Goal: Task Accomplishment & Management: Manage account settings

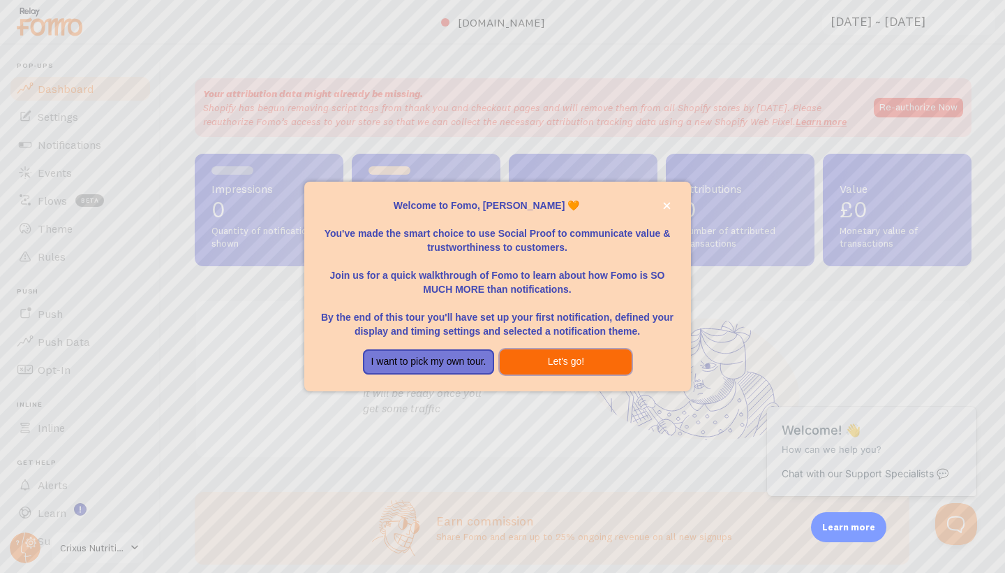
click at [554, 360] on button "Let's go!" at bounding box center [566, 361] width 132 height 25
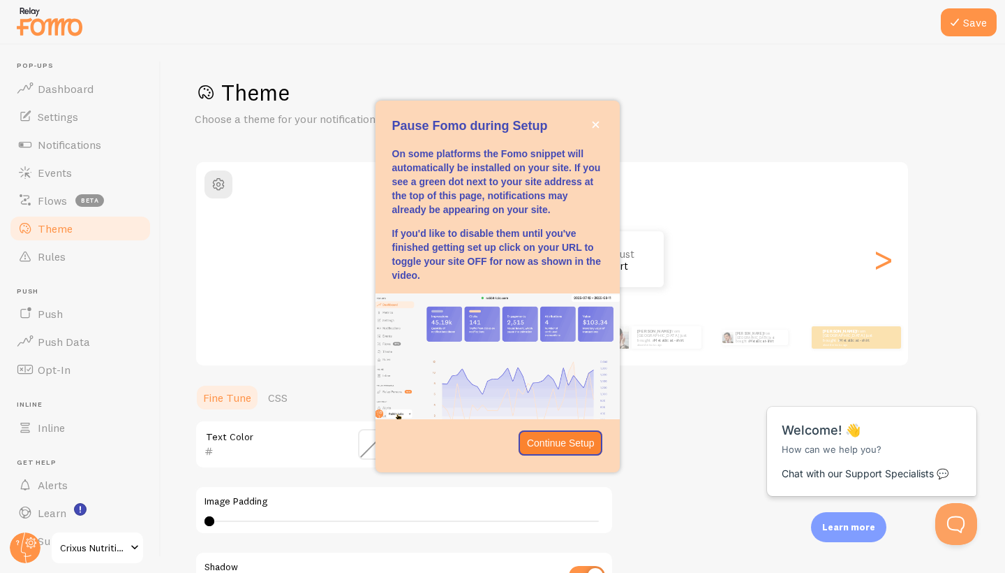
click at [591, 121] on button "close," at bounding box center [596, 124] width 15 height 15
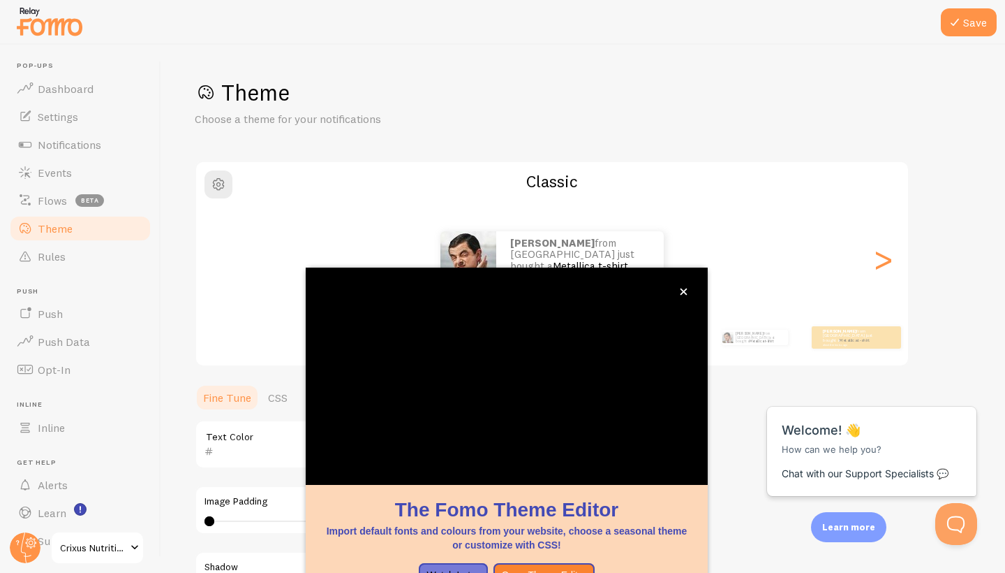
scroll to position [87, 0]
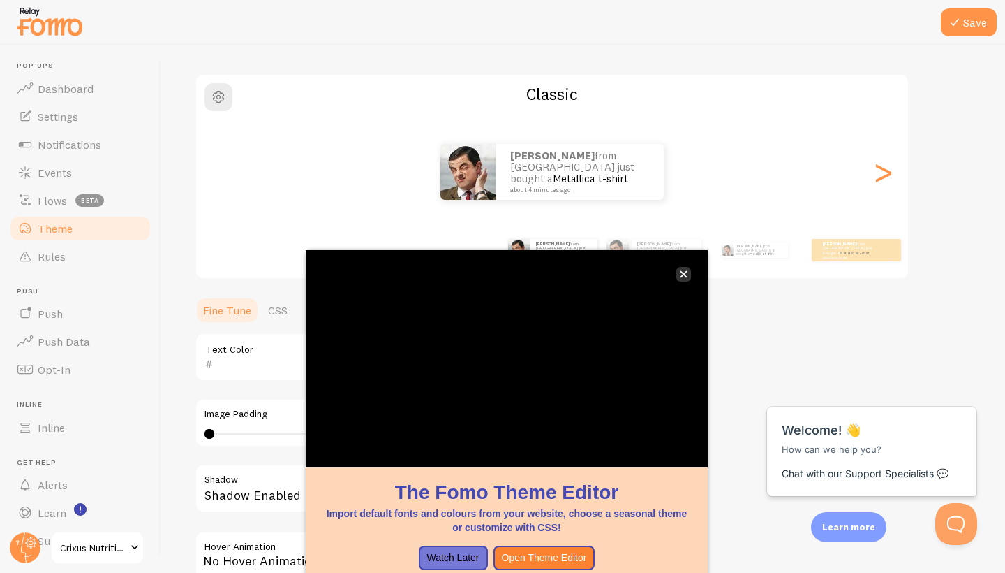
click at [685, 272] on icon "close," at bounding box center [684, 274] width 7 height 7
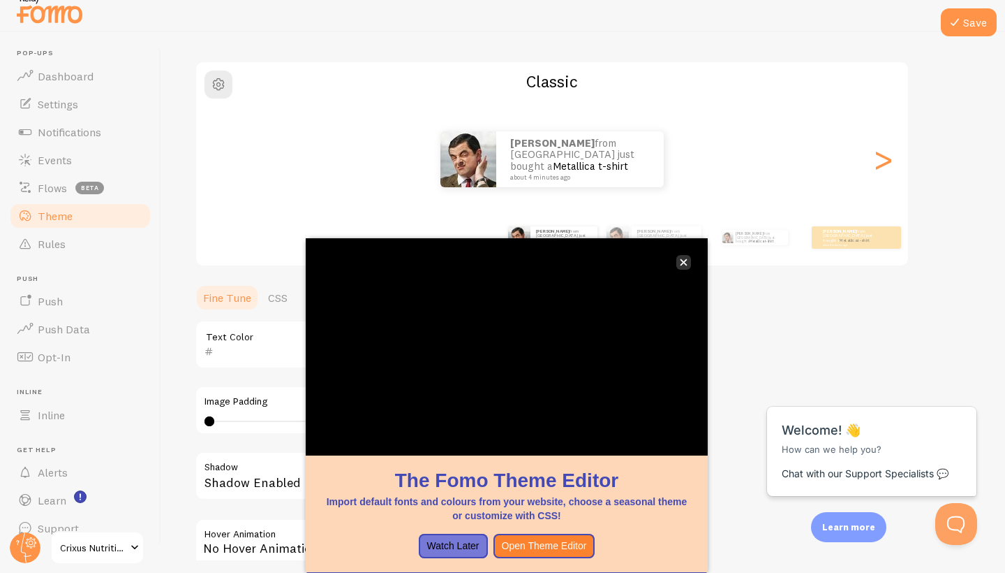
click at [684, 258] on icon "close," at bounding box center [684, 262] width 8 height 8
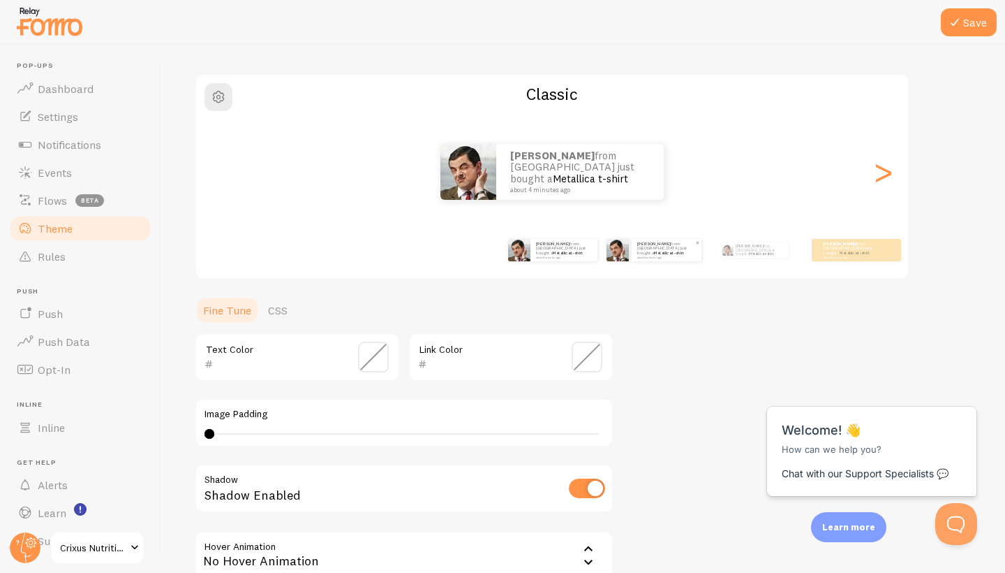
scroll to position [0, 0]
click at [892, 174] on div ">" at bounding box center [883, 171] width 17 height 101
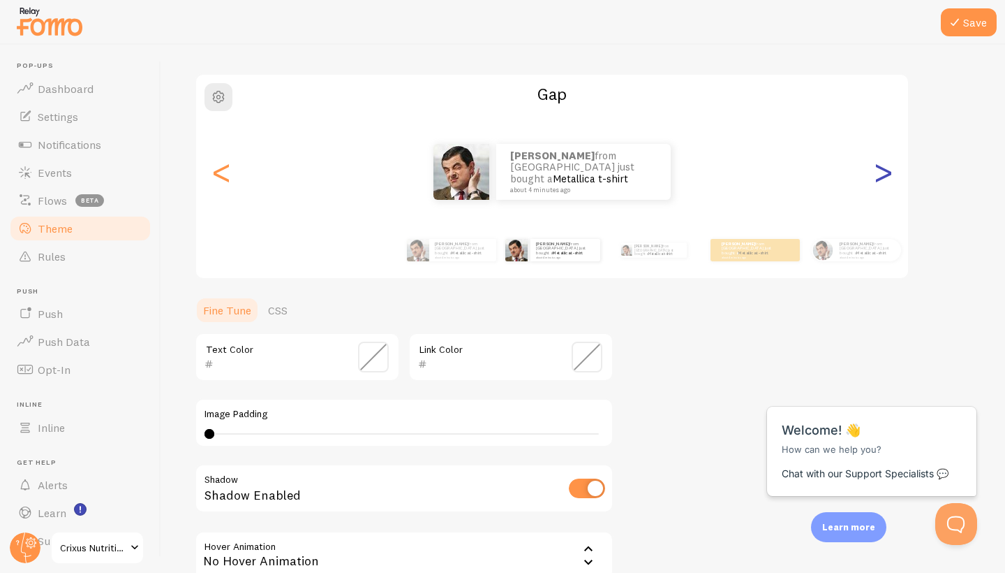
click at [887, 175] on div ">" at bounding box center [883, 171] width 17 height 101
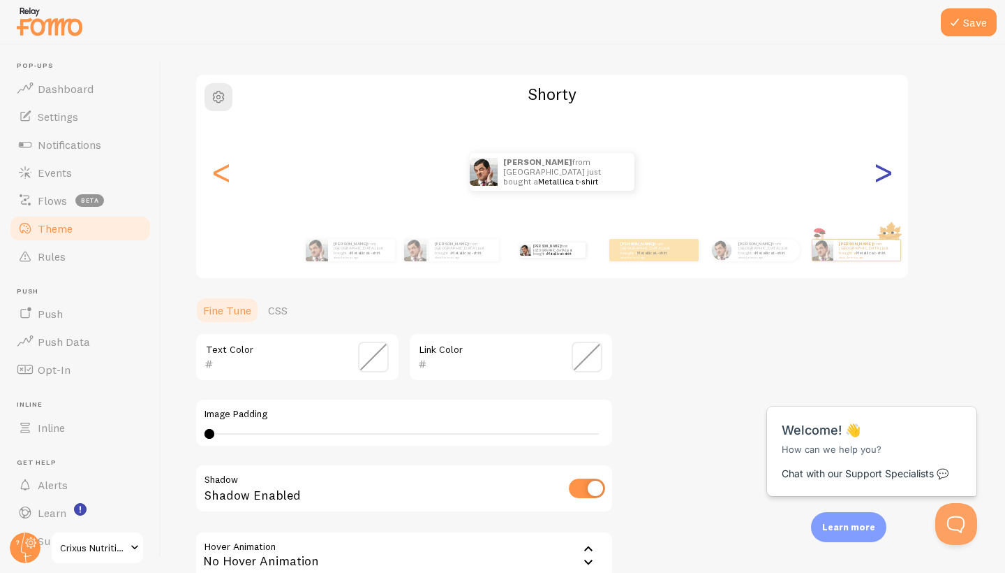
click at [888, 175] on div ">" at bounding box center [883, 171] width 17 height 101
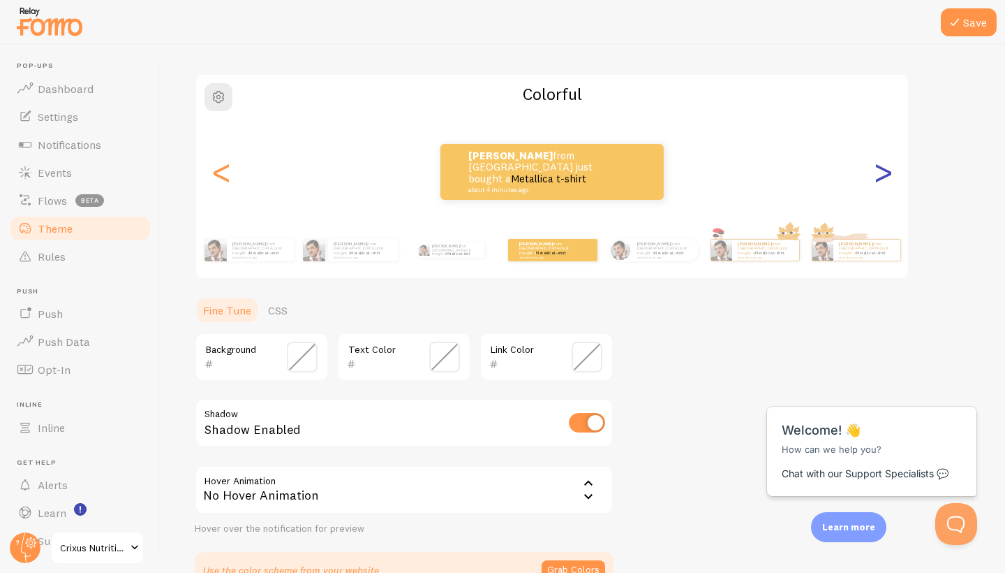
click at [888, 175] on div ">" at bounding box center [883, 171] width 17 height 101
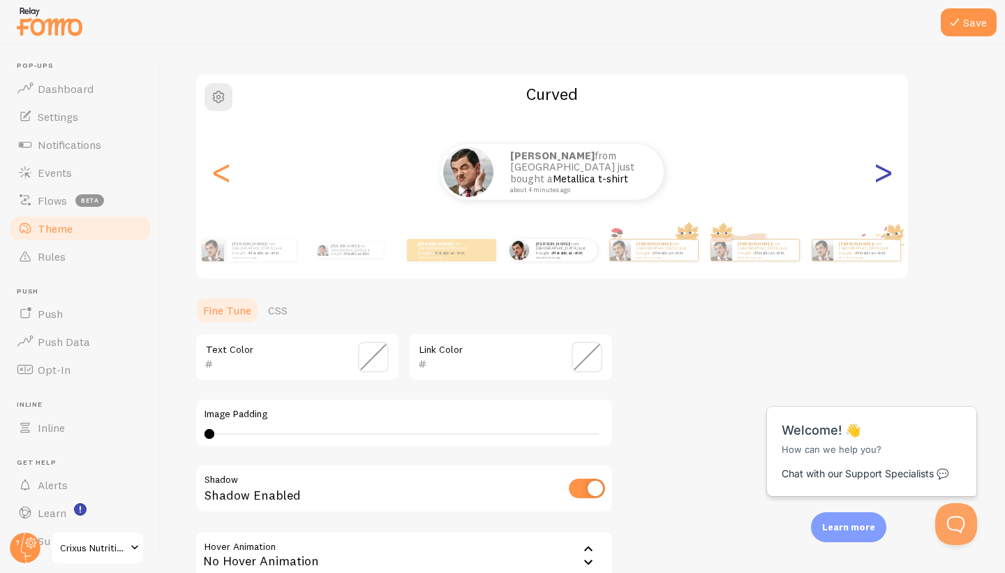
click at [890, 177] on div ">" at bounding box center [883, 171] width 17 height 101
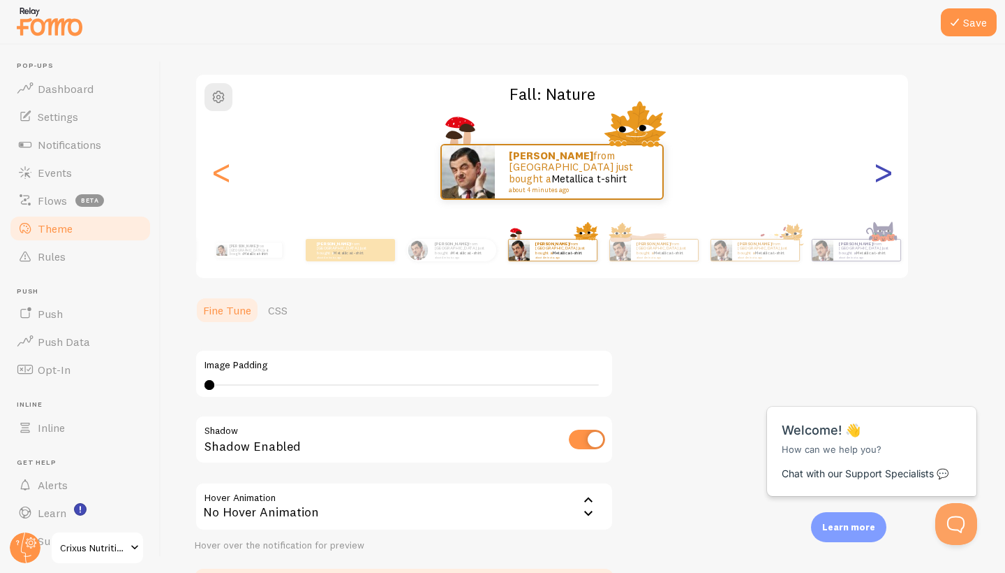
type input "0"
click at [890, 177] on div ">" at bounding box center [883, 171] width 17 height 101
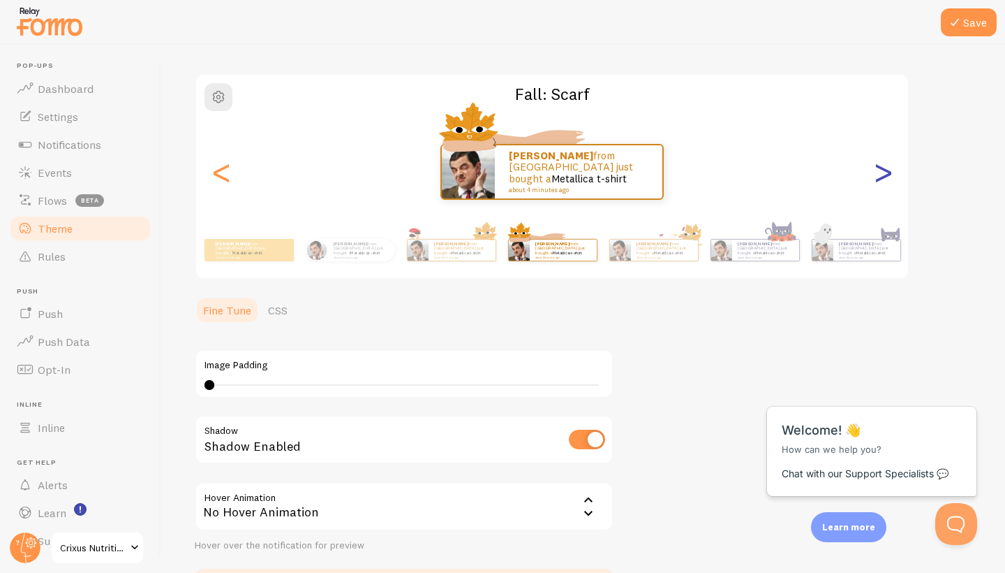
click at [890, 177] on div ">" at bounding box center [883, 171] width 17 height 101
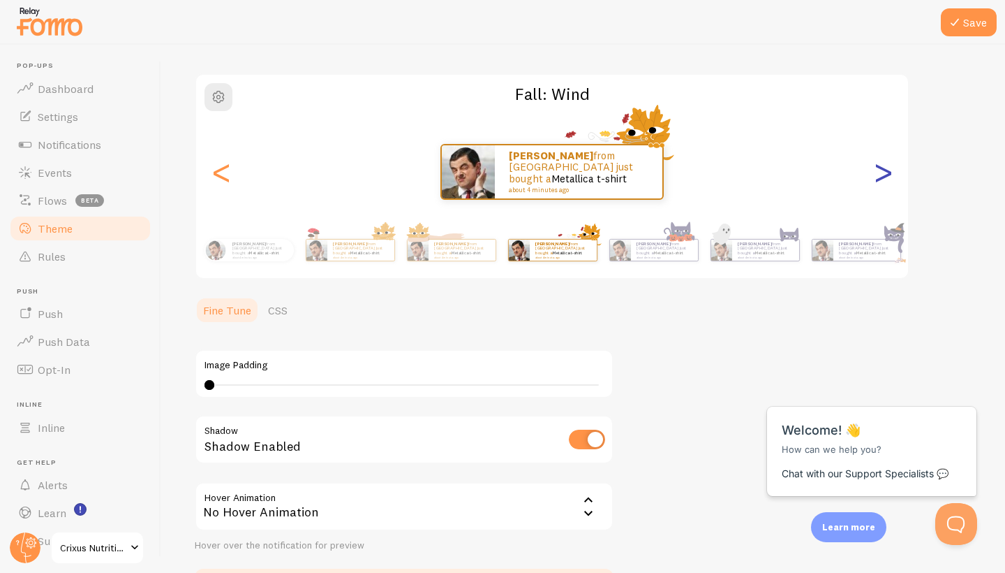
click at [890, 177] on div ">" at bounding box center [883, 171] width 17 height 101
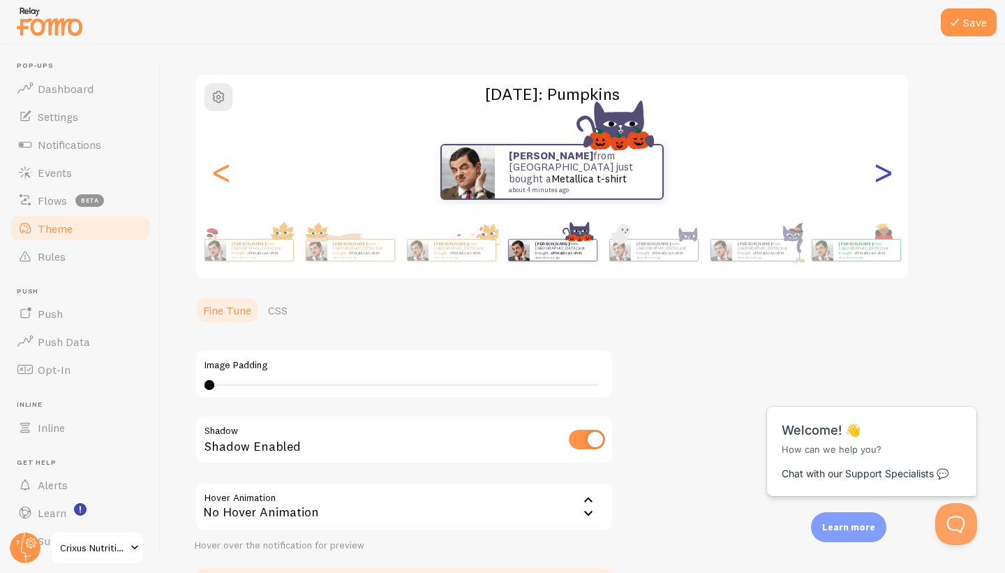
click at [890, 177] on div ">" at bounding box center [883, 171] width 17 height 101
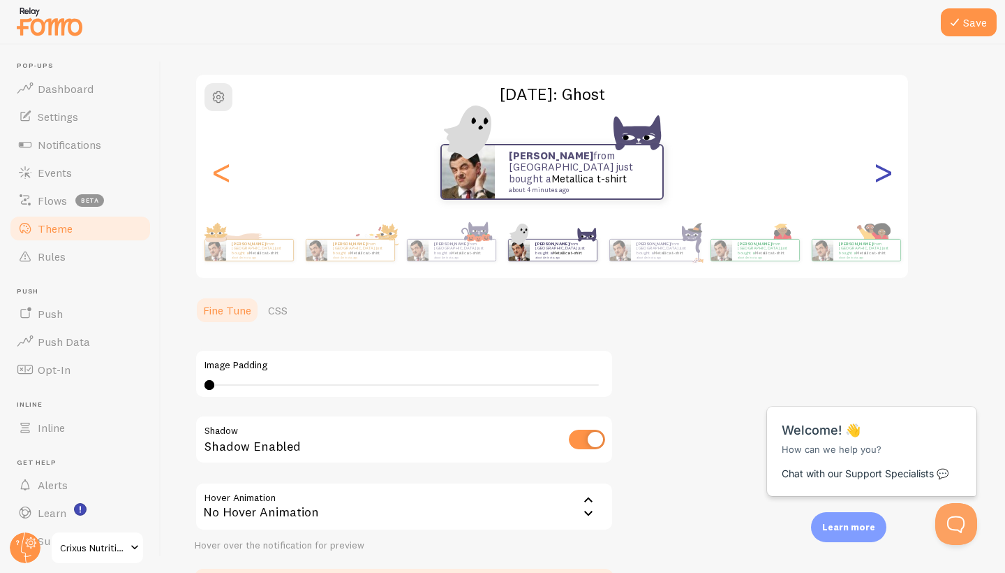
click at [890, 178] on div ">" at bounding box center [883, 171] width 17 height 101
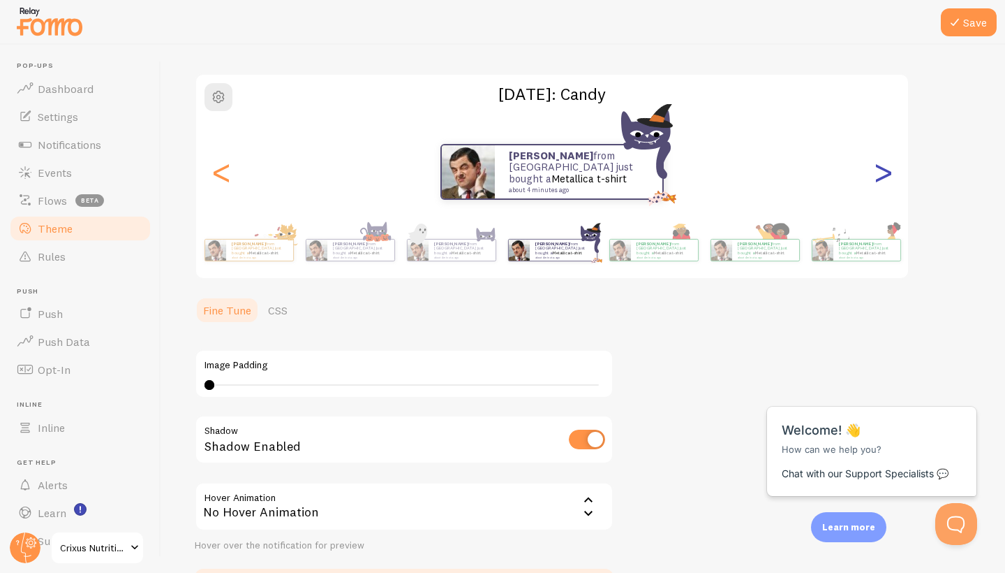
click at [890, 177] on div ">" at bounding box center [883, 171] width 17 height 101
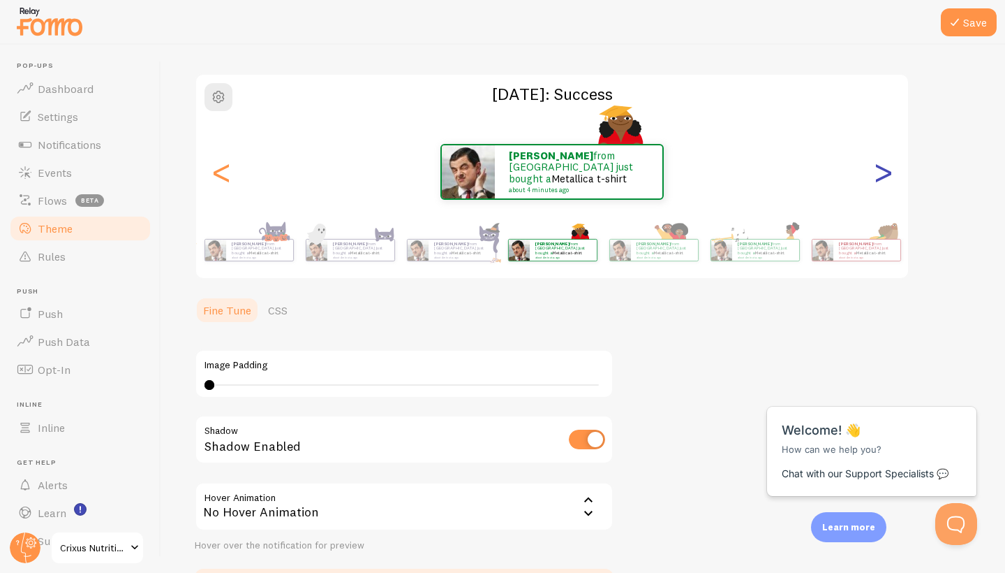
click at [890, 176] on div ">" at bounding box center [883, 171] width 17 height 101
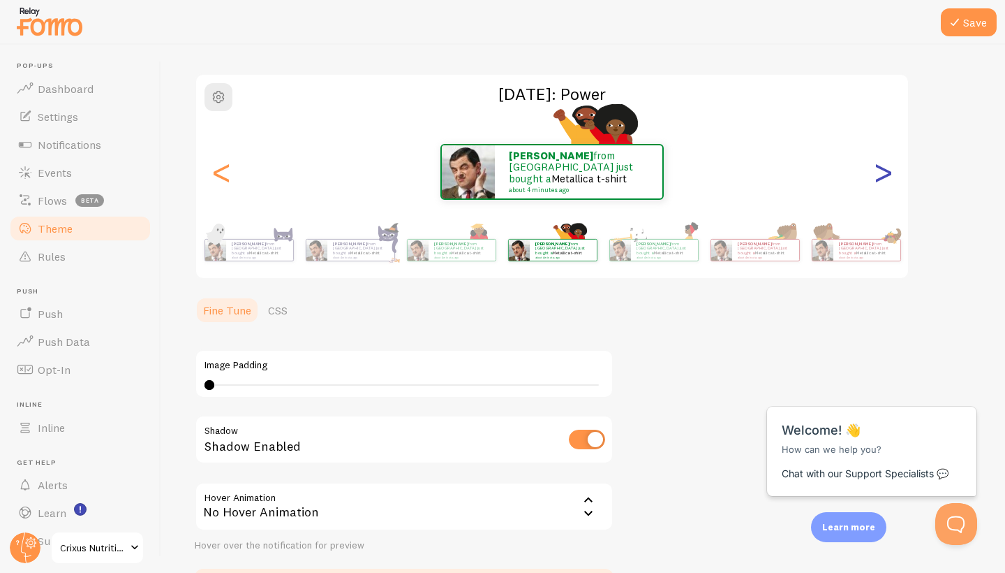
click at [890, 172] on div ">" at bounding box center [883, 171] width 17 height 101
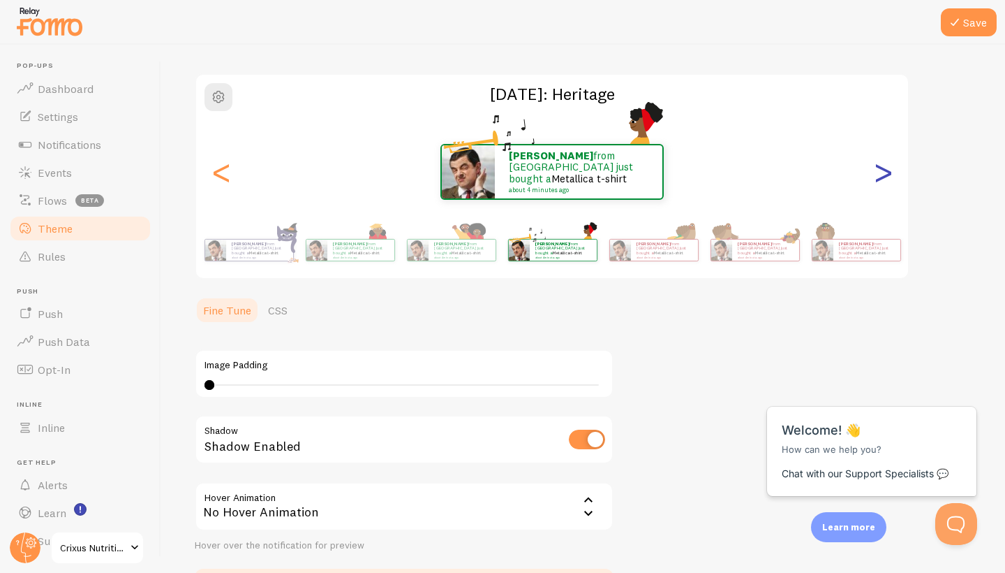
click at [890, 172] on div ">" at bounding box center [883, 171] width 17 height 101
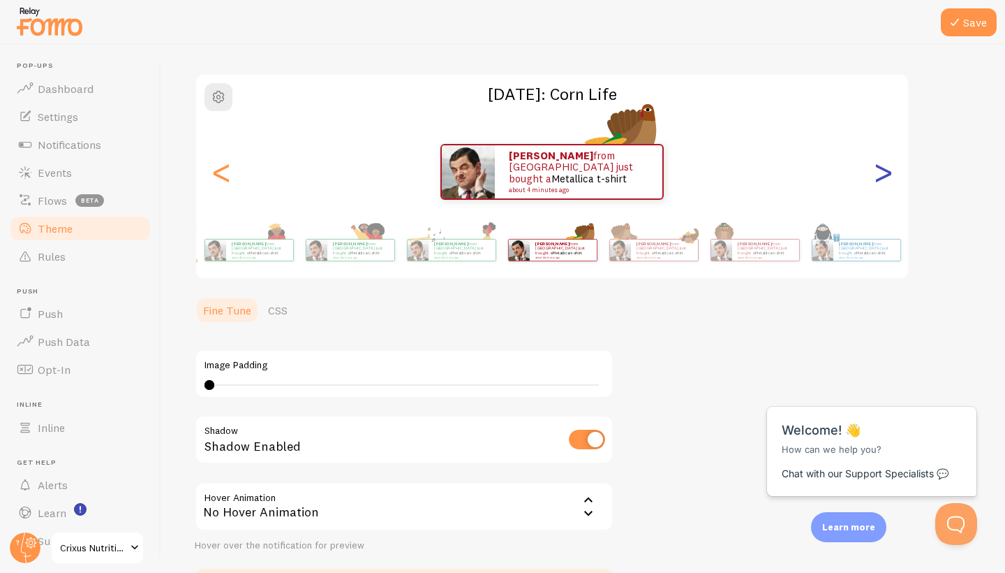
click at [890, 172] on div ">" at bounding box center [883, 171] width 17 height 101
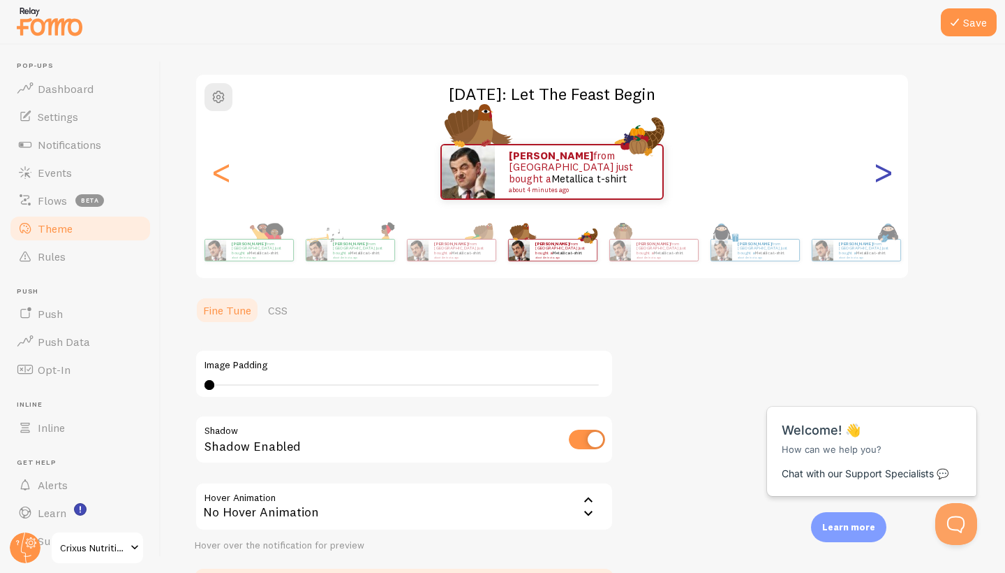
click at [879, 172] on div ">" at bounding box center [883, 171] width 17 height 101
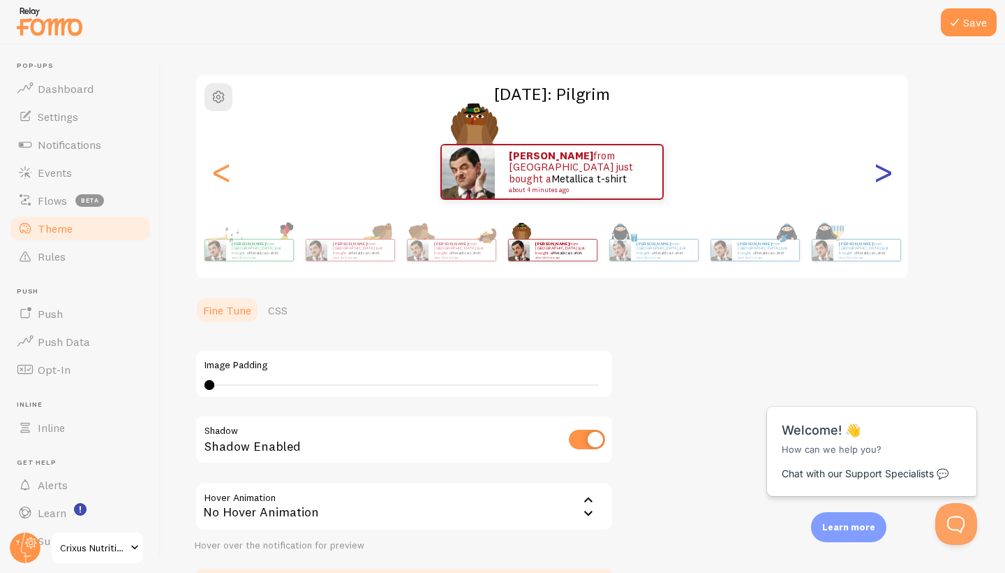
click at [881, 173] on div ">" at bounding box center [883, 171] width 17 height 101
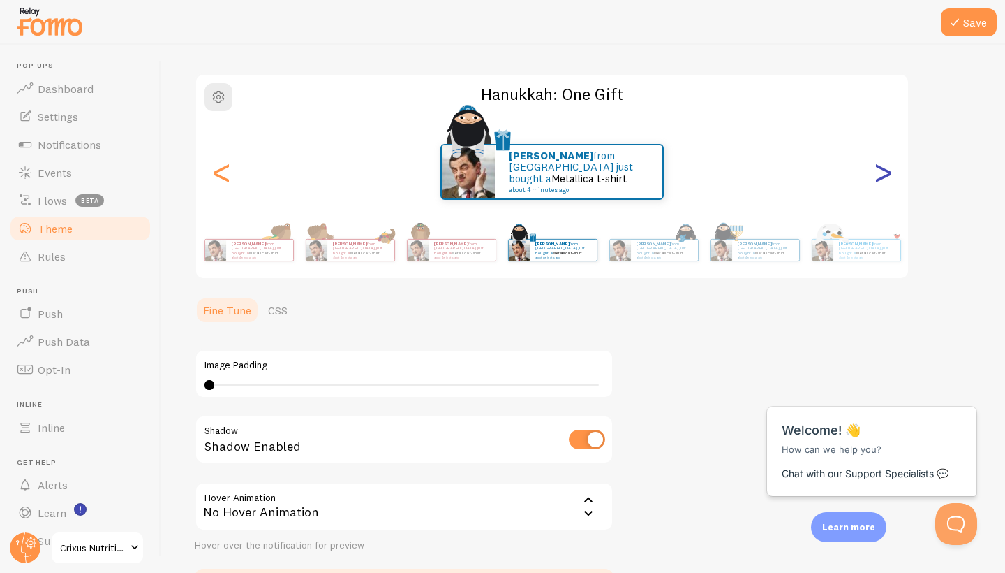
click at [881, 173] on div ">" at bounding box center [883, 171] width 17 height 101
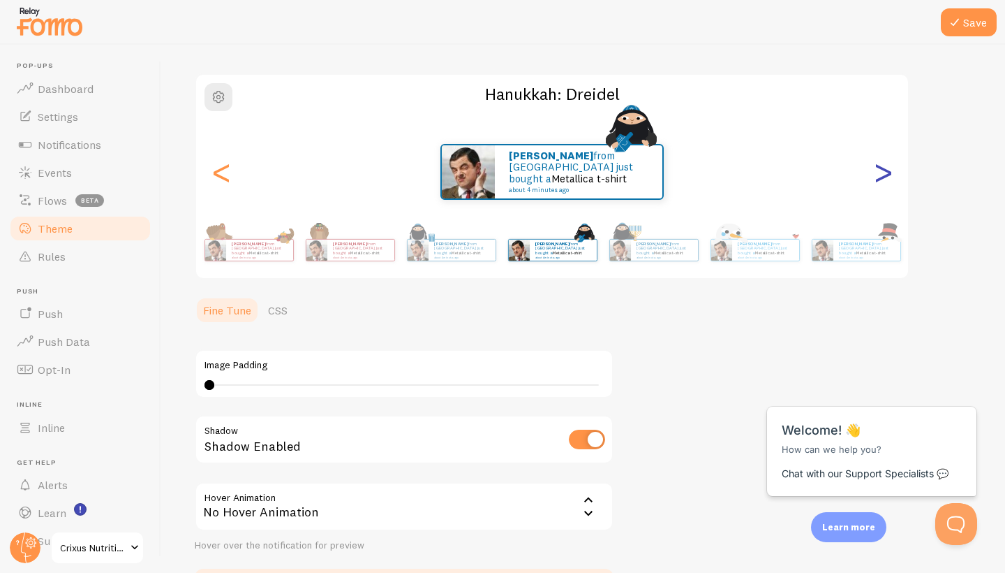
click at [878, 179] on div ">" at bounding box center [883, 171] width 17 height 101
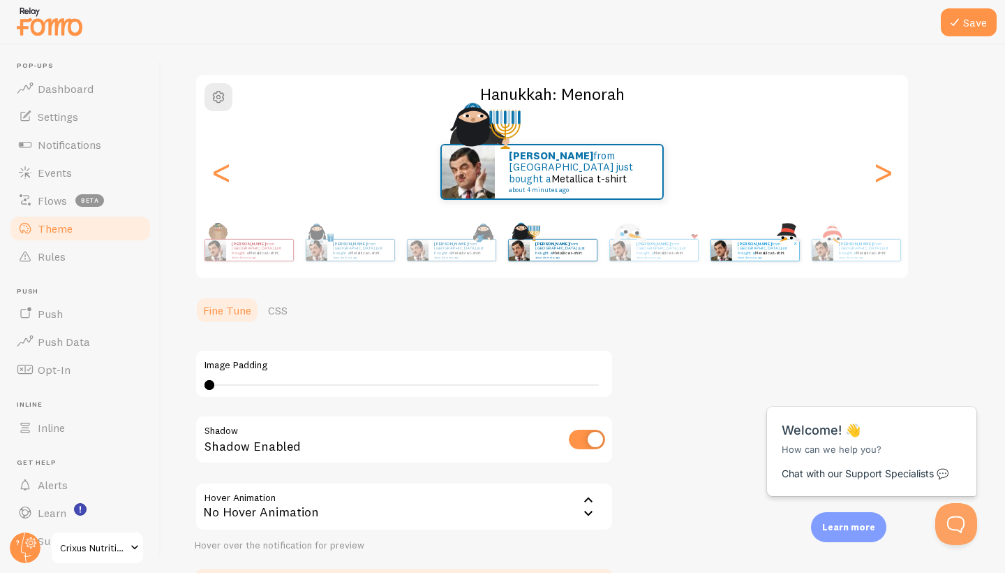
click at [770, 255] on div "james from United Kingdom just bought a Metallica t-shirt about 4 minutes ago" at bounding box center [765, 250] width 67 height 21
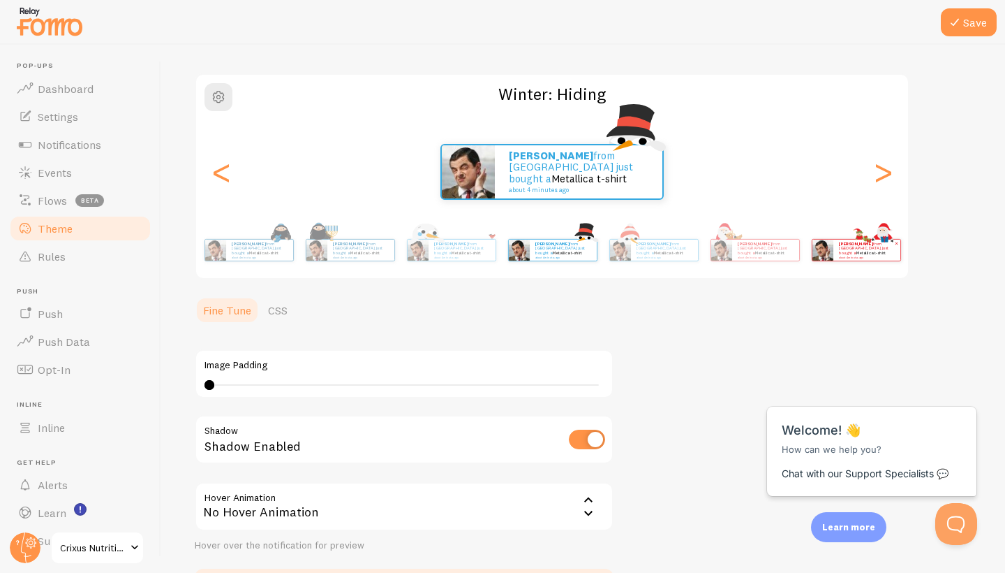
click at [835, 257] on div "james from United Kingdom just bought a Metallica t-shirt about 4 minutes ago" at bounding box center [867, 250] width 67 height 21
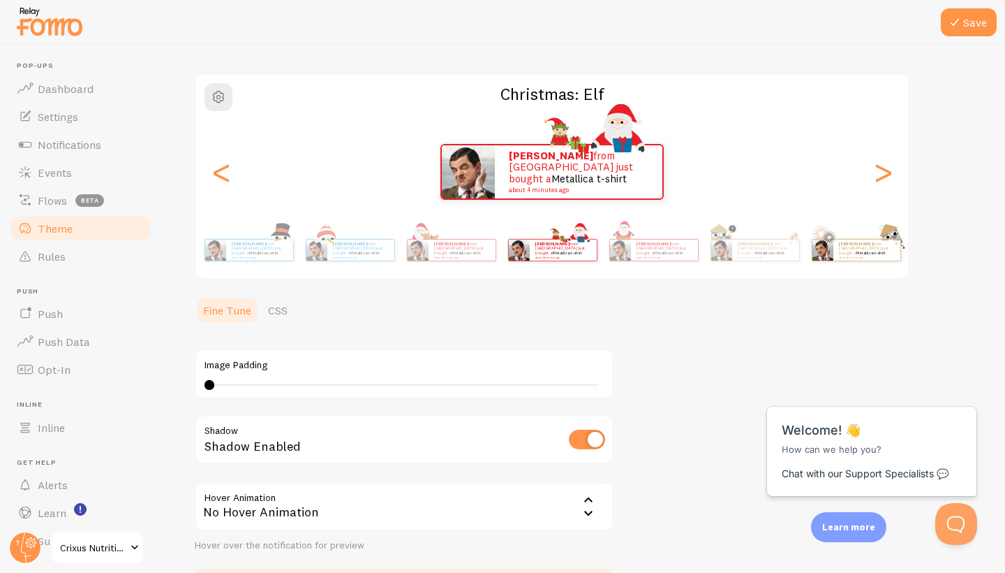
click at [830, 243] on img at bounding box center [822, 250] width 21 height 21
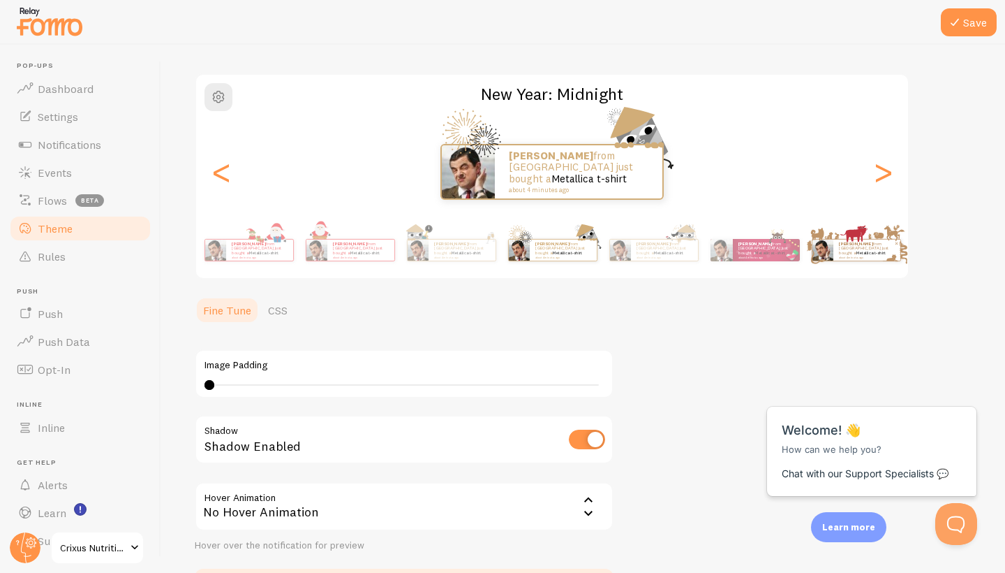
click at [845, 240] on div "james from United Kingdom just bought a Metallica t-shirt about 4 minutes ago" at bounding box center [867, 250] width 67 height 21
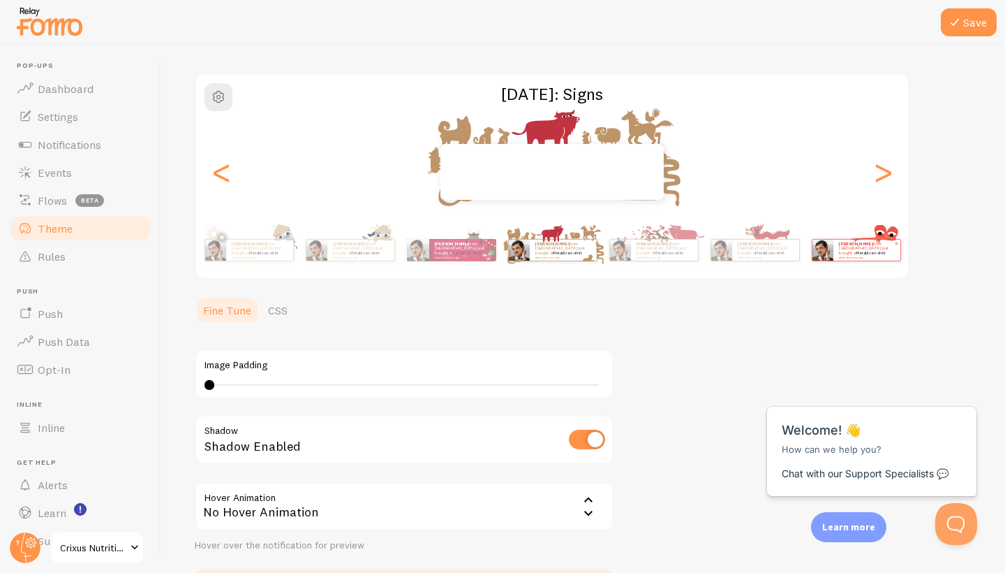
click at [832, 244] on img at bounding box center [822, 250] width 21 height 21
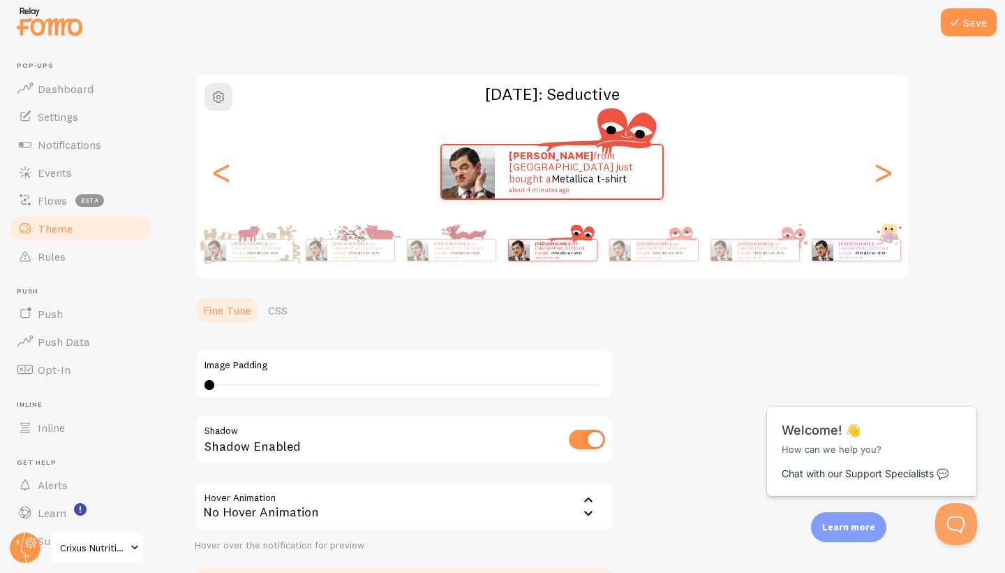
click at [856, 240] on div "james from United Kingdom just bought a Metallica t-shirt about 4 minutes ago" at bounding box center [867, 250] width 67 height 21
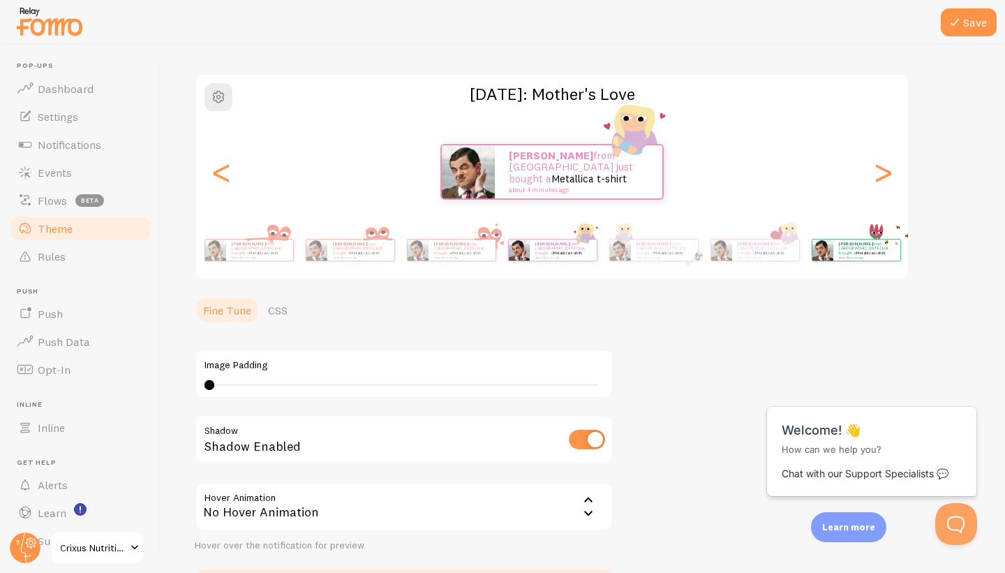
click at [858, 245] on p "james from United Kingdom just bought a Metallica t-shirt about 4 minutes ago" at bounding box center [867, 249] width 56 height 17
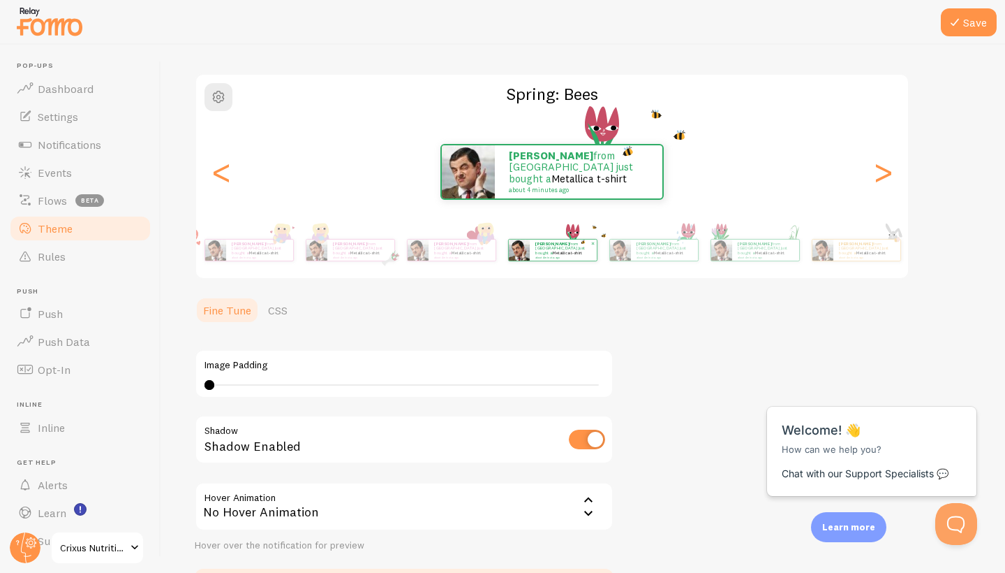
click at [858, 245] on p "james from United Kingdom just bought a Metallica t-shirt about 4 minutes ago" at bounding box center [867, 249] width 56 height 17
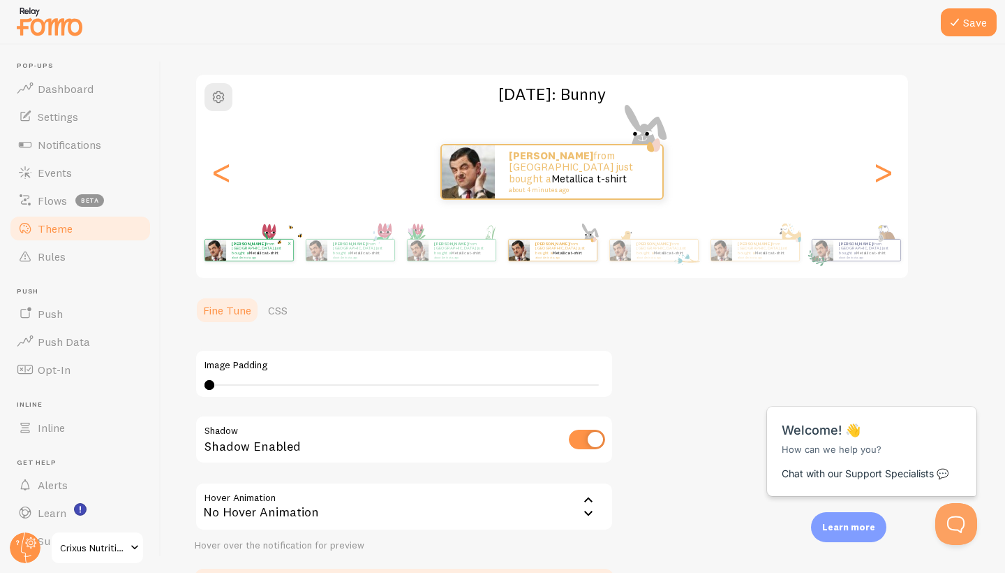
click at [858, 245] on p "james from United Kingdom just bought a Metallica t-shirt about 4 minutes ago" at bounding box center [867, 249] width 56 height 17
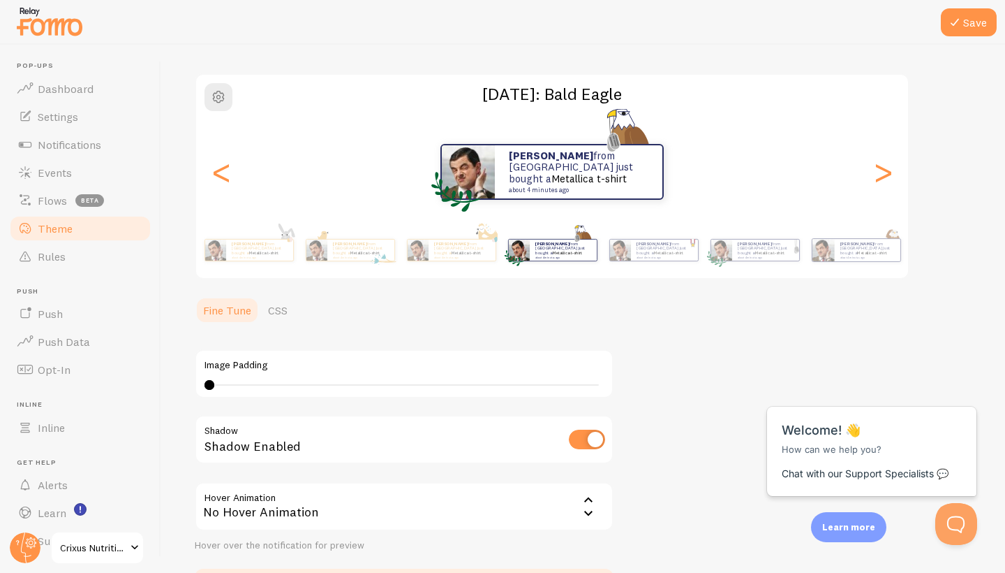
click at [858, 245] on p "james from United Kingdom just bought a Metallica t-shirt about 4 minutes ago" at bounding box center [867, 249] width 54 height 17
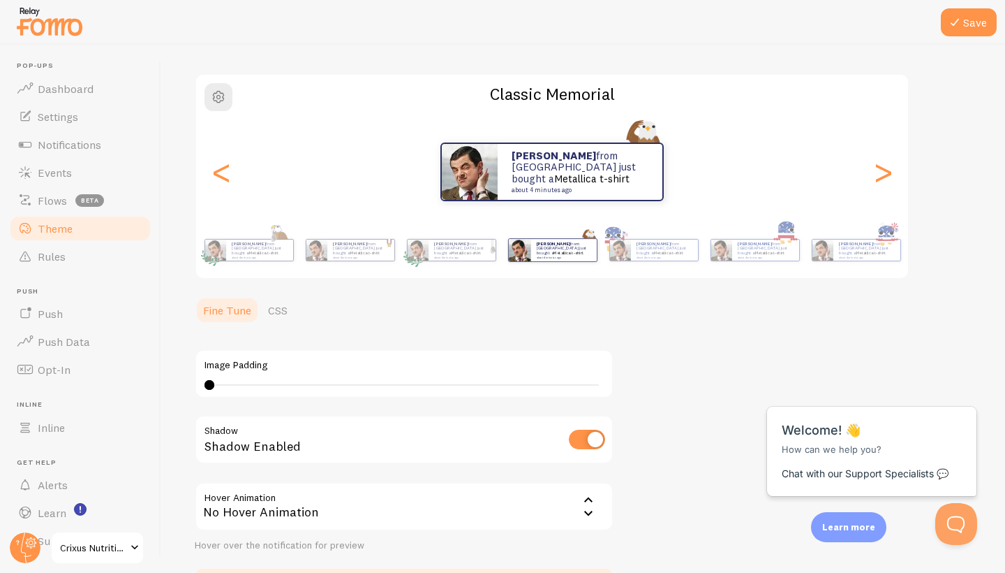
click at [858, 245] on div "james from United Kingdom just bought a Metallica t-shirt about 4 minutes ago" at bounding box center [856, 250] width 89 height 22
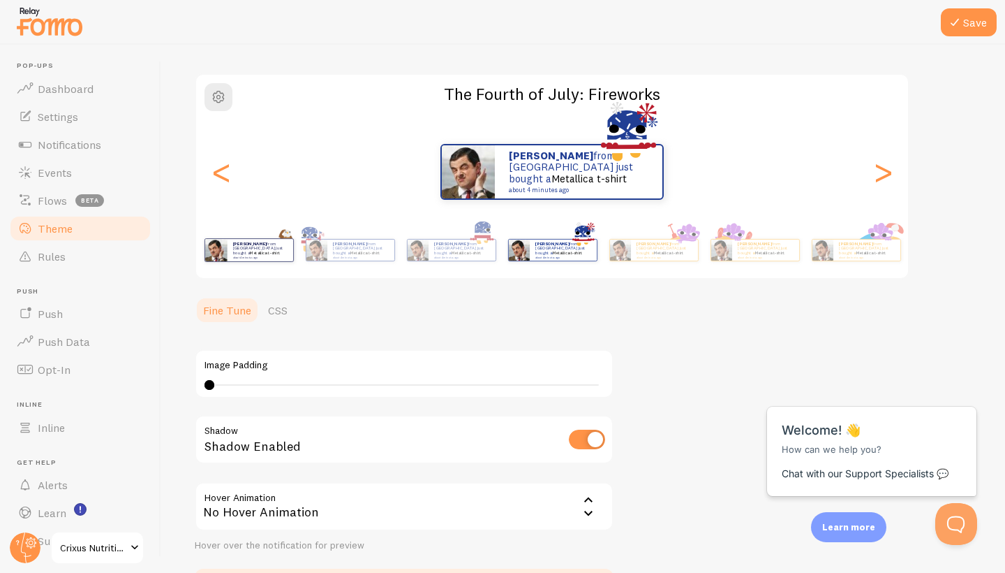
click at [290, 262] on div "james from United Kingdom just bought a Metallica t-shirt about 4 minutes ago" at bounding box center [249, 249] width 90 height 39
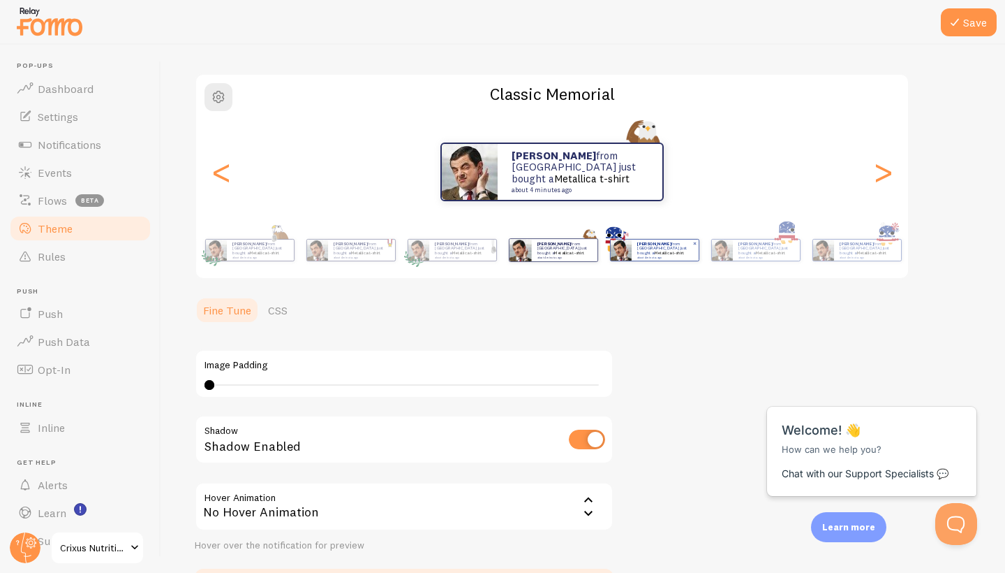
click at [642, 256] on small "about 4 minutes ago" at bounding box center [665, 257] width 54 height 3
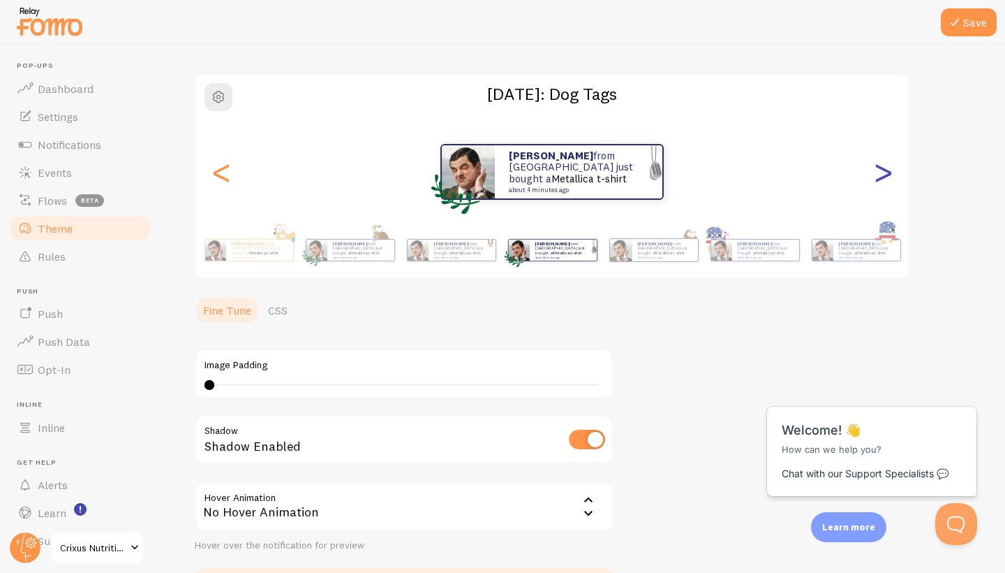
click at [879, 172] on div ">" at bounding box center [883, 171] width 17 height 101
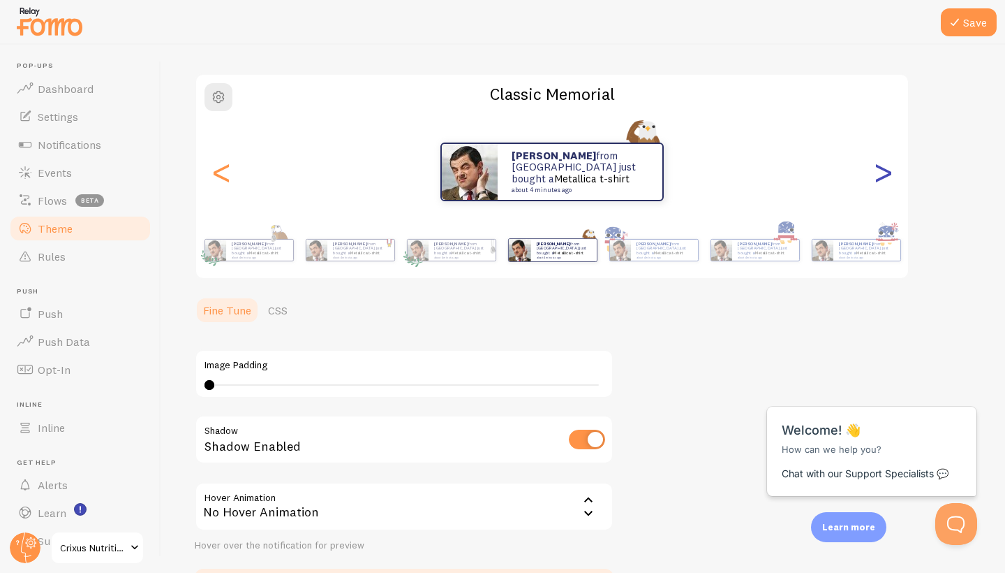
click at [879, 172] on div ">" at bounding box center [883, 171] width 17 height 101
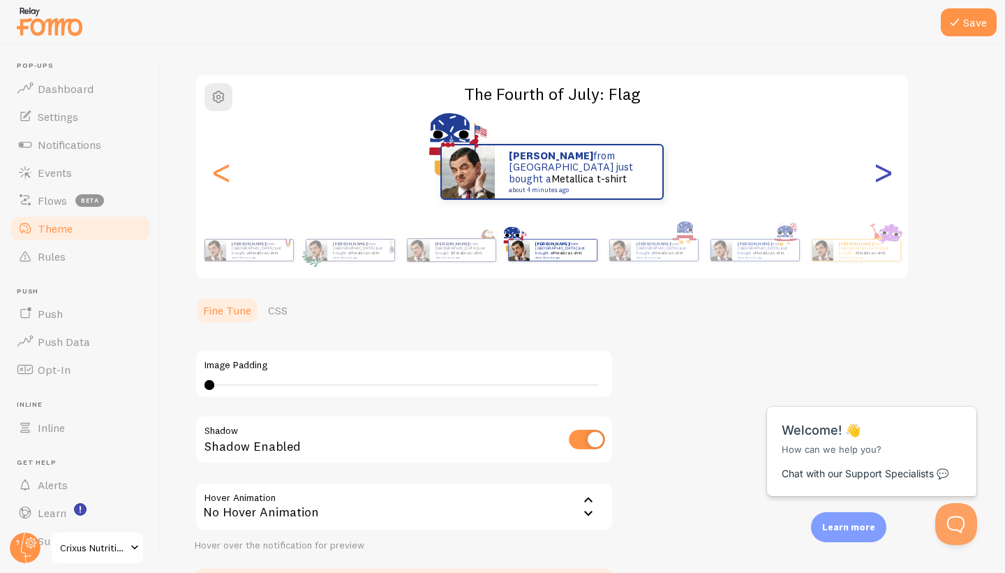
click at [879, 172] on div ">" at bounding box center [883, 171] width 17 height 101
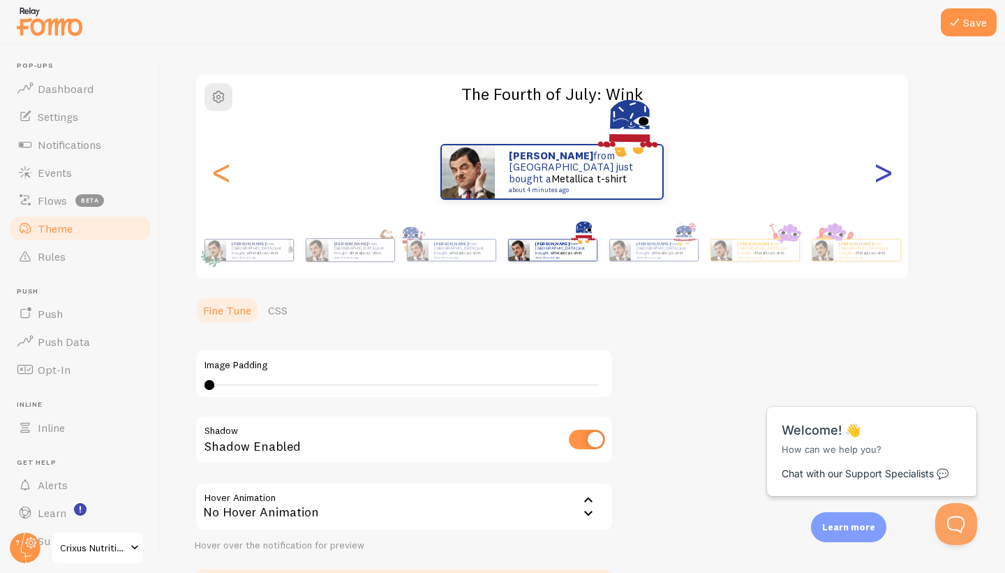
click at [879, 181] on div ">" at bounding box center [883, 171] width 17 height 101
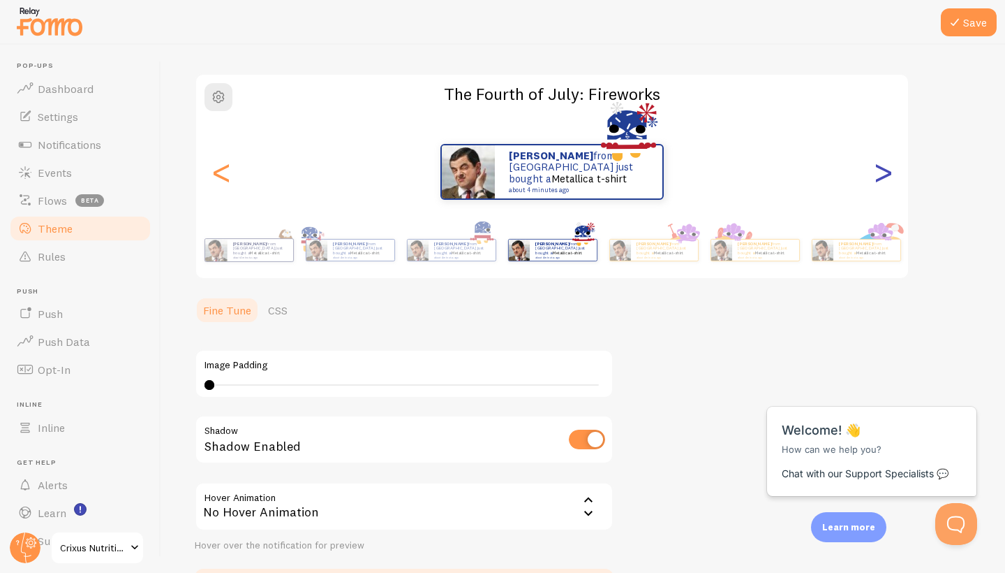
click at [879, 182] on div ">" at bounding box center [883, 171] width 17 height 101
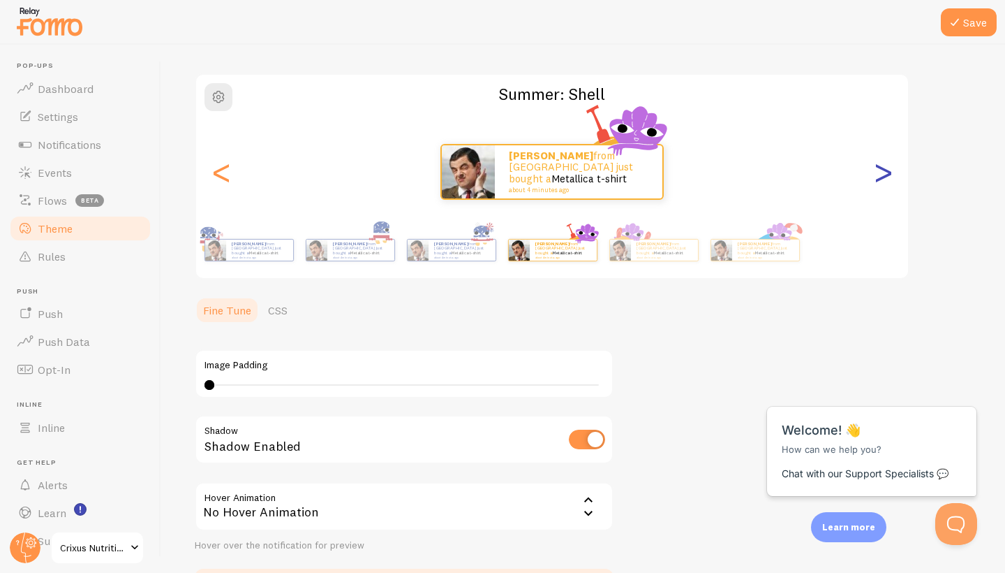
click at [879, 182] on div ">" at bounding box center [883, 171] width 17 height 101
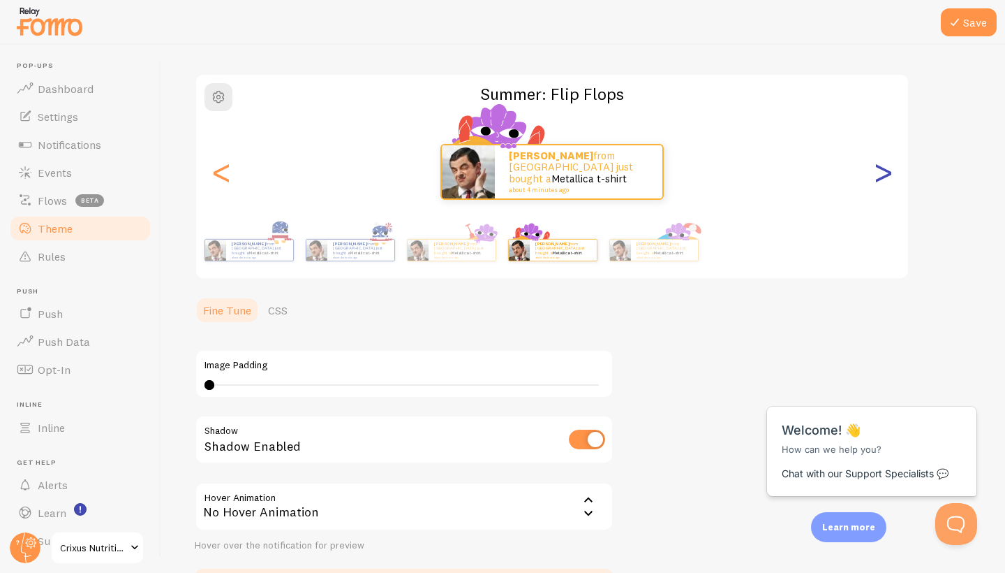
click at [879, 182] on div ">" at bounding box center [883, 171] width 17 height 101
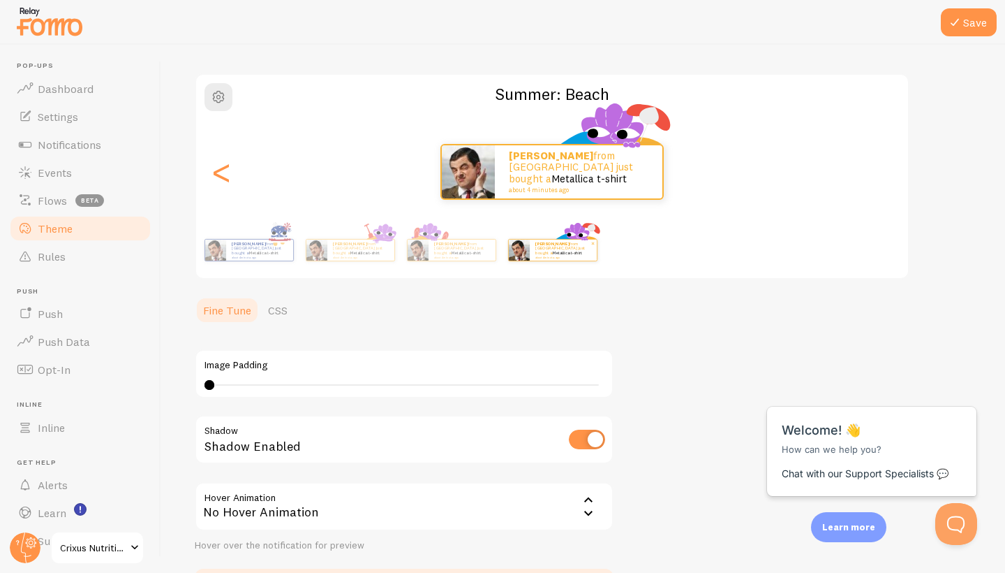
click at [561, 251] on link "Metallica t-shirt" at bounding box center [567, 253] width 30 height 6
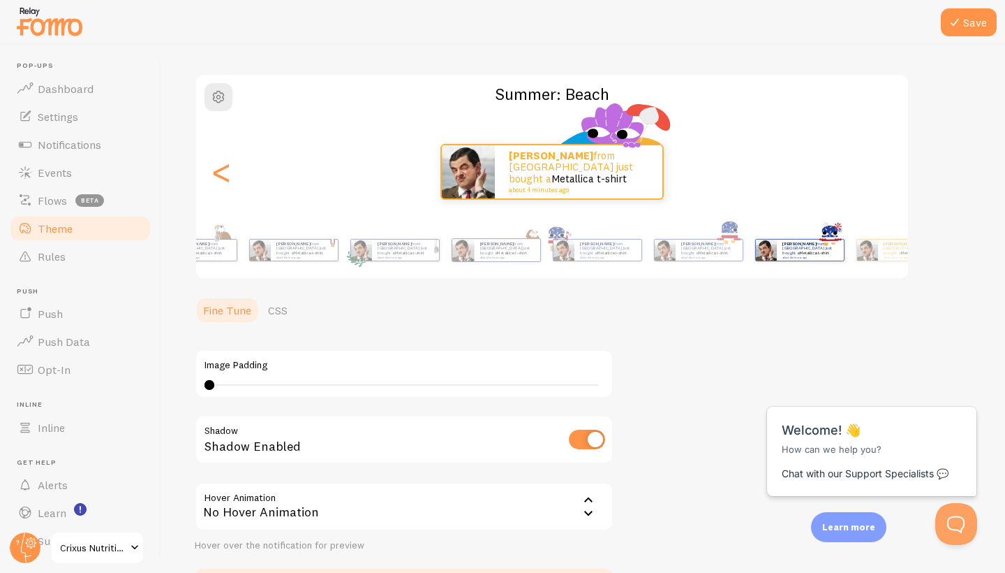
click at [797, 274] on div "james from United Kingdom just bought a Metallica t-shirt about 4 minutes ago j…" at bounding box center [553, 250] width 802 height 56
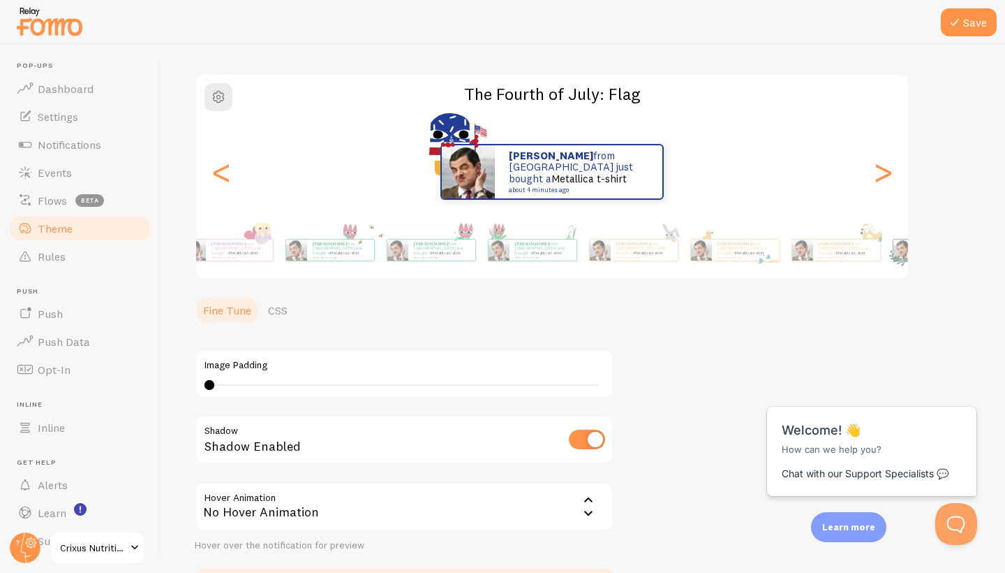
click at [1005, 358] on div "Save Theme Choose a theme for your notifications The Fourth of July: Flag james…" at bounding box center [583, 309] width 844 height 528
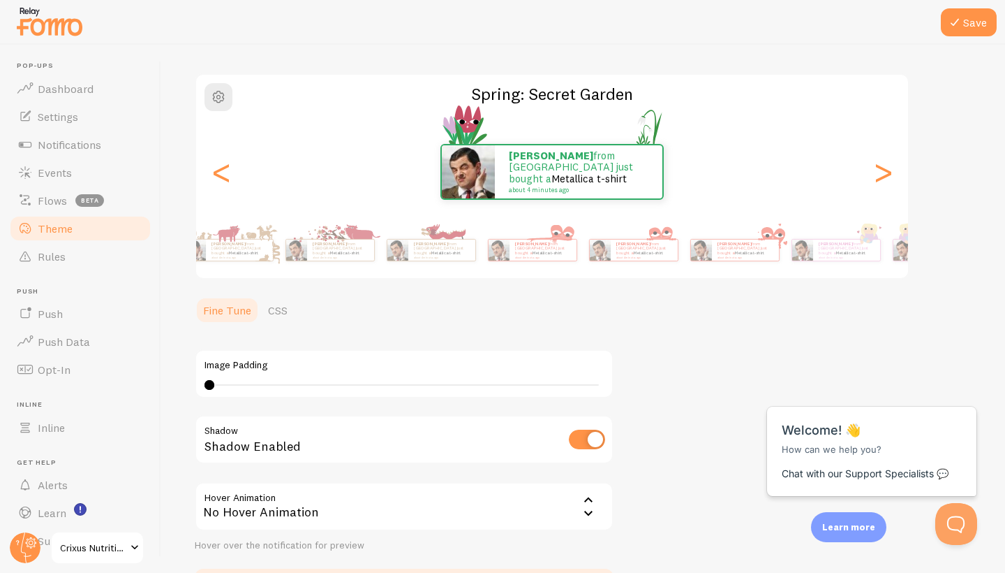
click at [1005, 283] on div "Save Theme Choose a theme for your notifications Spring: Secret Garden james fr…" at bounding box center [583, 309] width 844 height 528
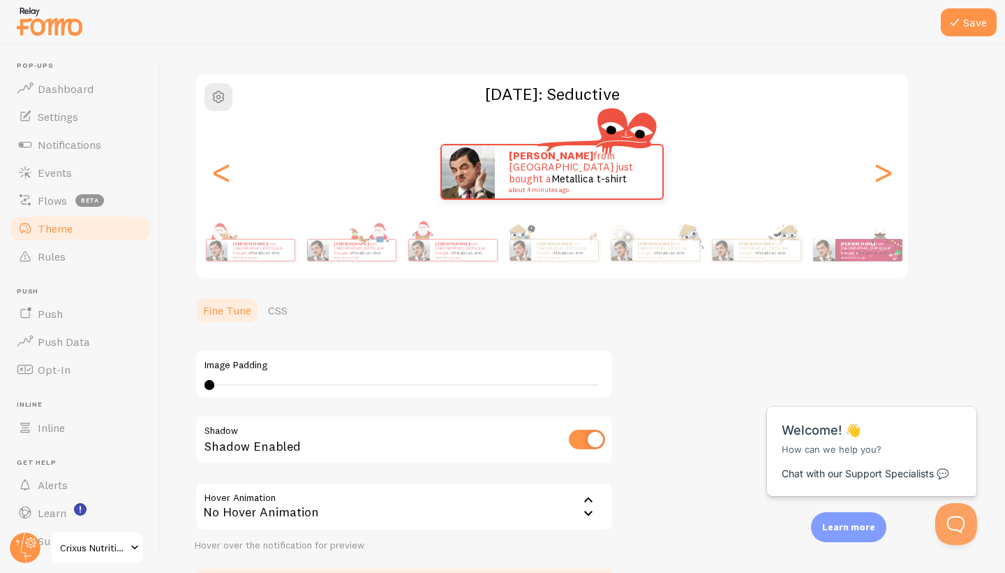
click at [1005, 331] on div "Save Theme Choose a theme for your notifications Valentine's Day: Seductive jam…" at bounding box center [583, 309] width 844 height 528
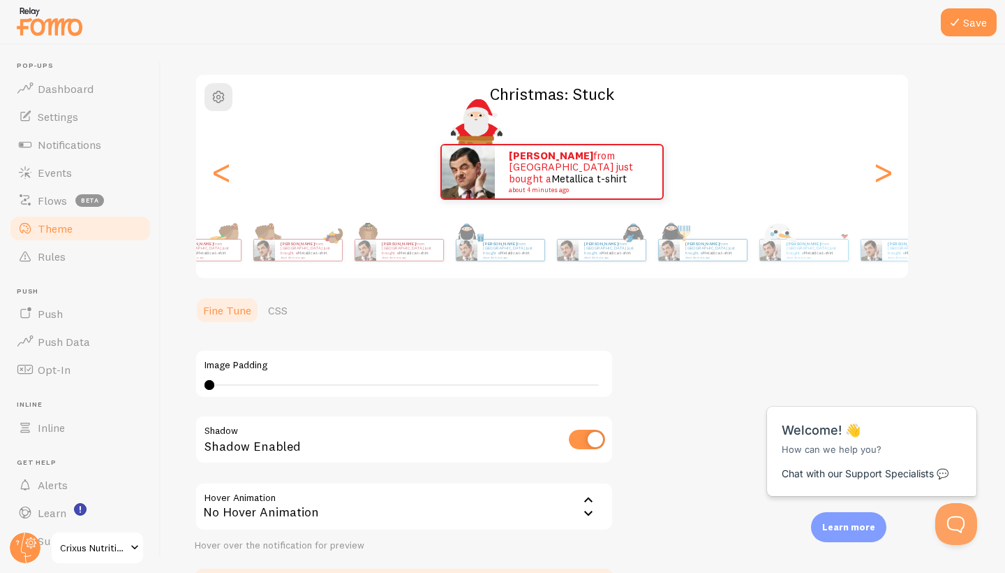
click at [1005, 293] on div "Save Theme Choose a theme for your notifications Christmas: Stuck james from Un…" at bounding box center [583, 309] width 844 height 528
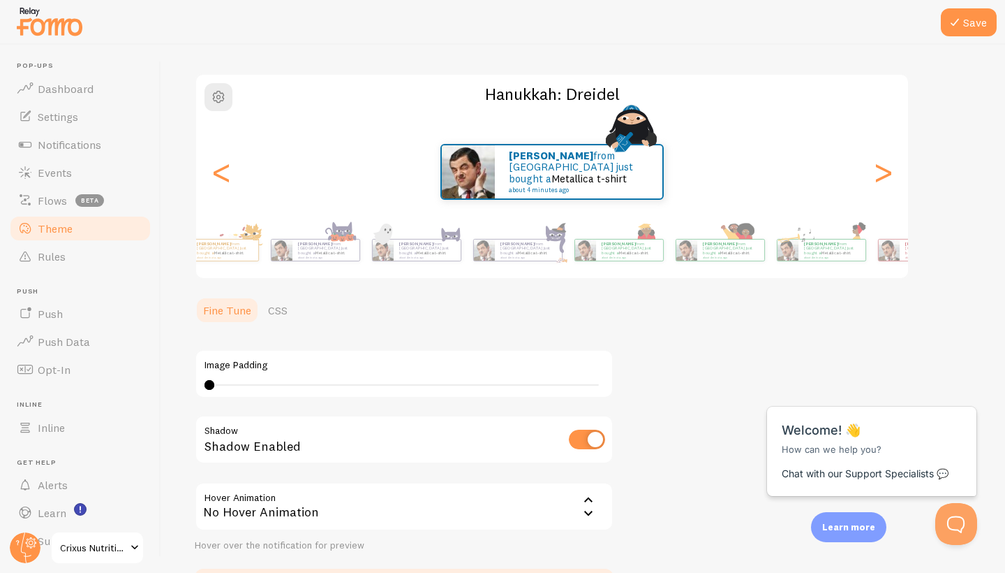
click at [1005, 255] on div "Save Theme Choose a theme for your notifications Hanukkah: Dreidel james from U…" at bounding box center [583, 309] width 844 height 528
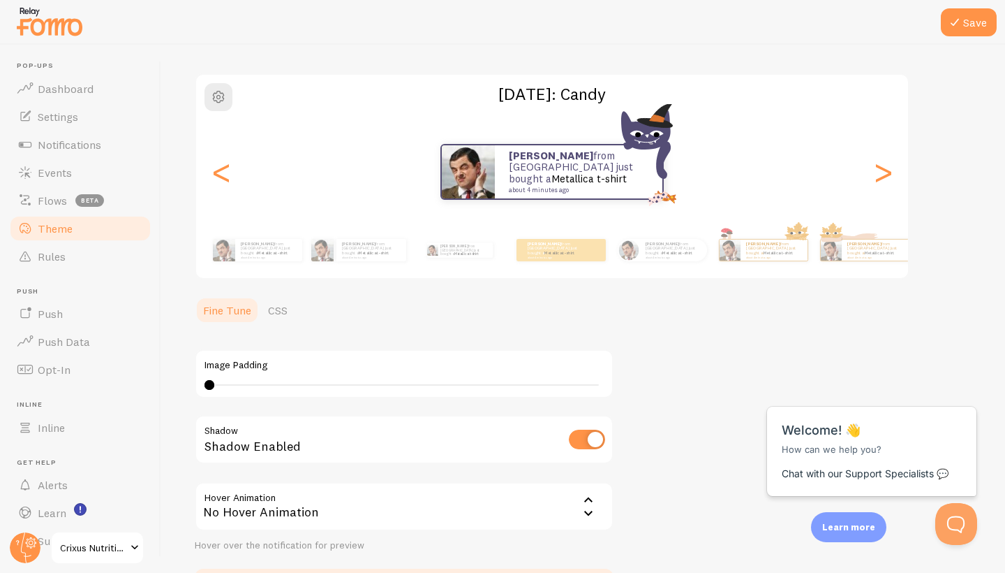
click at [1005, 216] on div "Save Theme Choose a theme for your notifications Halloween: Candy james from Un…" at bounding box center [583, 309] width 844 height 528
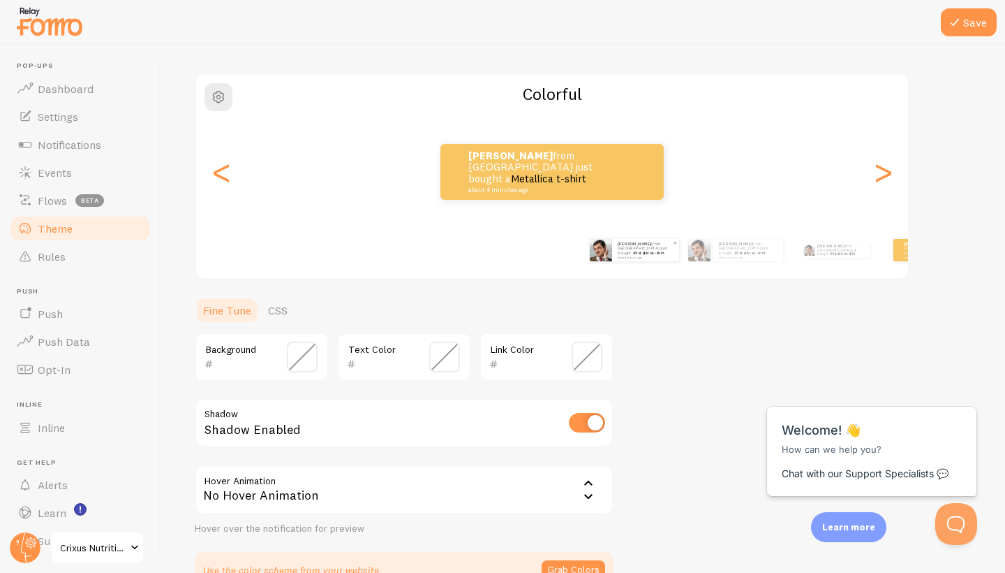
click at [1005, 201] on div "Save Theme Choose a theme for your notifications Colorful james from United Kin…" at bounding box center [583, 309] width 844 height 528
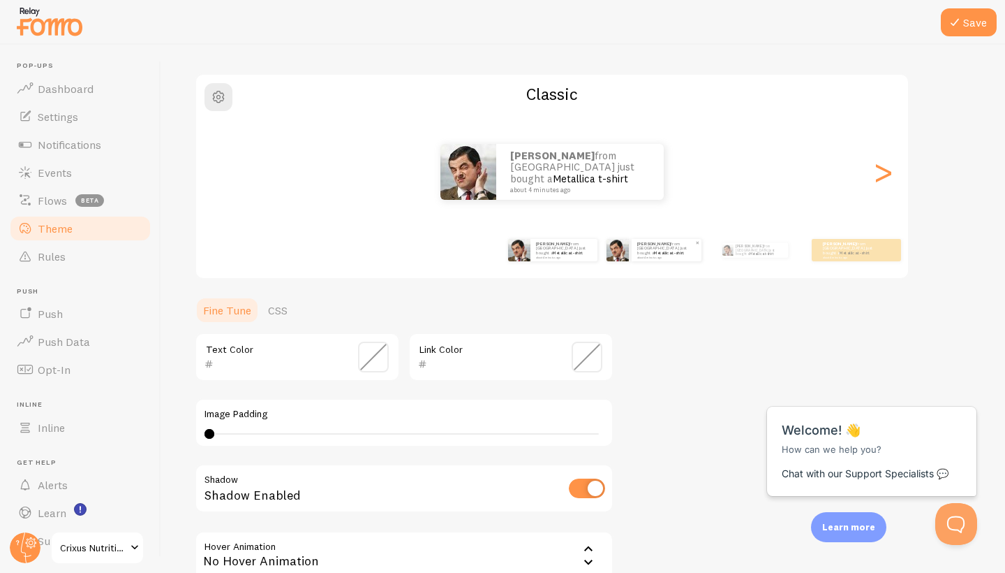
click at [647, 258] on div "james from United Kingdom just bought a Metallica t-shirt about 4 minutes ago" at bounding box center [667, 250] width 70 height 22
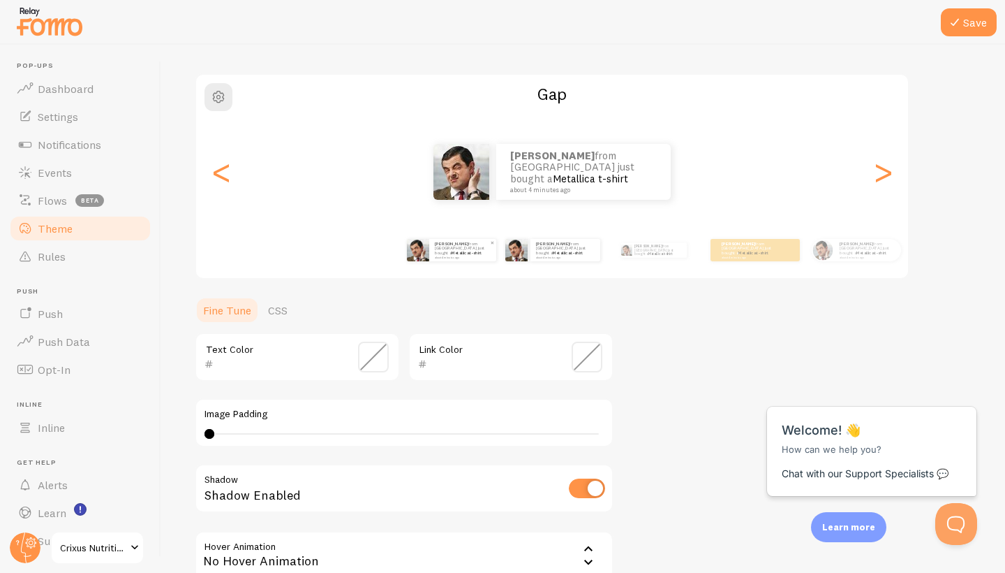
click at [482, 251] on link "Metallica t-shirt" at bounding box center [467, 253] width 30 height 6
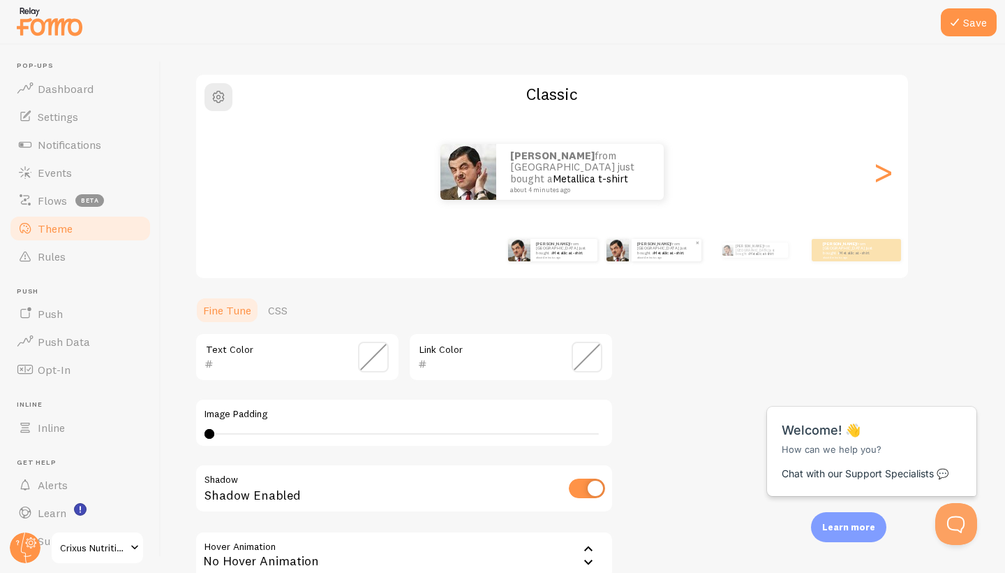
click at [665, 256] on div "james from United Kingdom just bought a Metallica t-shirt about 4 minutes ago" at bounding box center [667, 250] width 70 height 22
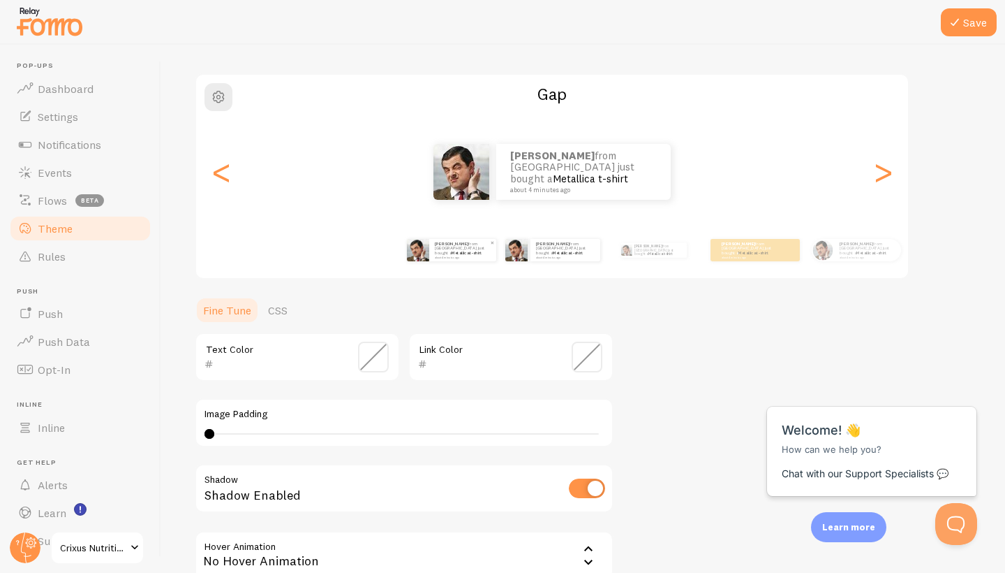
click at [478, 250] on link "Metallica t-shirt" at bounding box center [467, 253] width 30 height 6
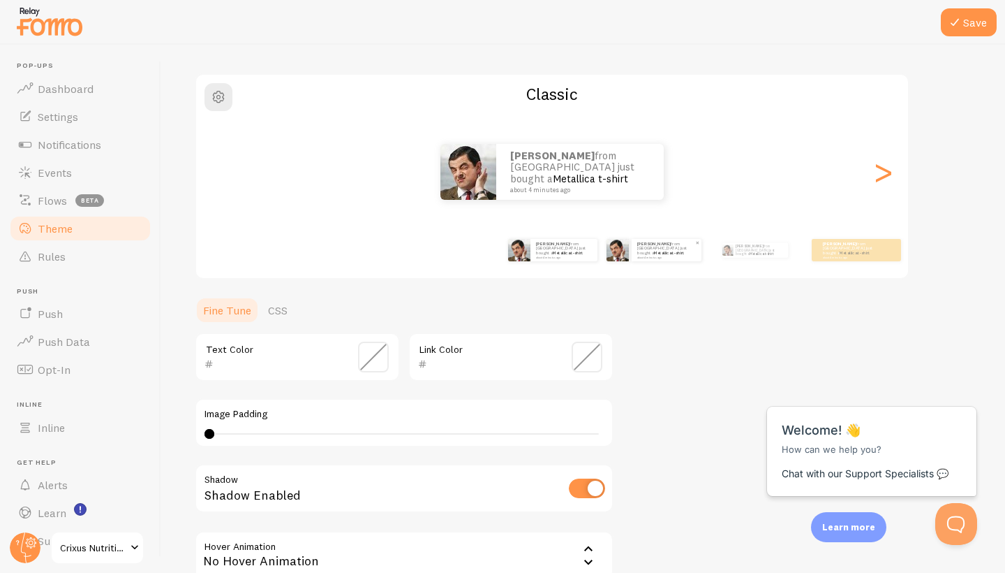
click at [677, 250] on link "Metallica t-shirt" at bounding box center [669, 253] width 30 height 6
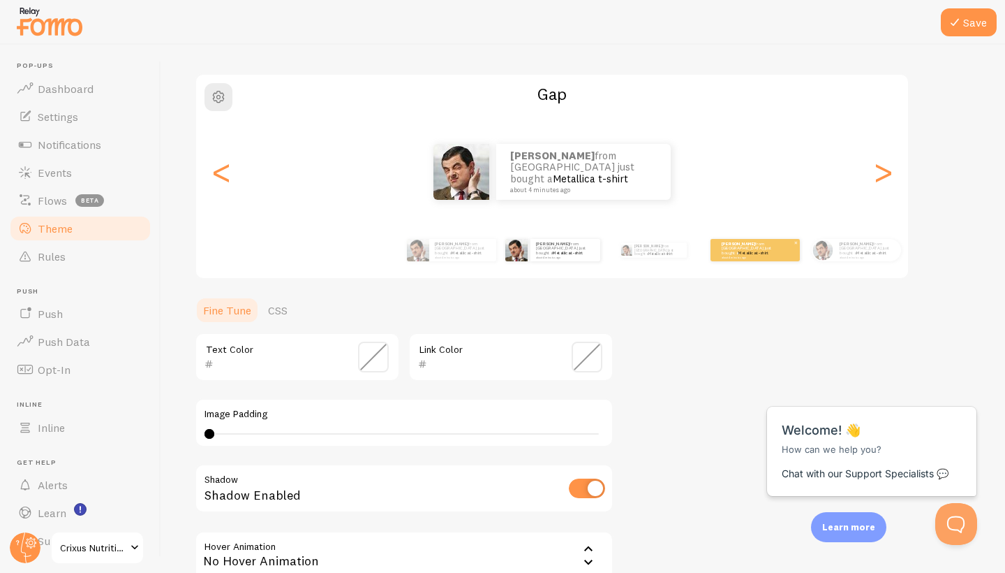
click at [744, 256] on small "about 4 minutes ago" at bounding box center [749, 257] width 54 height 3
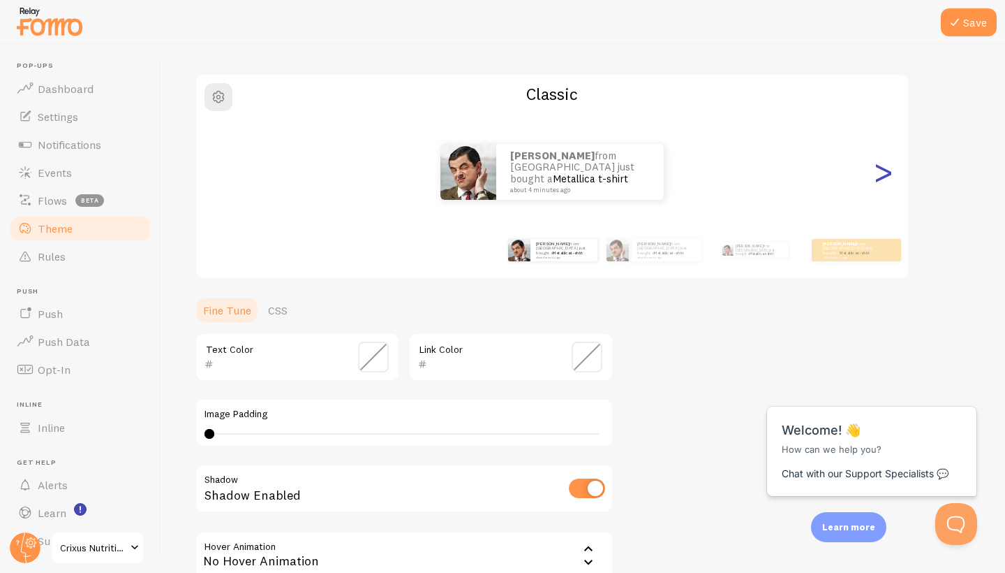
click at [886, 178] on div ">" at bounding box center [883, 171] width 17 height 101
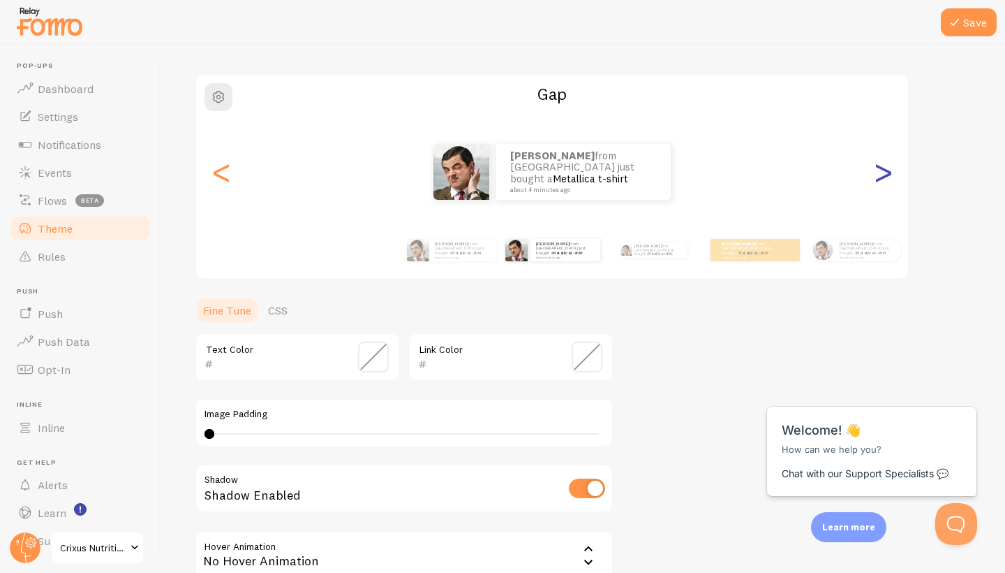
click at [886, 171] on div ">" at bounding box center [883, 171] width 17 height 101
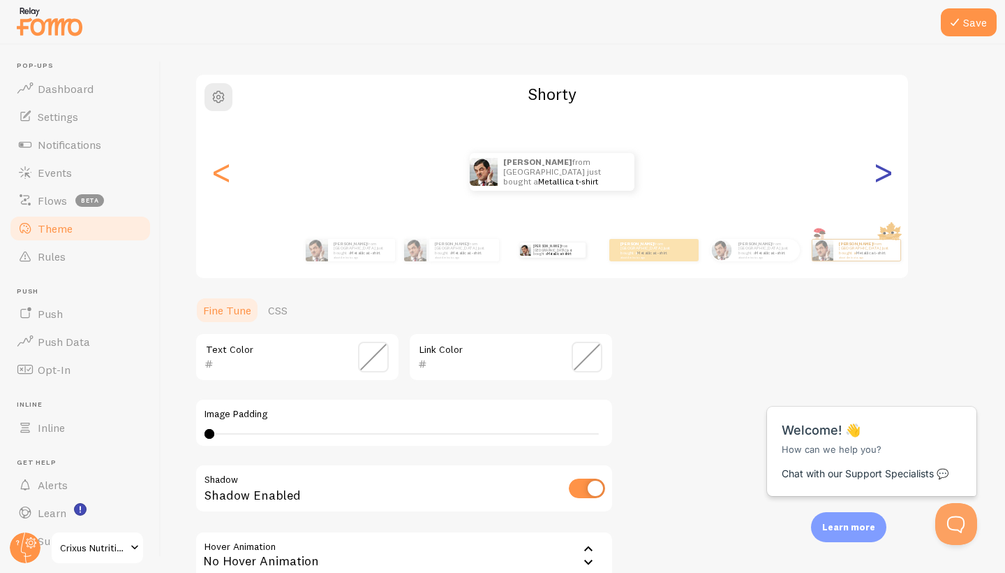
click at [886, 172] on div ">" at bounding box center [883, 171] width 17 height 101
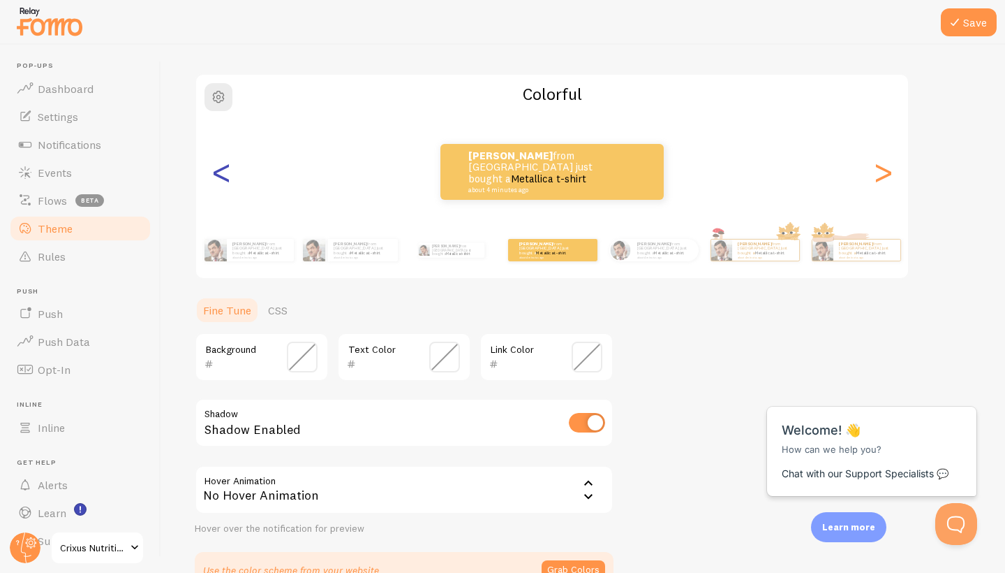
click at [222, 180] on div "<" at bounding box center [221, 171] width 17 height 101
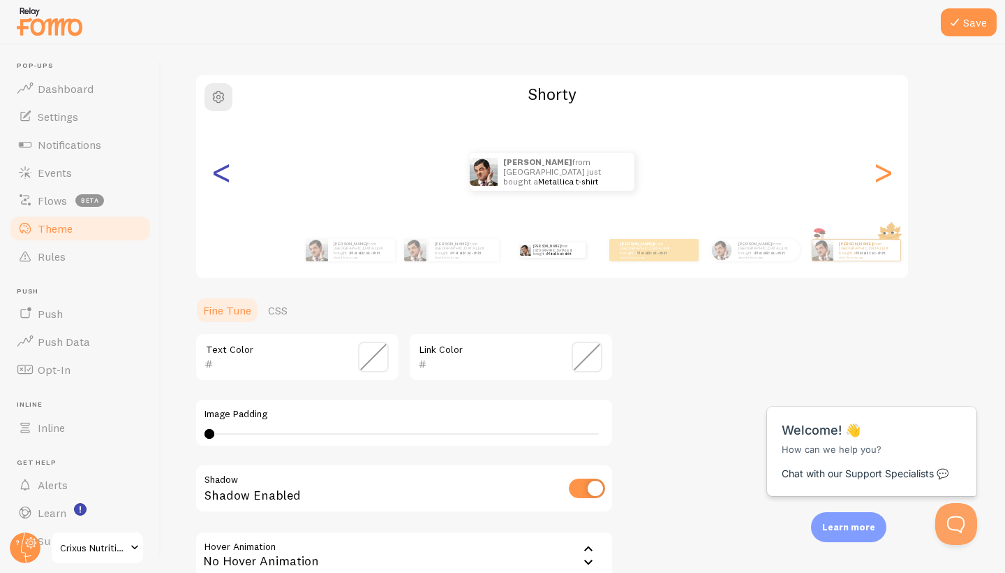
click at [229, 178] on div "<" at bounding box center [221, 171] width 17 height 101
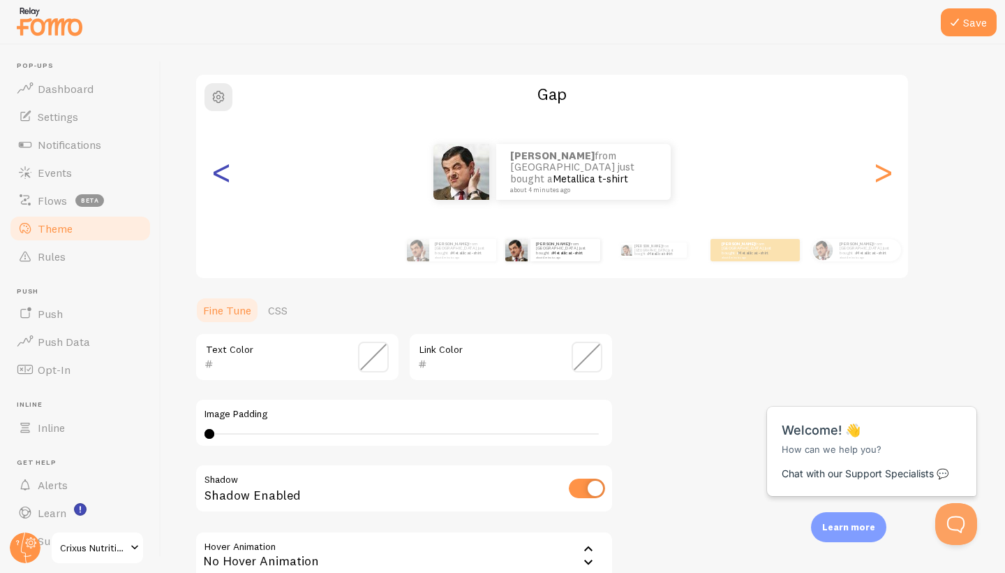
click at [229, 177] on div "<" at bounding box center [221, 171] width 17 height 101
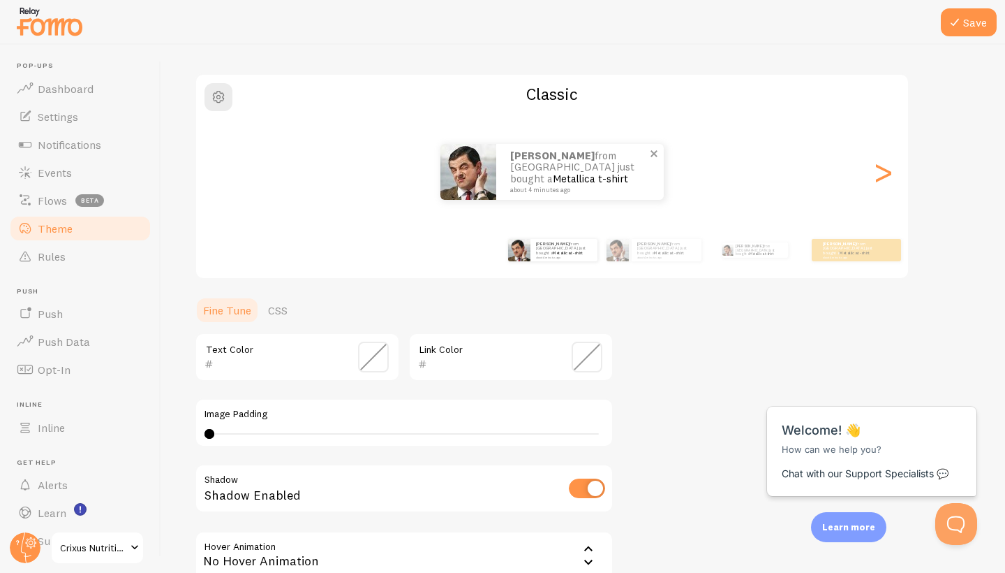
click at [545, 191] on div "james from United Kingdom just bought a Metallica t-shirt about 4 minutes ago" at bounding box center [580, 172] width 168 height 56
drag, startPoint x: 964, startPoint y: 26, endPoint x: 713, endPoint y: 134, distance: 273.0
click at [713, 134] on div "Save Theme Choose a theme for your notifications Classic james from United King…" at bounding box center [583, 322] width 777 height 663
drag, startPoint x: 212, startPoint y: 434, endPoint x: 186, endPoint y: 432, distance: 26.0
click at [186, 432] on div "Save Theme Choose a theme for your notifications Classic james from United King…" at bounding box center [583, 309] width 844 height 528
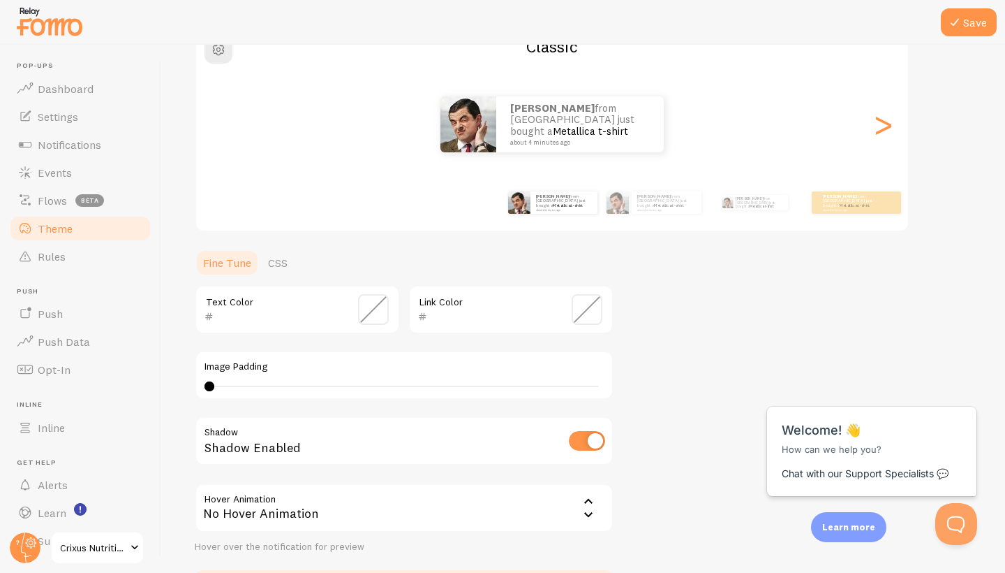
scroll to position [133, 0]
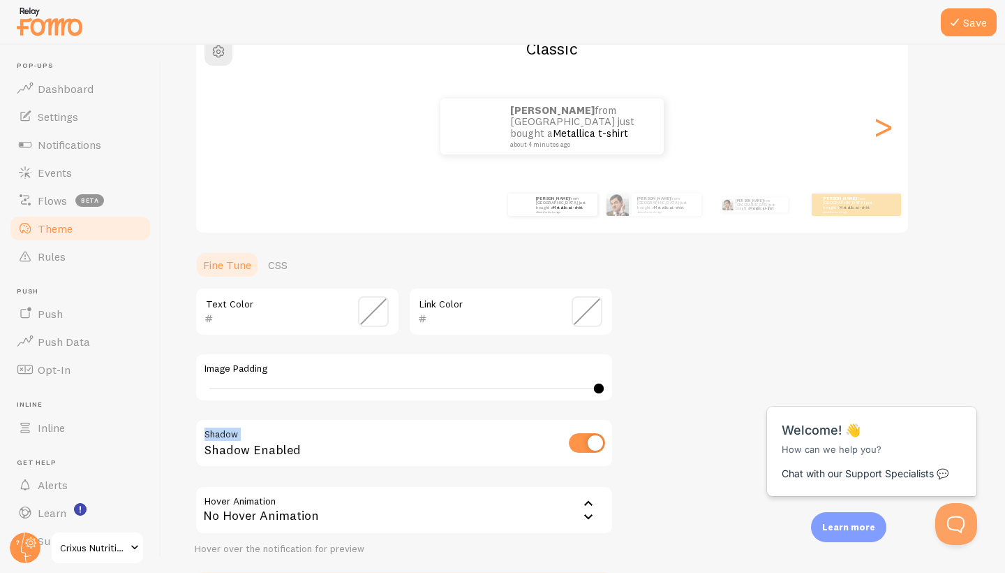
drag, startPoint x: 205, startPoint y: 384, endPoint x: 702, endPoint y: 414, distance: 498.1
click at [702, 414] on div "Theme Choose a theme for your notifications Classic james from United Kingdom j…" at bounding box center [583, 277] width 777 height 663
type input "0"
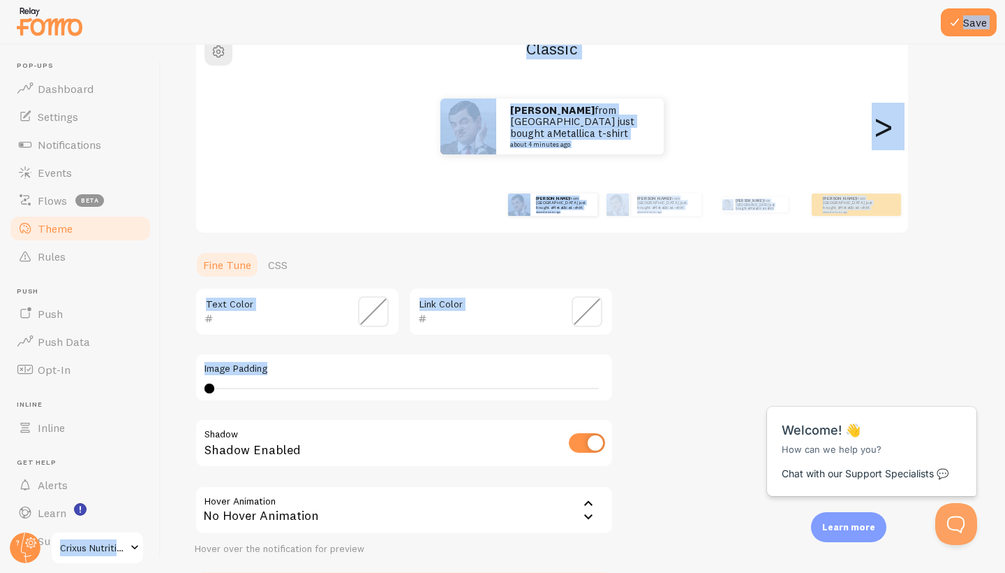
drag, startPoint x: 599, startPoint y: 385, endPoint x: 64, endPoint y: 383, distance: 534.9
click at [64, 383] on main "Pop-ups Dashboard Settings Notifications Events Flows beta Theme Rules Push Pus…" at bounding box center [502, 309] width 1005 height 528
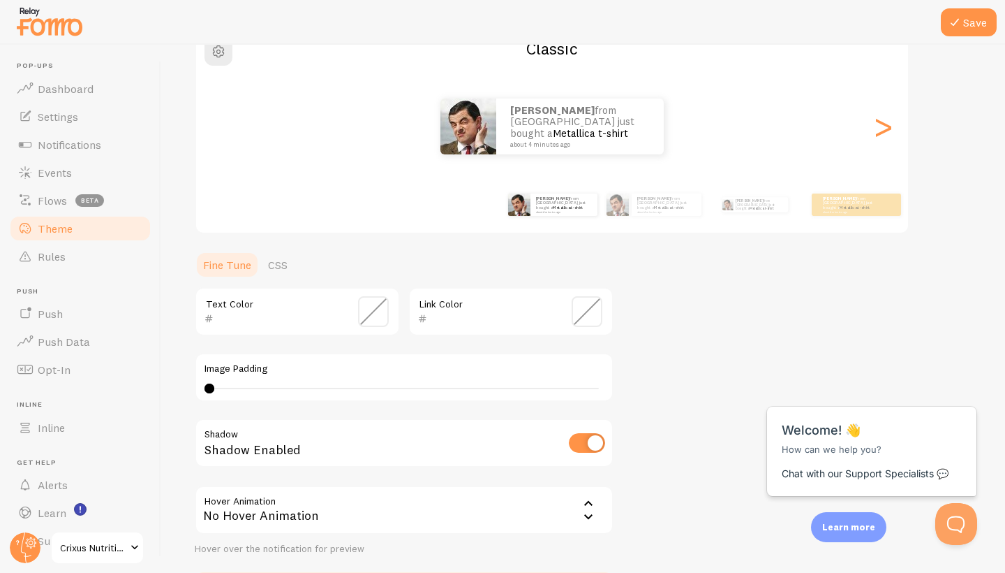
click at [299, 401] on div "Text Color Link Color Image Padding 0 Shadow Shadow Enabled Hover Animation non…" at bounding box center [404, 421] width 419 height 268
click at [596, 303] on span at bounding box center [587, 311] width 31 height 31
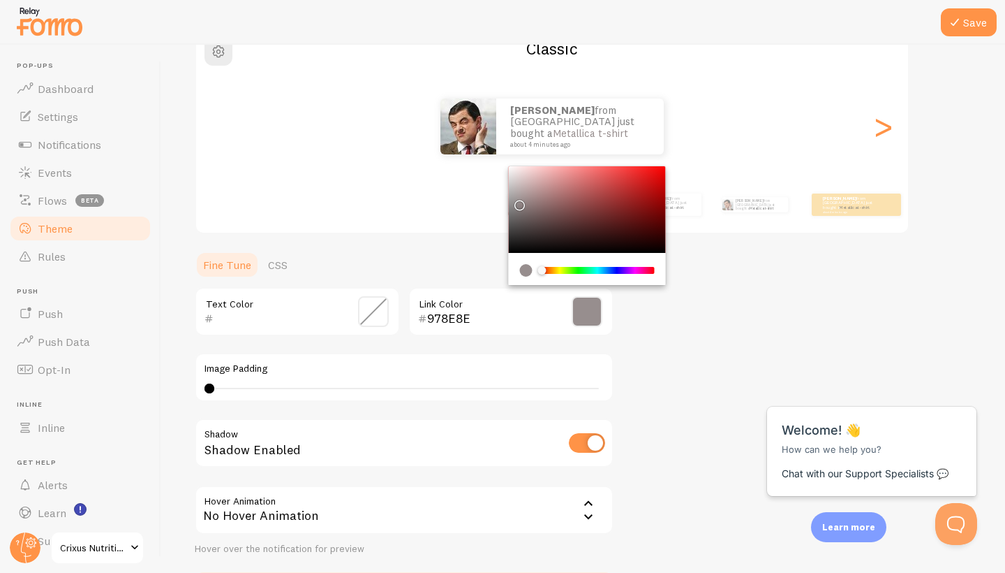
drag, startPoint x: 517, startPoint y: 201, endPoint x: 506, endPoint y: 170, distance: 32.9
click at [506, 170] on div "Theme Choose a theme for your notifications Classic james from United Kingdom j…" at bounding box center [583, 277] width 777 height 663
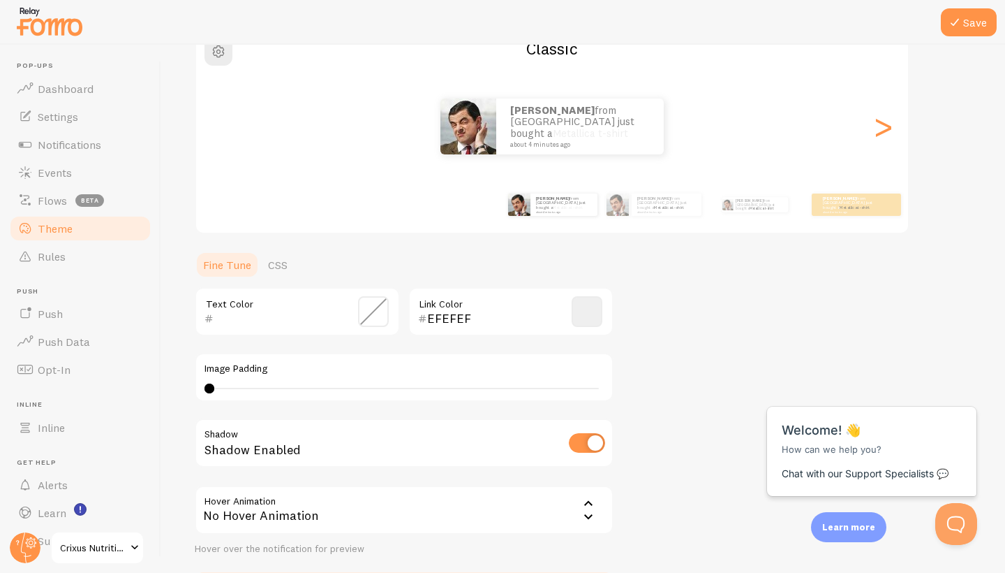
click at [543, 334] on div "EFEFEF Link Color" at bounding box center [510, 311] width 205 height 49
click at [584, 311] on span at bounding box center [587, 311] width 31 height 31
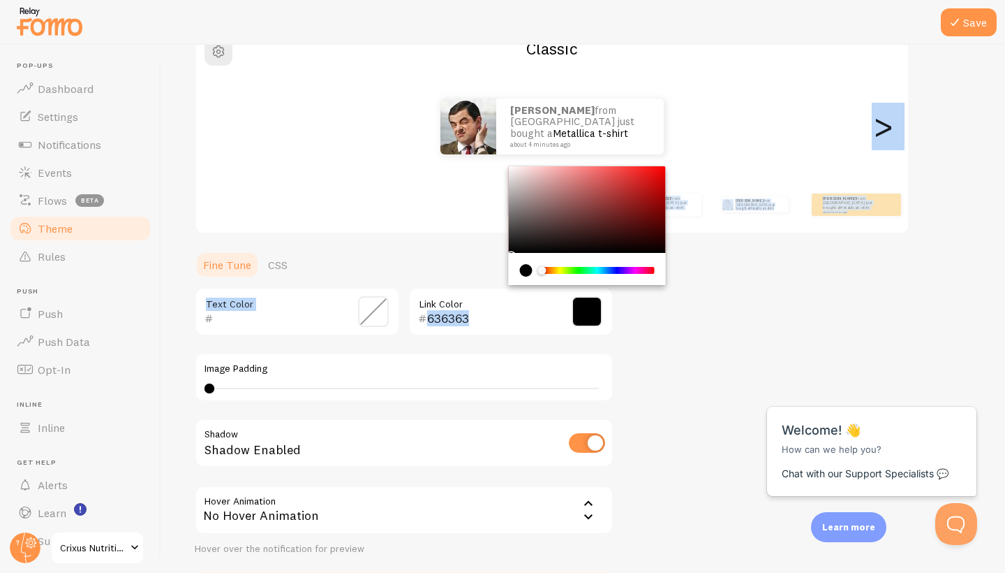
type input "000000"
drag, startPoint x: 513, startPoint y: 170, endPoint x: 488, endPoint y: 279, distance: 111.0
click at [488, 279] on section "Fine Tune CSS Text Color 000000 Link Color Image Padding 0 Shadow Shadow Enable…" at bounding box center [404, 430] width 419 height 358
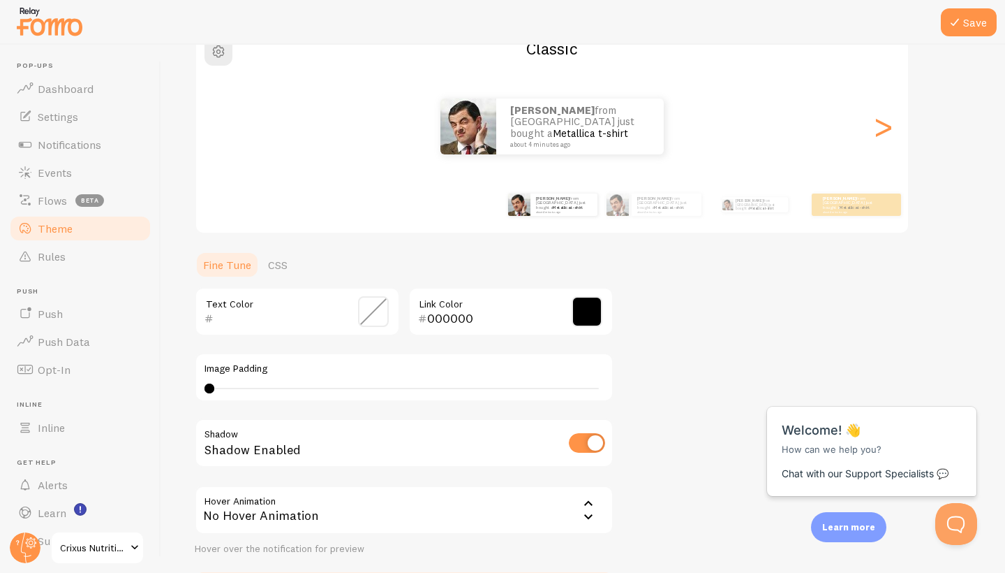
click at [649, 364] on div "Theme Choose a theme for your notifications Classic james from United Kingdom j…" at bounding box center [583, 277] width 777 height 663
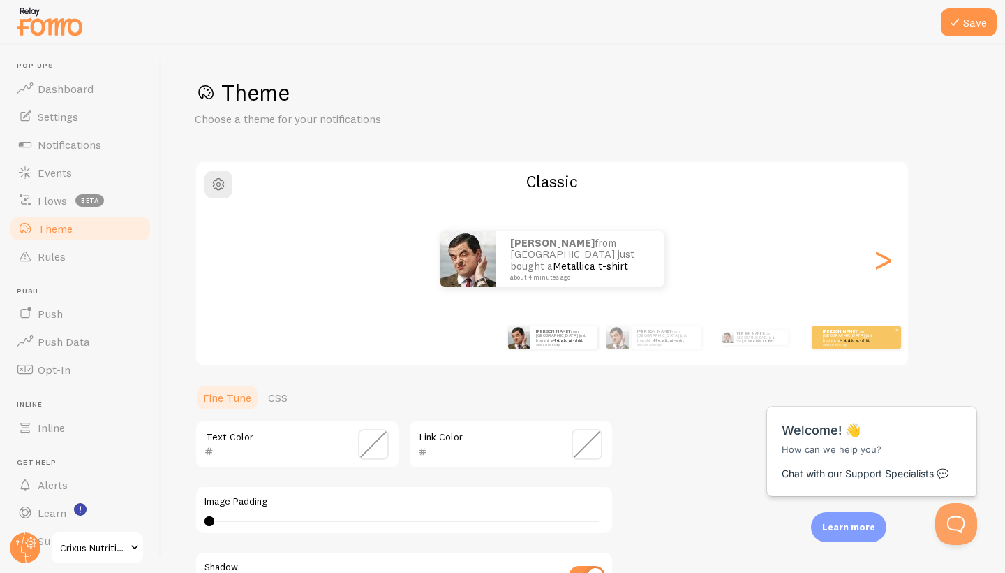
click at [846, 326] on div "james from United Kingdom just bought a Metallica t-shirt about 4 minutes ago" at bounding box center [856, 337] width 89 height 22
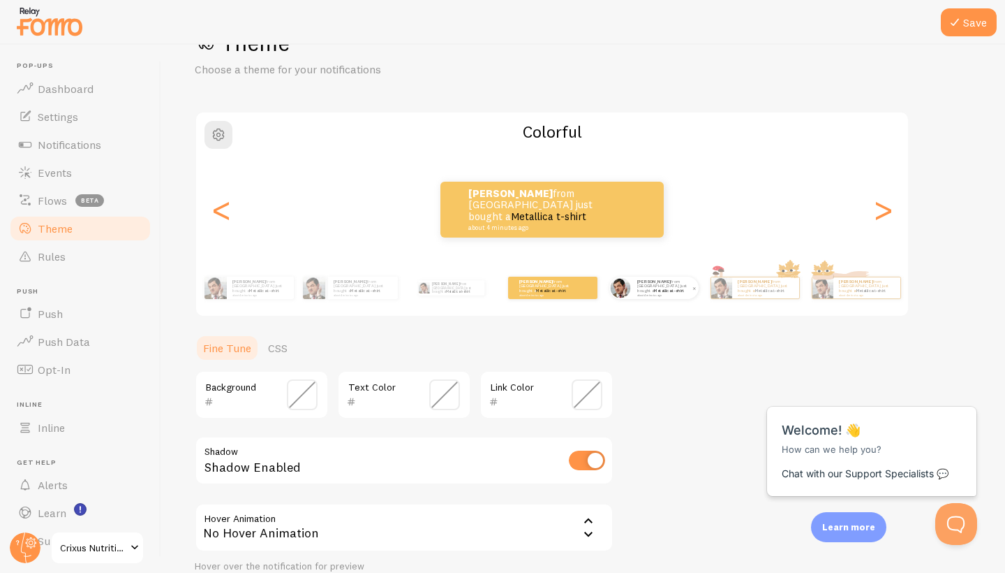
scroll to position [47, 0]
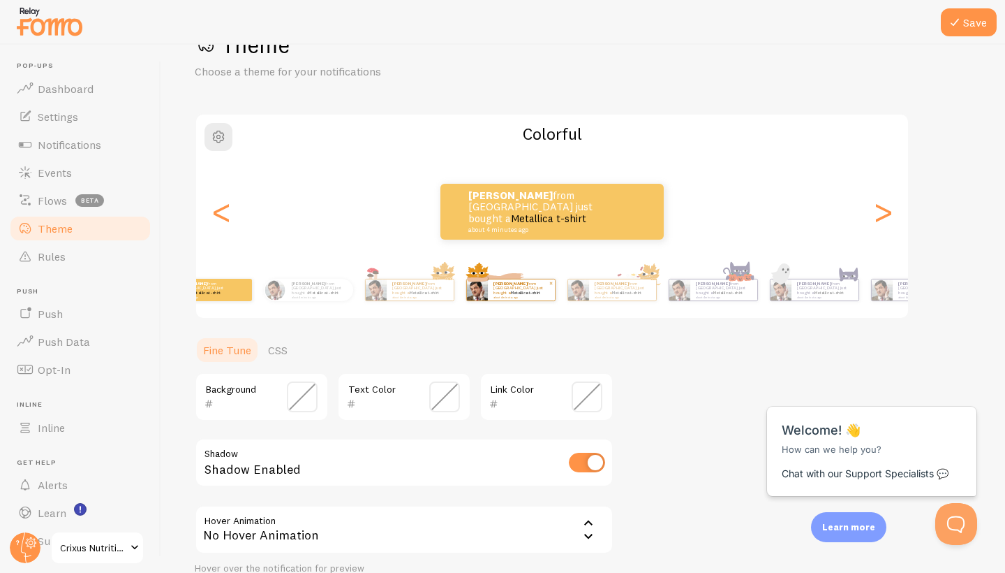
click at [471, 295] on img at bounding box center [476, 289] width 21 height 21
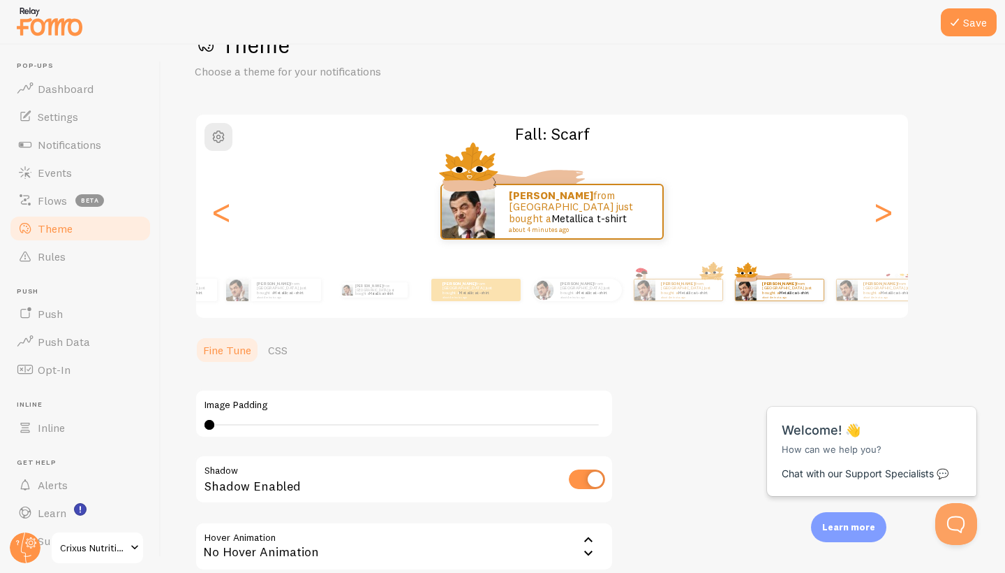
click at [1005, 368] on div "Save Theme Choose a theme for your notifications Fall: Scarf james from United …" at bounding box center [583, 309] width 844 height 528
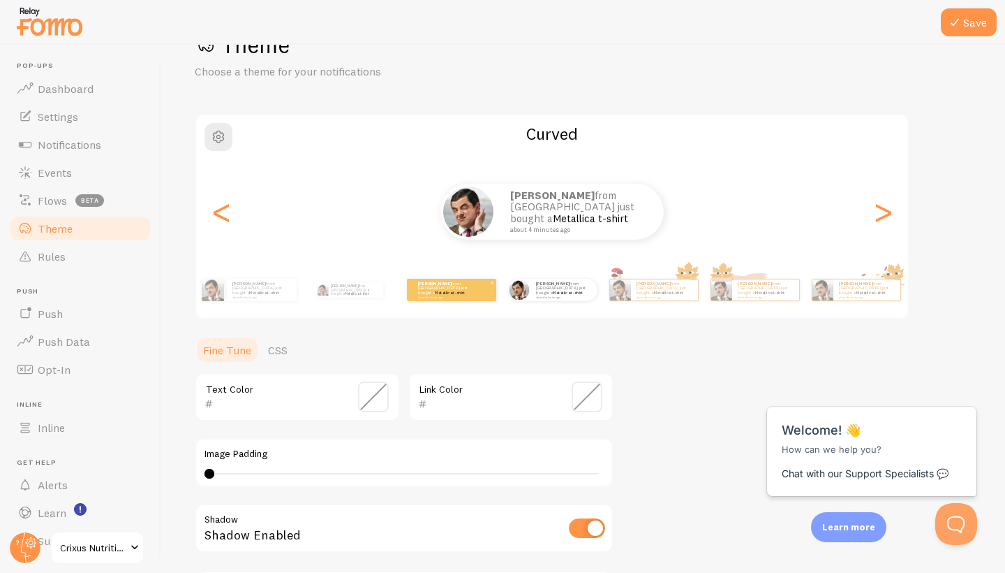
click at [457, 295] on small "about 4 minutes ago" at bounding box center [445, 296] width 54 height 3
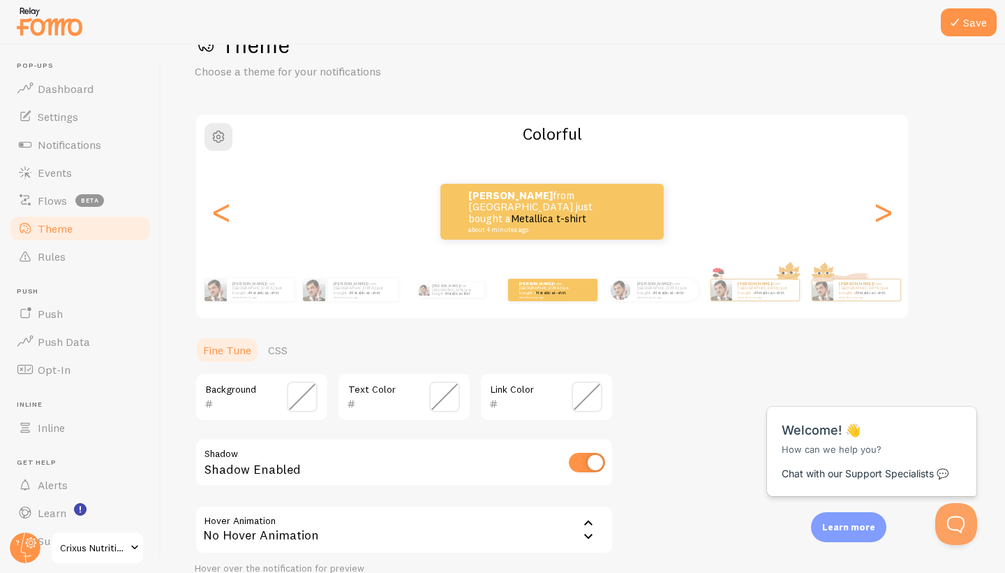
click at [302, 395] on span at bounding box center [302, 396] width 31 height 31
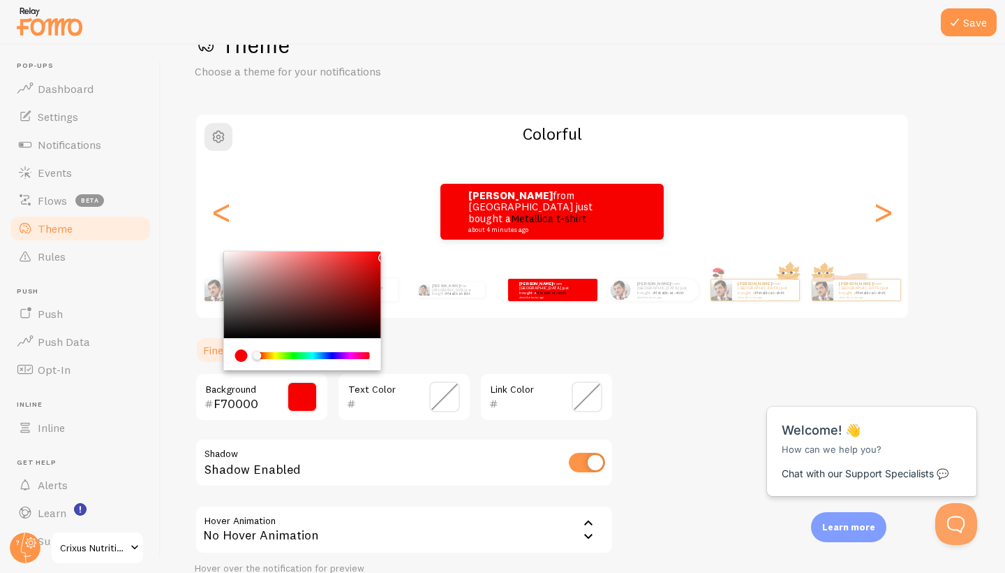
drag, startPoint x: 348, startPoint y: 288, endPoint x: 388, endPoint y: 253, distance: 52.9
click at [388, 253] on div "Theme Choose a theme for your notifications Colorful james from United Kingdom …" at bounding box center [583, 329] width 777 height 597
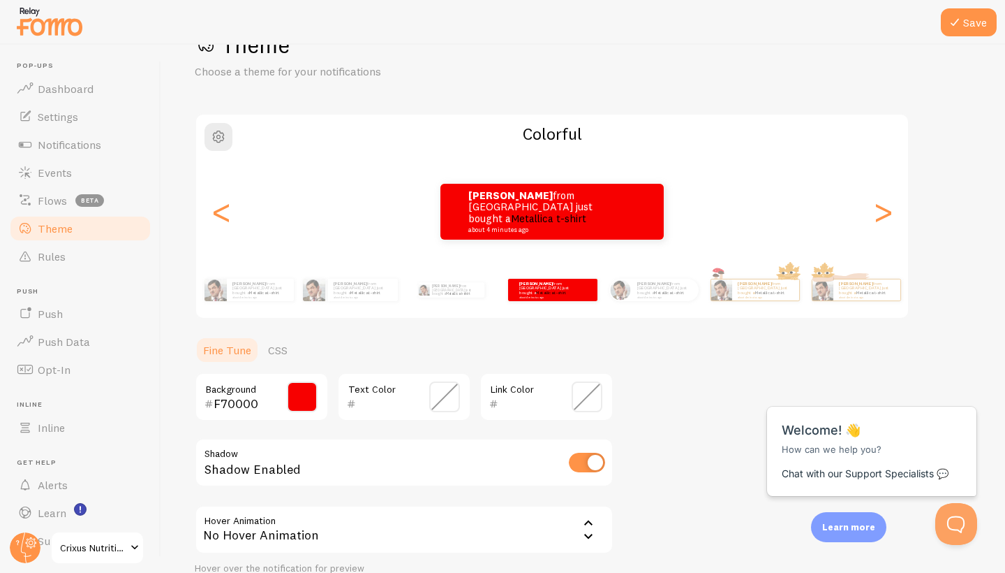
click at [300, 403] on span at bounding box center [302, 396] width 31 height 31
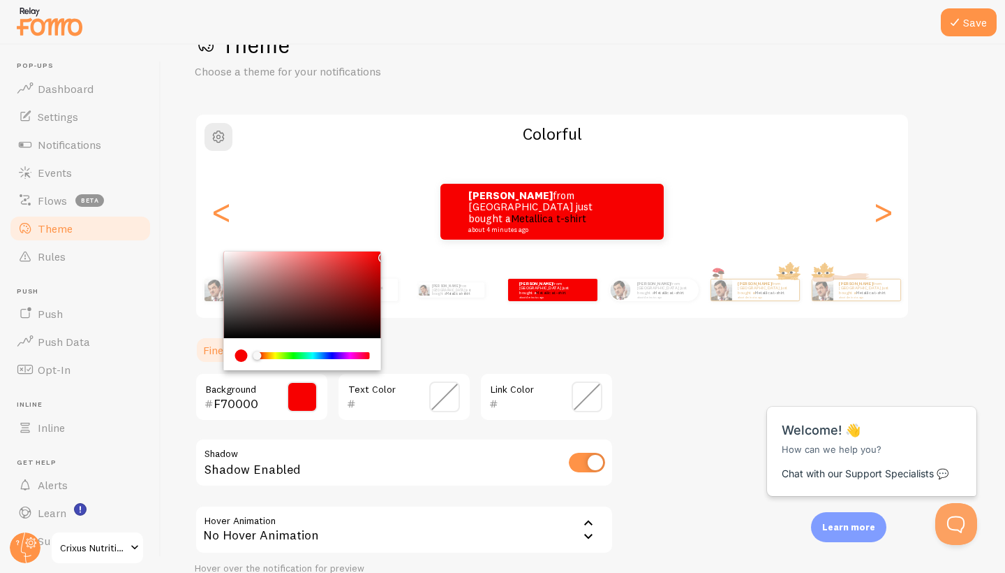
click at [242, 355] on div "current color is #F70000" at bounding box center [241, 355] width 13 height 13
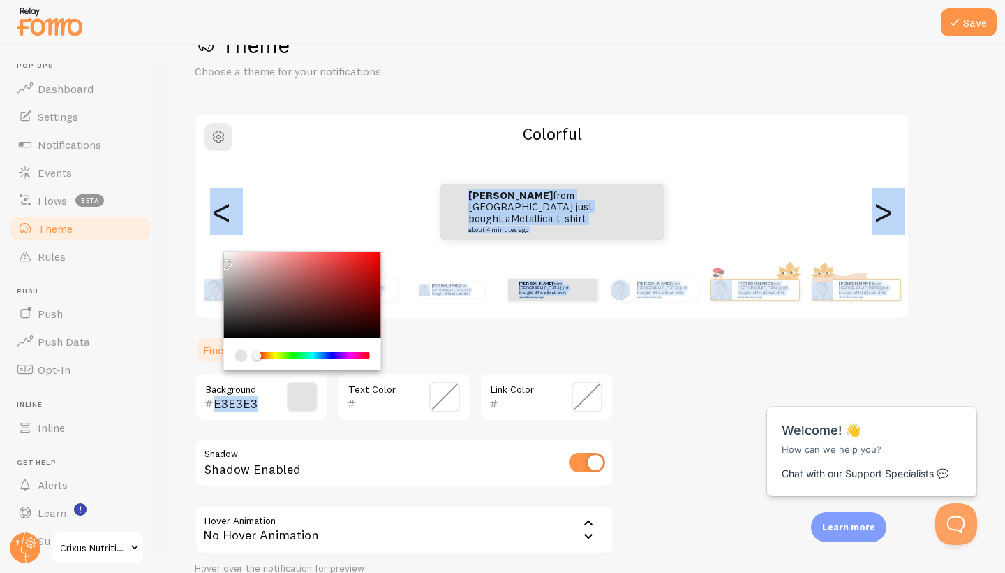
drag, startPoint x: 230, startPoint y: 265, endPoint x: 210, endPoint y: 260, distance: 20.8
click at [210, 260] on div "Theme Choose a theme for your notifications Colorful james from United Kingdom …" at bounding box center [583, 329] width 777 height 597
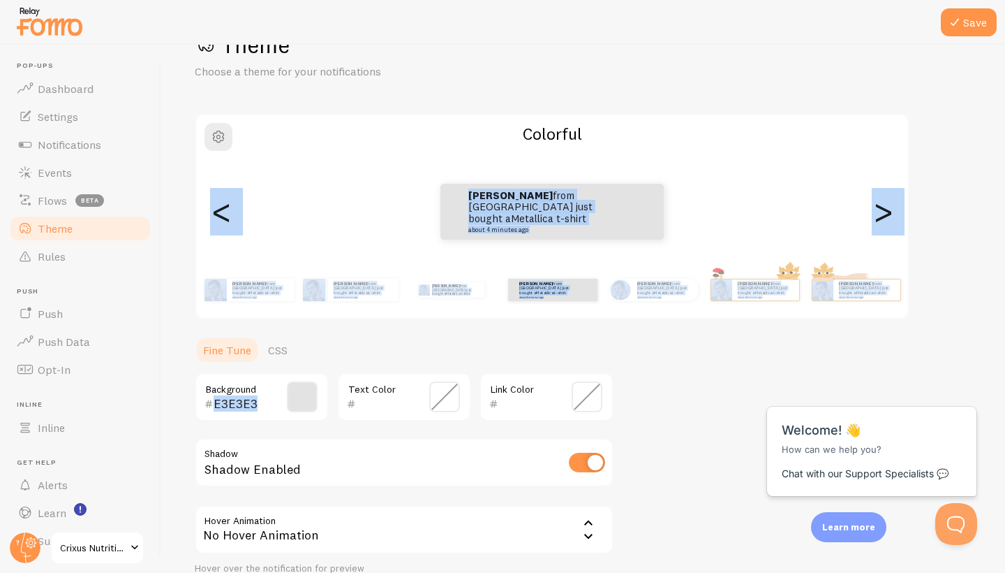
click at [350, 184] on div "james from United Kingdom just bought a Metallica t-shirt about 4 minutes ago" at bounding box center [552, 212] width 712 height 56
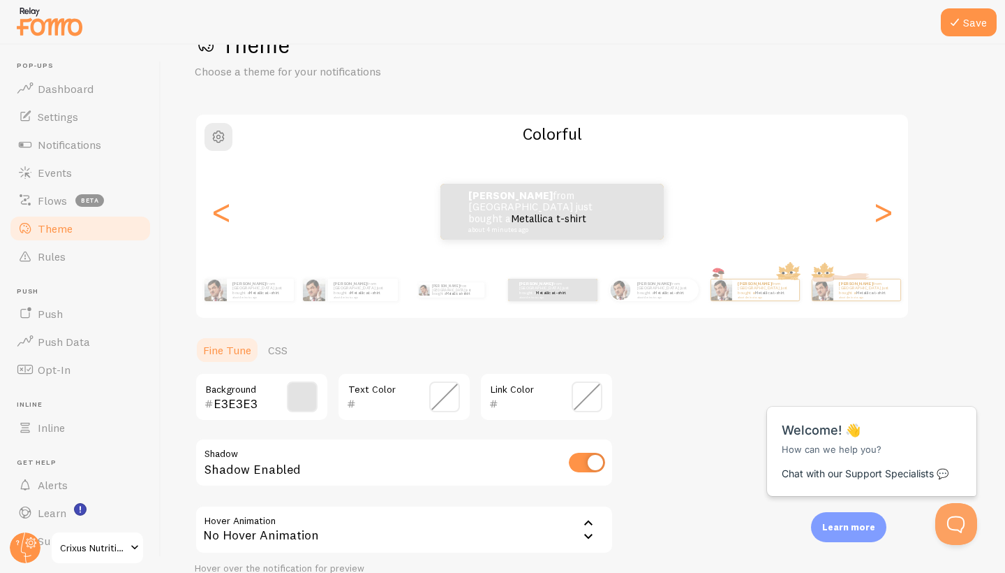
click at [721, 96] on div "Theme Choose a theme for your notifications Colorful james from United Kingdom …" at bounding box center [583, 329] width 777 height 597
click at [301, 396] on span at bounding box center [302, 396] width 31 height 31
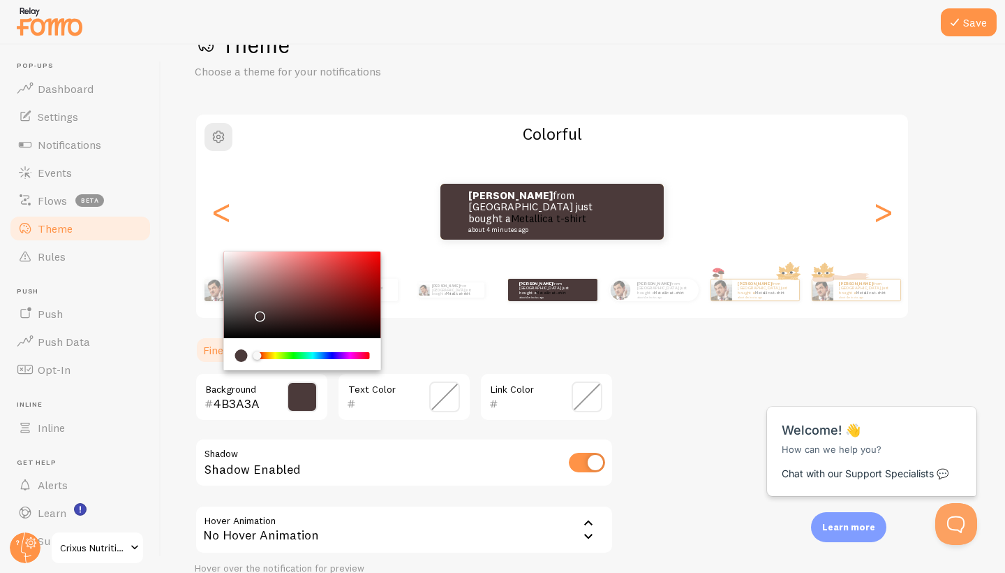
drag, startPoint x: 352, startPoint y: 278, endPoint x: 260, endPoint y: 311, distance: 97.4
click at [260, 311] on div "Chrome color picker" at bounding box center [302, 294] width 157 height 87
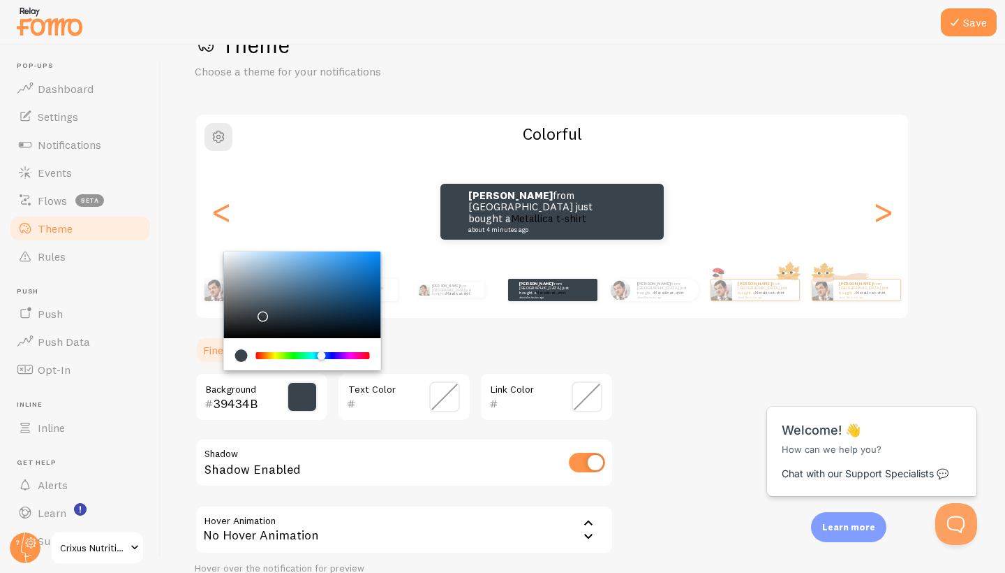
click at [321, 352] on div "Chrome color picker" at bounding box center [313, 355] width 111 height 7
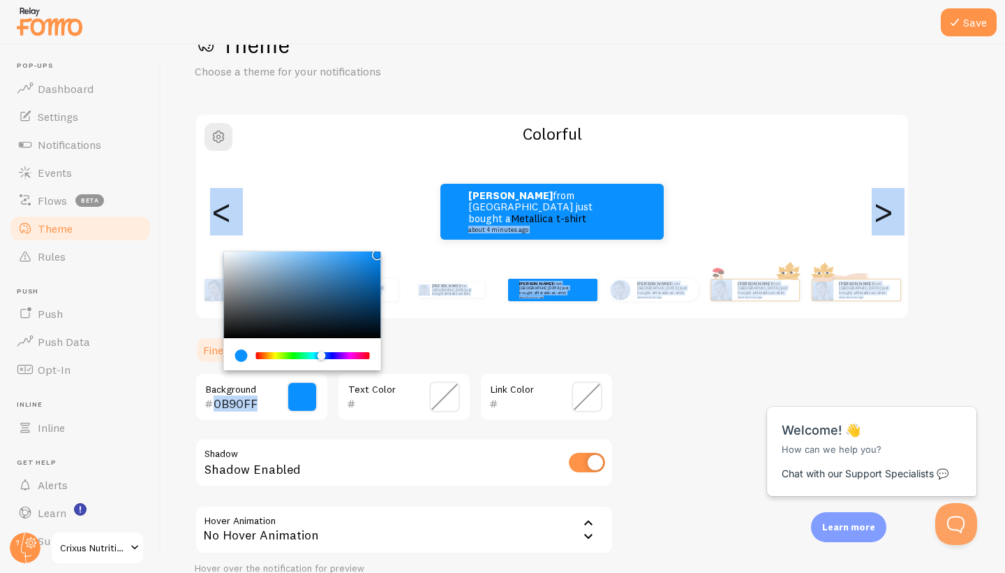
drag, startPoint x: 346, startPoint y: 277, endPoint x: 374, endPoint y: 223, distance: 60.9
click at [374, 223] on div "Theme Choose a theme for your notifications Colorful james from United Kingdom …" at bounding box center [583, 329] width 777 height 597
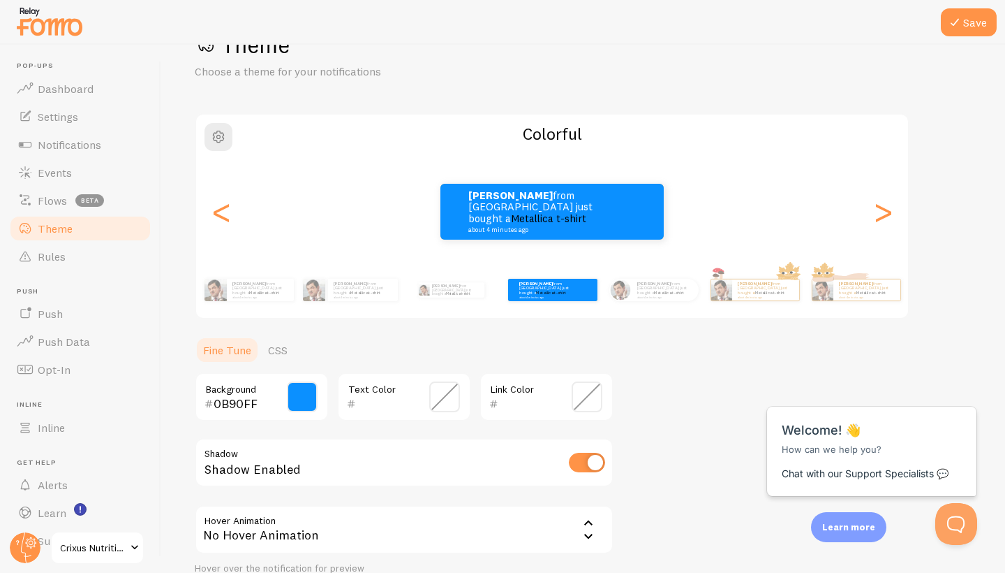
click at [299, 395] on span at bounding box center [302, 396] width 31 height 31
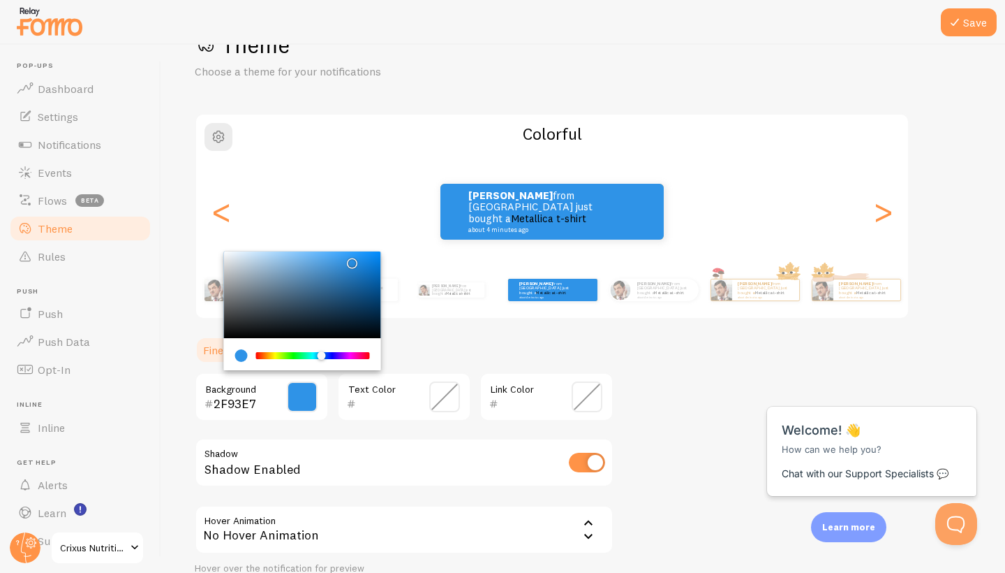
drag, startPoint x: 349, startPoint y: 258, endPoint x: 349, endPoint y: 237, distance: 20.9
click at [349, 237] on div "Theme Choose a theme for your notifications Colorful james from United Kingdom …" at bounding box center [583, 329] width 777 height 597
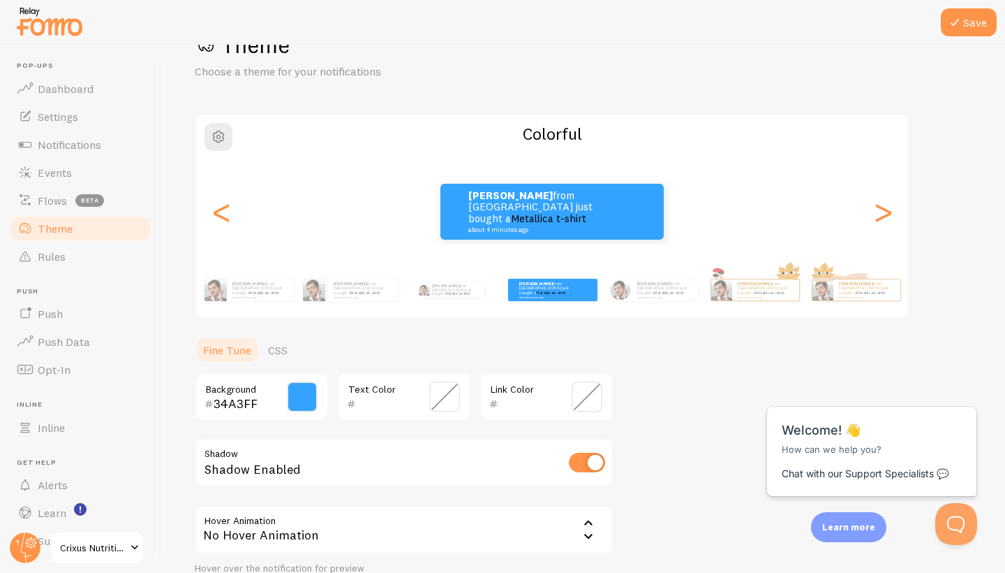
click at [302, 398] on span at bounding box center [302, 396] width 31 height 31
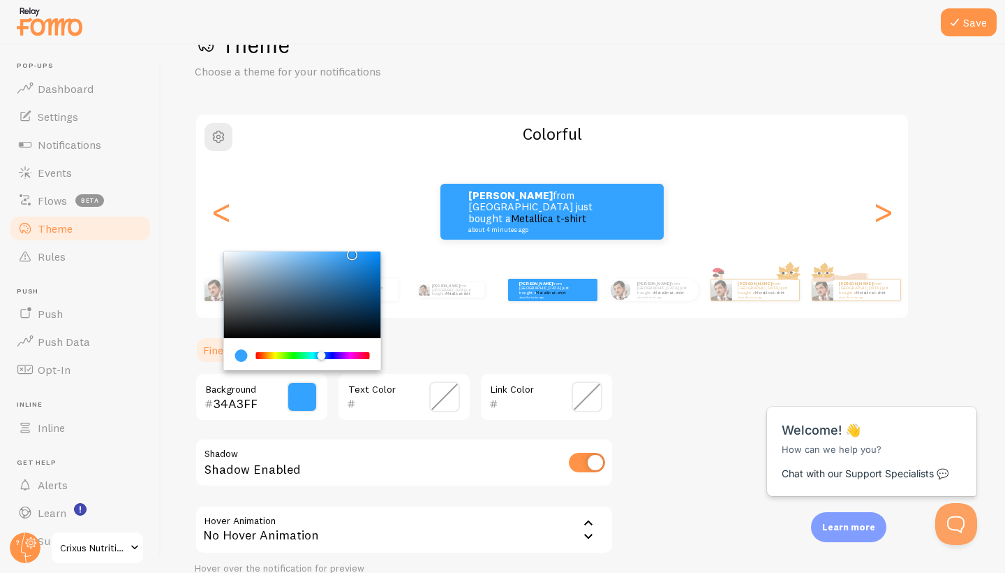
click at [254, 404] on input "34A3FF" at bounding box center [242, 403] width 57 height 17
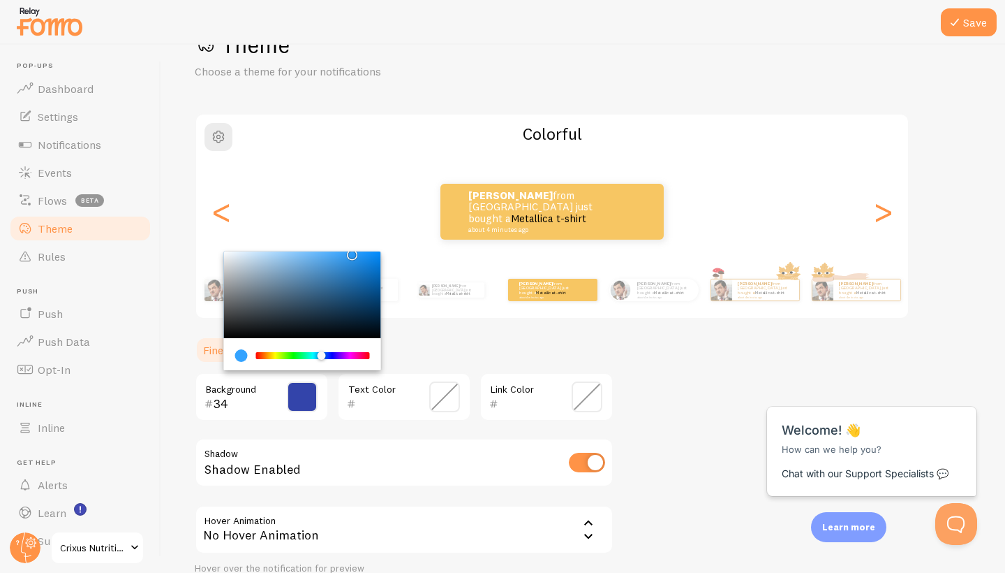
type input "3"
click at [191, 378] on div "Save Theme Choose a theme for your notifications Colorful james from United Kin…" at bounding box center [583, 309] width 844 height 528
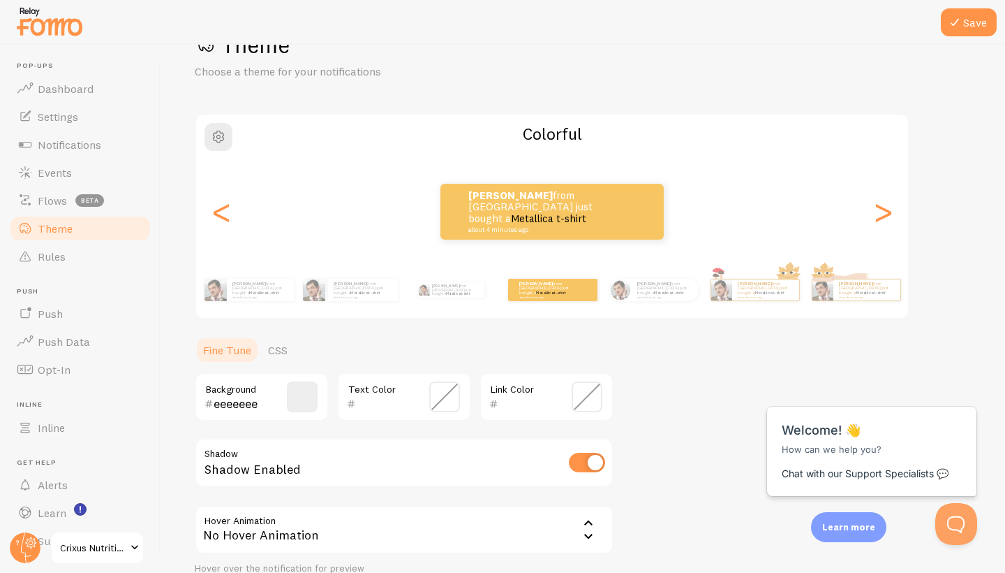
click at [297, 392] on span at bounding box center [302, 396] width 31 height 31
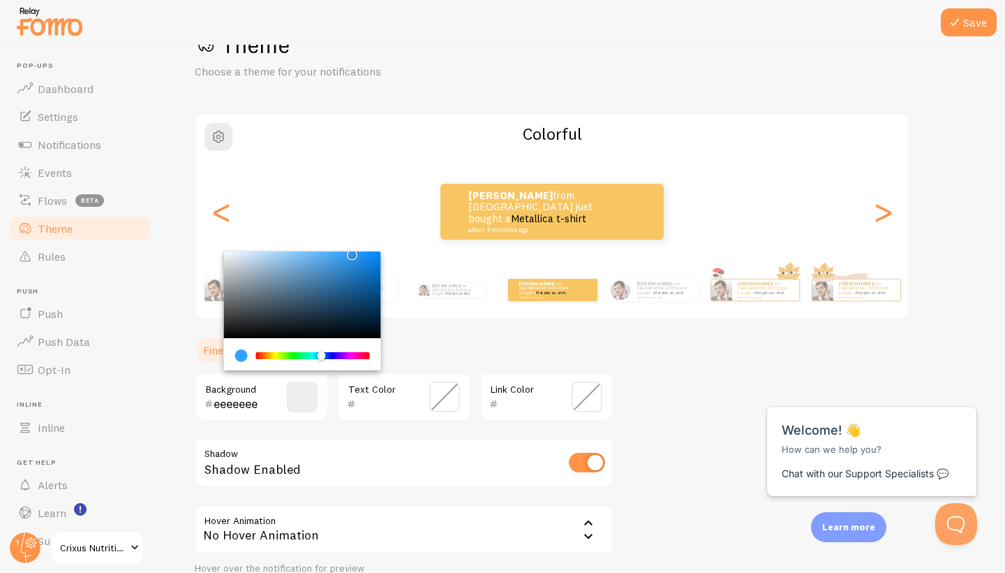
click at [264, 406] on input "eeeeeee" at bounding box center [242, 403] width 57 height 17
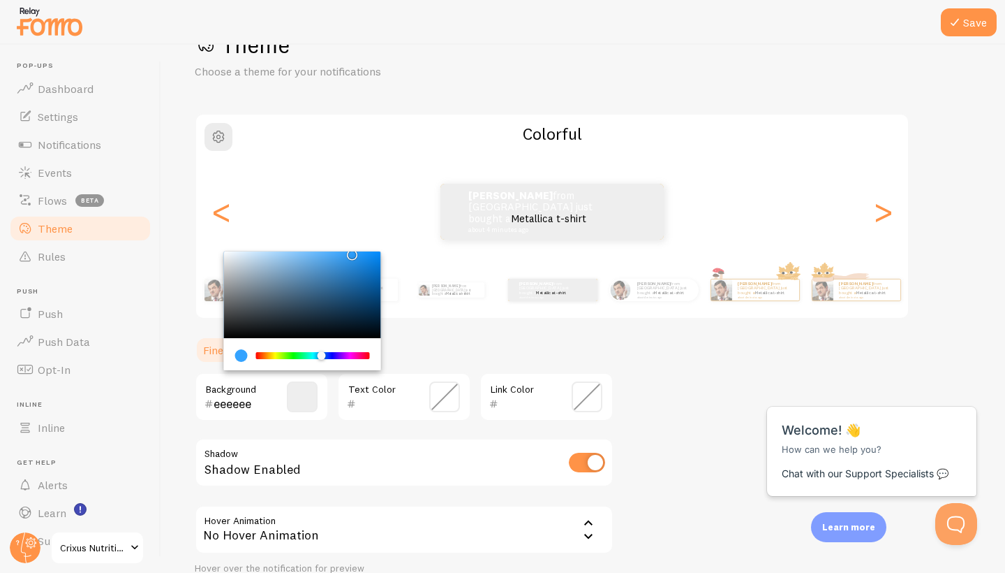
type input "eeeeee"
click at [170, 388] on div "Save Theme Choose a theme for your notifications Colorful james from United Kin…" at bounding box center [583, 309] width 844 height 528
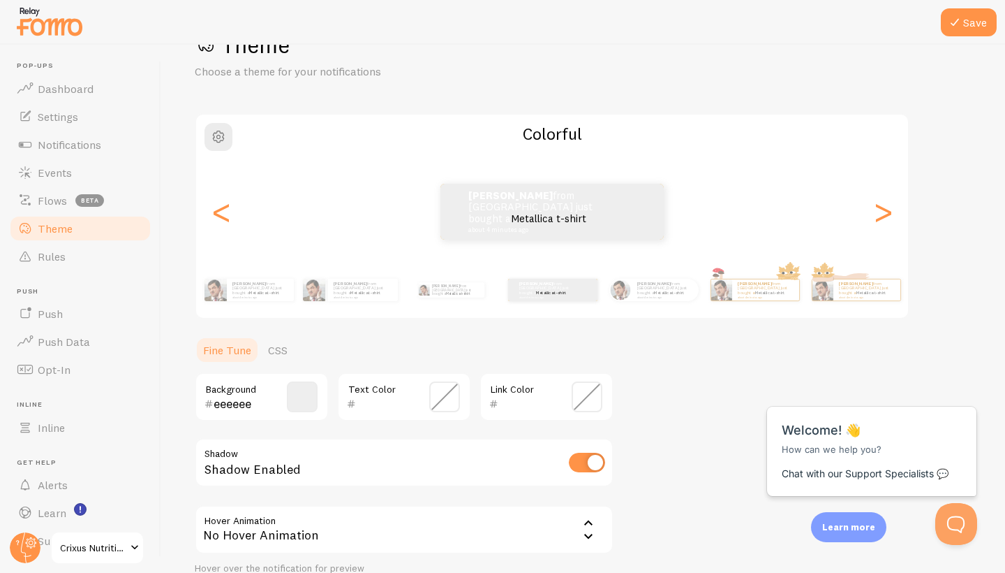
click at [314, 392] on span at bounding box center [302, 396] width 31 height 31
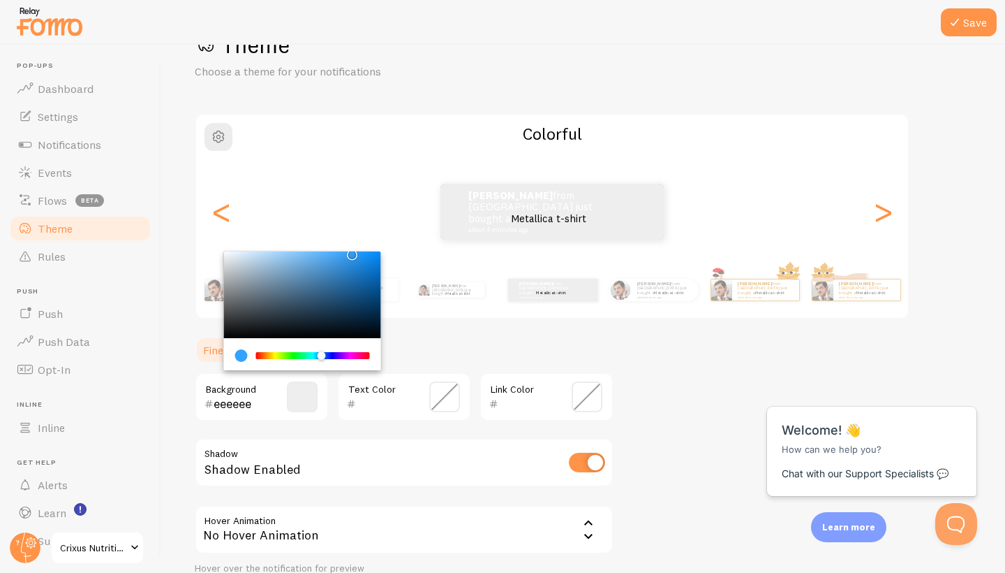
click at [249, 401] on input "eeeeee" at bounding box center [242, 403] width 57 height 17
drag, startPoint x: 252, startPoint y: 404, endPoint x: 214, endPoint y: 404, distance: 38.4
click at [214, 404] on input "eeeeee" at bounding box center [242, 403] width 57 height 17
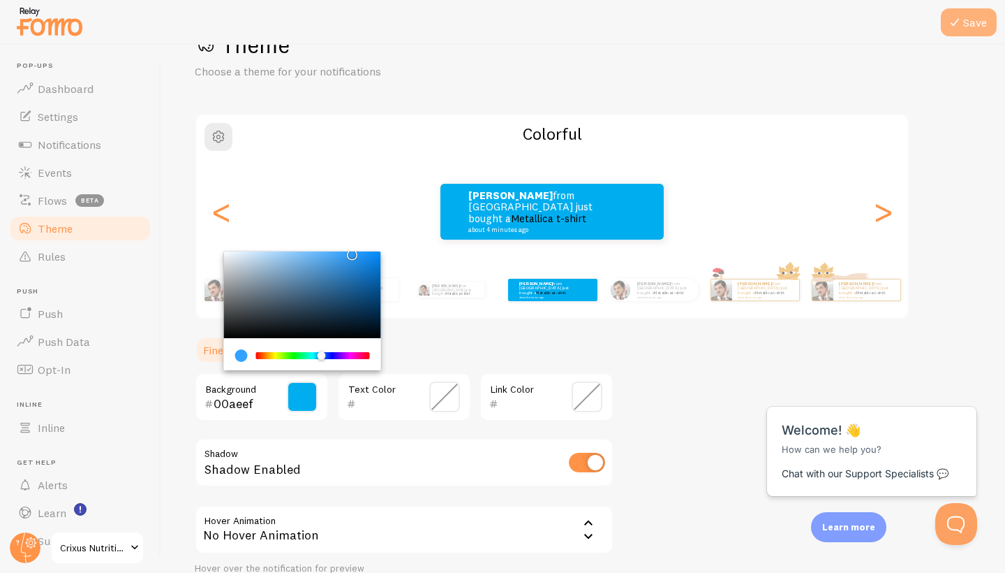
type input "00aeef"
click at [966, 22] on button "Save" at bounding box center [969, 22] width 56 height 28
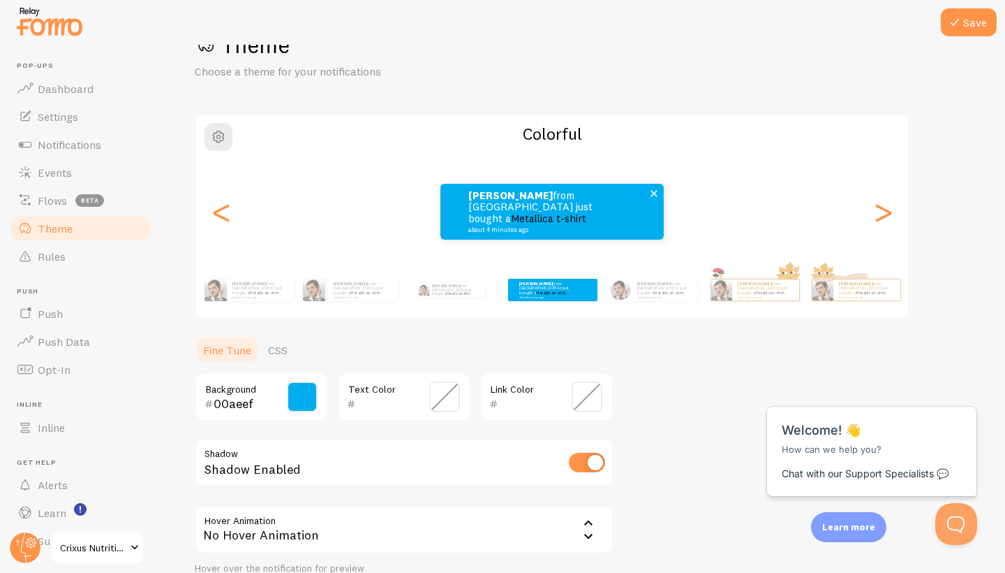
click at [541, 226] on small "about 4 minutes ago" at bounding box center [536, 229] width 135 height 7
click at [583, 213] on link "Metallica t-shirt" at bounding box center [548, 218] width 75 height 13
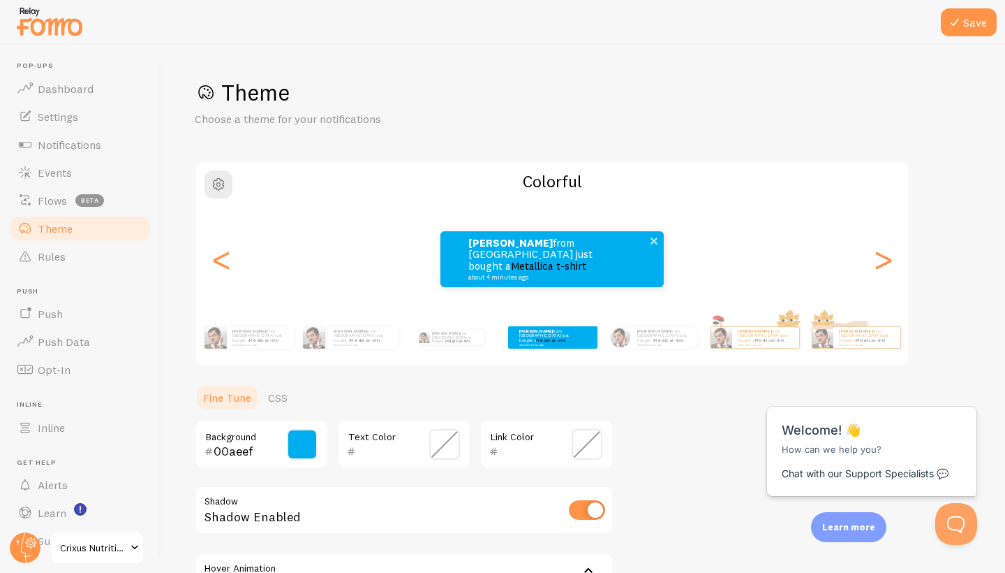
scroll to position [0, 0]
click at [563, 265] on p "james from United Kingdom just bought a Metallica t-shirt about 4 minutes ago" at bounding box center [539, 258] width 140 height 43
click at [518, 252] on p "james from United Kingdom just bought a Metallica t-shirt about 4 minutes ago" at bounding box center [539, 258] width 140 height 43
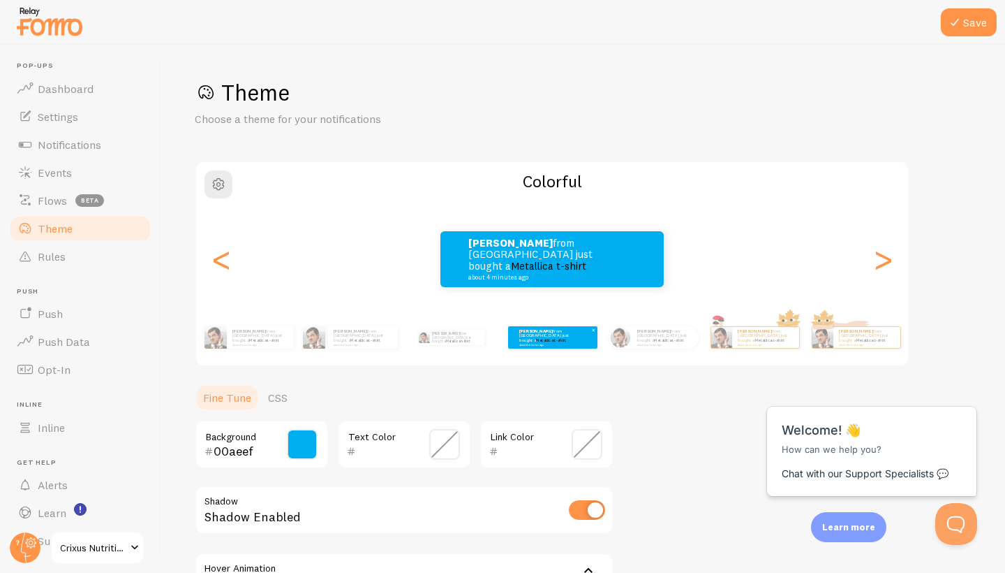
click at [572, 332] on p "james from United Kingdom just bought a Metallica t-shirt about 4 minutes ago" at bounding box center [548, 336] width 56 height 17
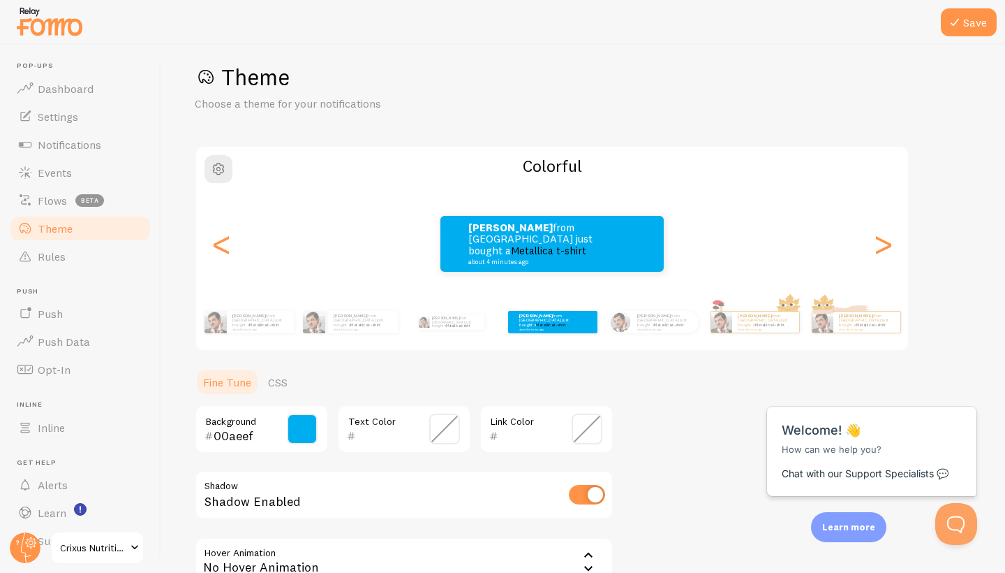
scroll to position [16, 0]
click at [223, 170] on span "button" at bounding box center [218, 168] width 17 height 17
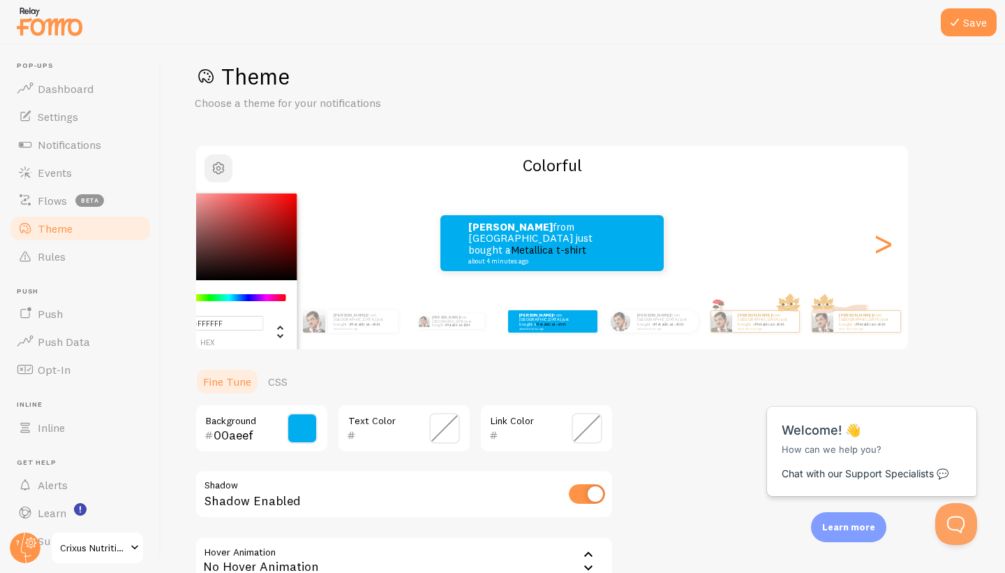
click at [223, 170] on span "button" at bounding box center [218, 168] width 17 height 17
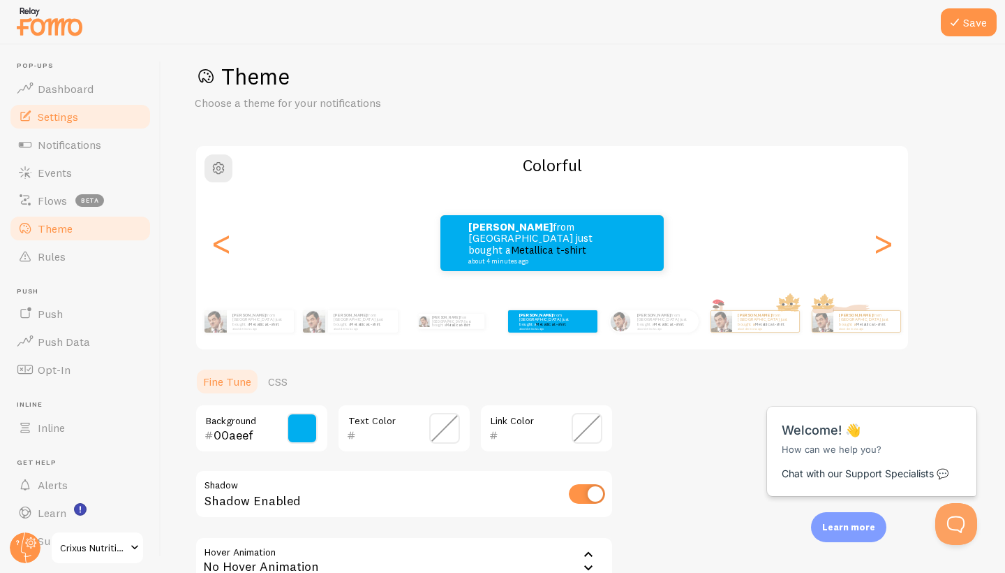
click at [89, 113] on link "Settings" at bounding box center [80, 117] width 144 height 28
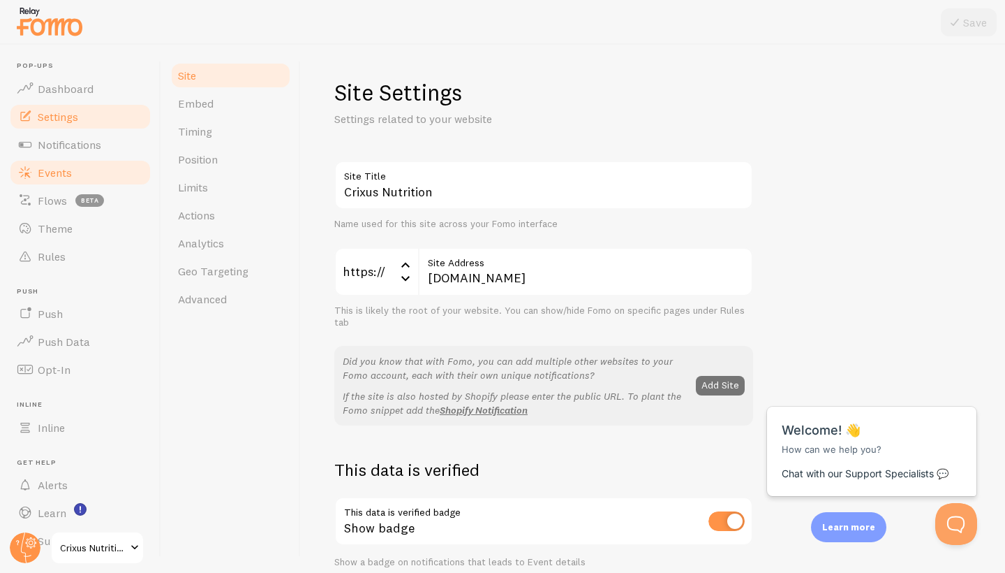
click at [62, 173] on span "Events" at bounding box center [55, 172] width 34 height 14
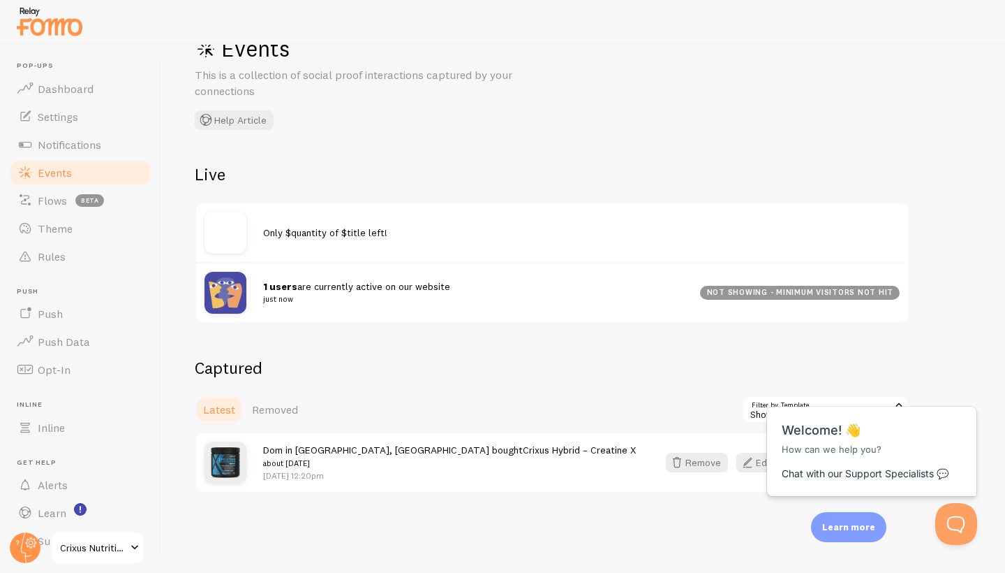
scroll to position [43, 0]
click at [961, 388] on div "Close cross-small" at bounding box center [953, 391] width 49 height 15
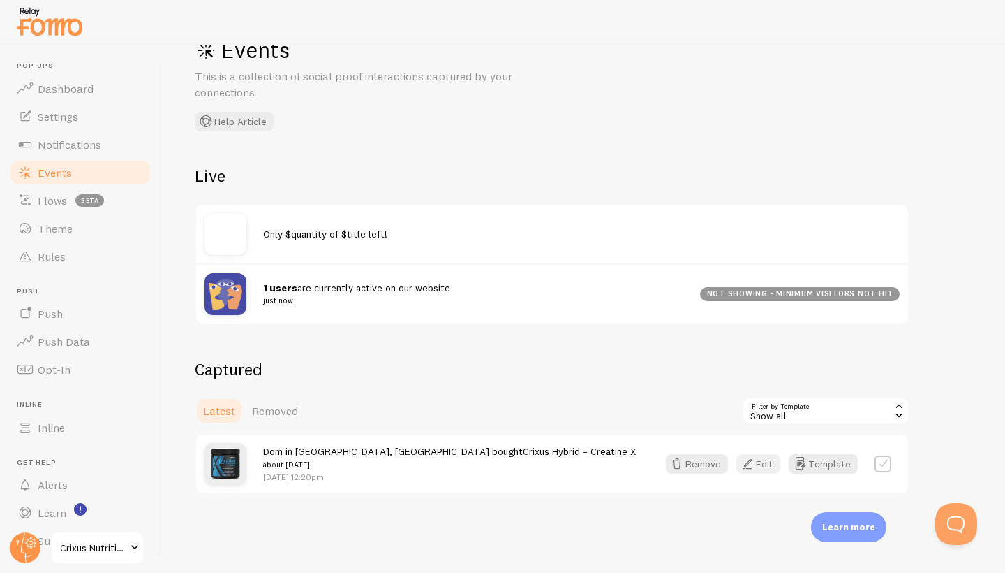
click at [765, 462] on button "Edit" at bounding box center [759, 464] width 44 height 20
click at [884, 460] on label at bounding box center [883, 463] width 17 height 17
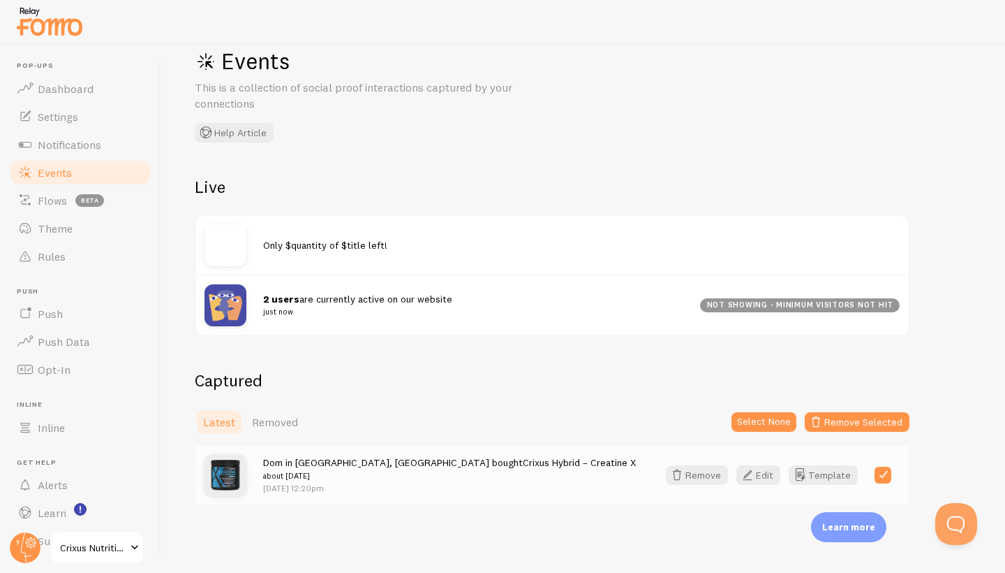
scroll to position [29, 0]
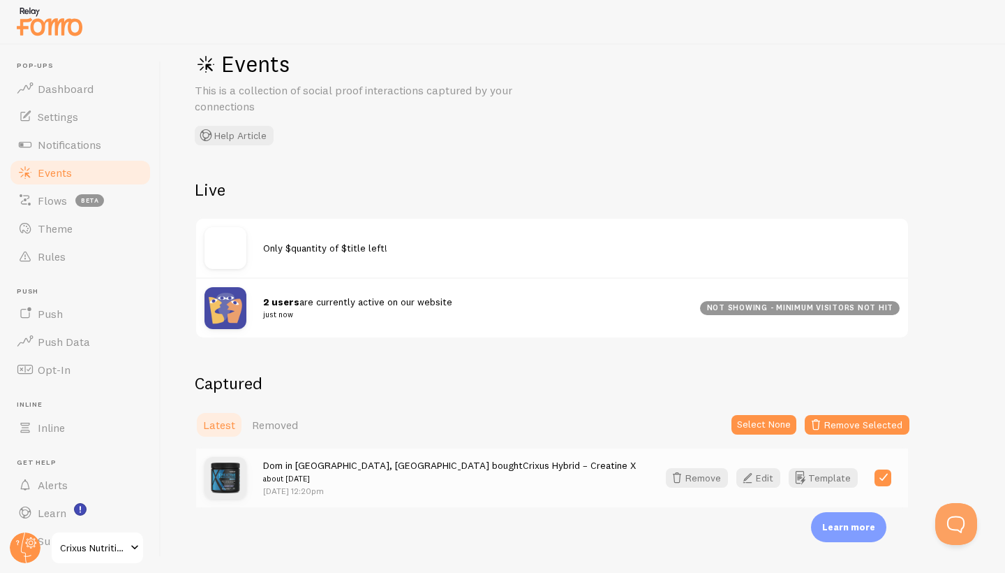
click at [975, 276] on div "Events This is a collection of social proof interactions captured by your conne…" at bounding box center [583, 309] width 844 height 528
click at [884, 478] on label at bounding box center [883, 477] width 17 height 17
checkbox input "false"
click at [826, 477] on button "Template" at bounding box center [823, 478] width 69 height 20
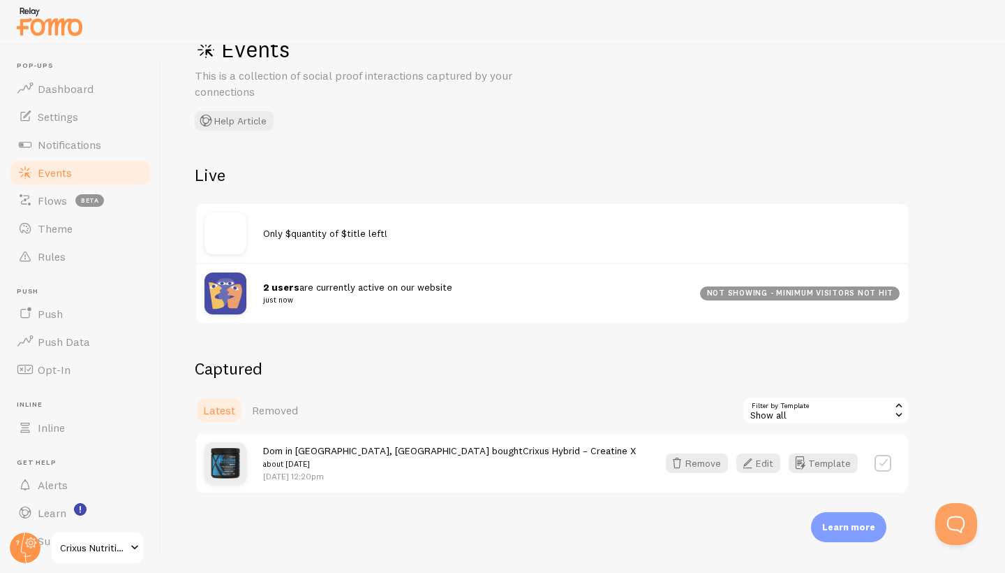
scroll to position [43, 0]
click at [812, 401] on div "Show all" at bounding box center [826, 411] width 168 height 28
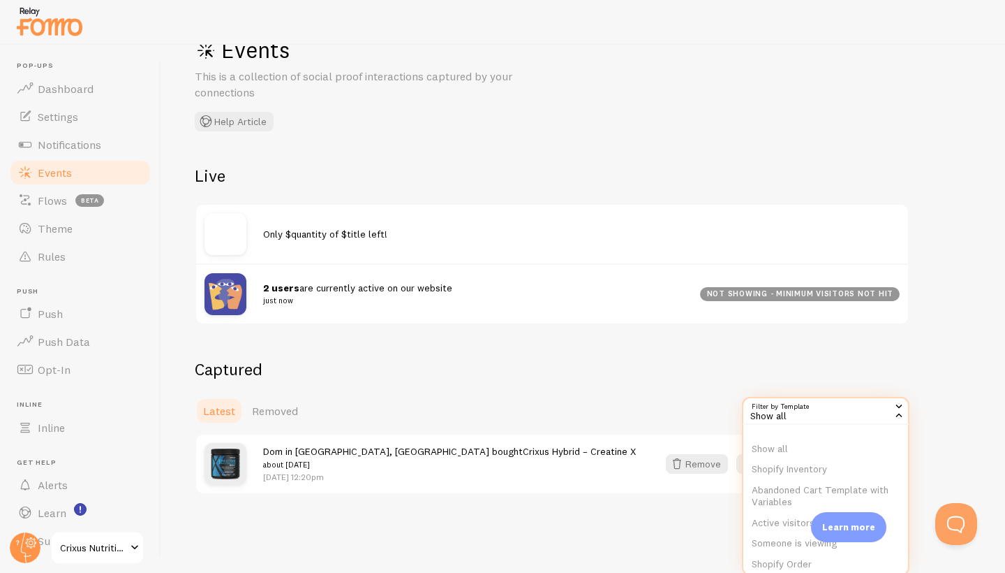
scroll to position [0, 0]
click at [936, 365] on div "Captured Latest Removed Filter by Template all Show all Show all Shopify Invent…" at bounding box center [583, 426] width 777 height 136
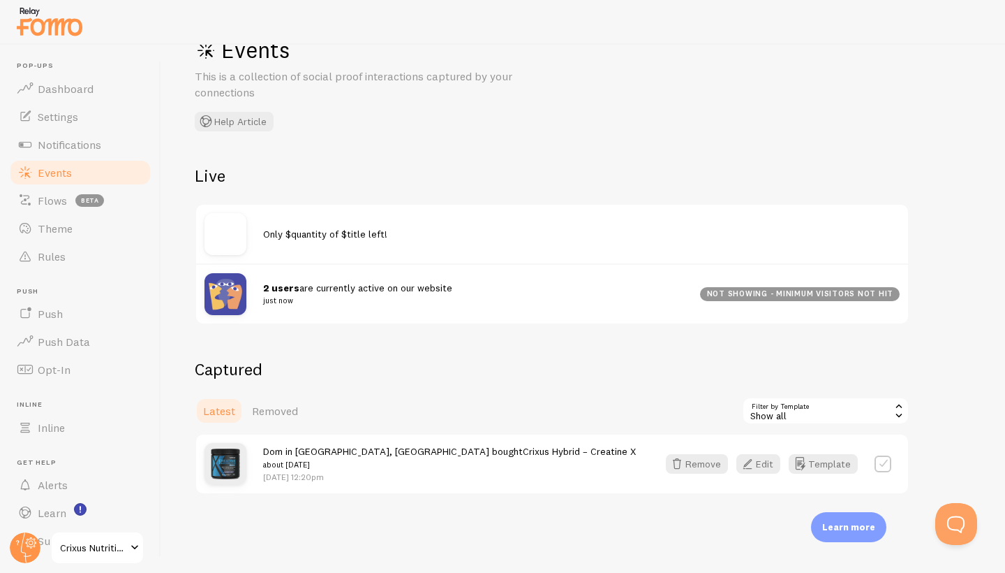
click at [820, 406] on div "Show all" at bounding box center [826, 411] width 168 height 28
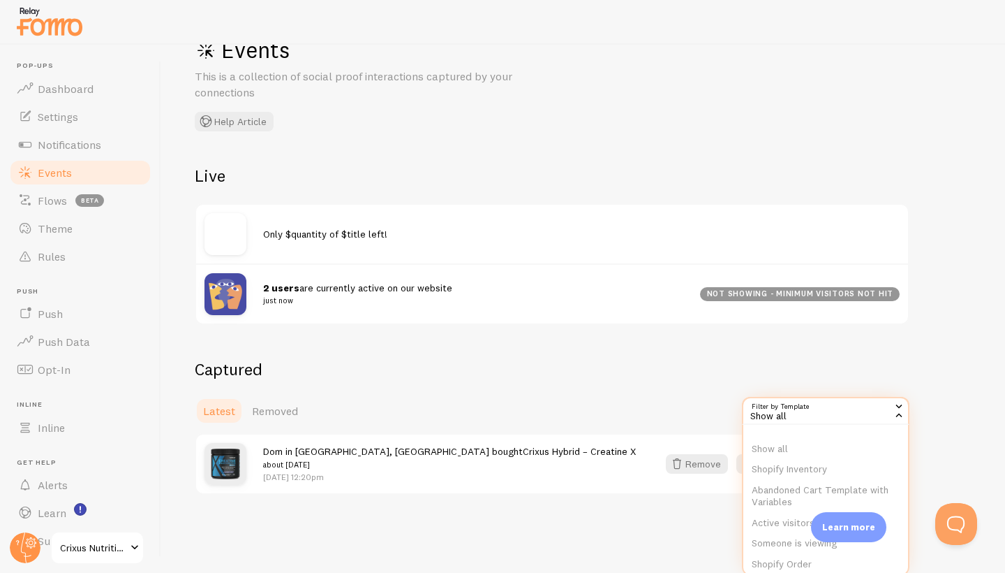
click at [982, 307] on div "Events This is a collection of social proof interactions captured by your conne…" at bounding box center [583, 309] width 844 height 528
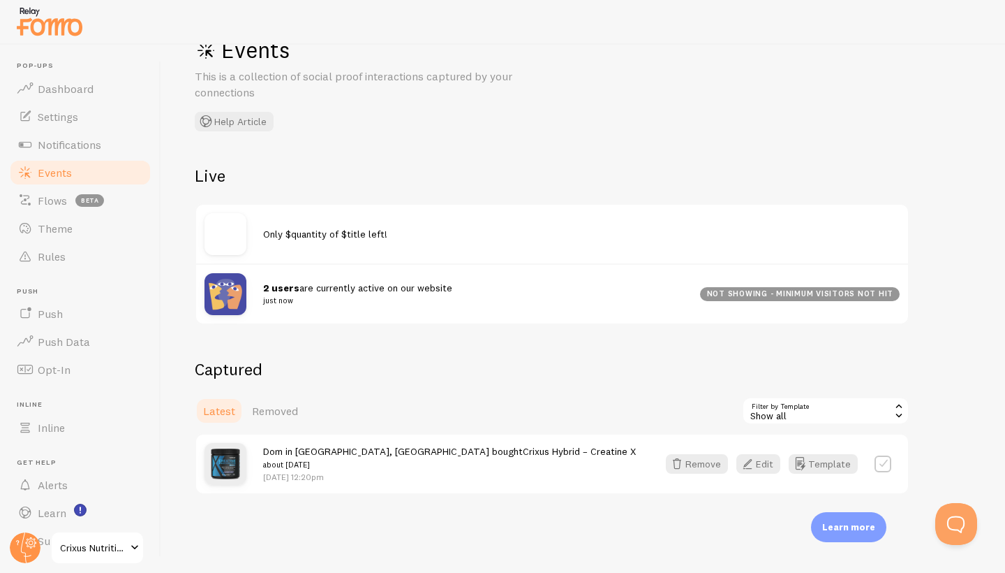
click at [59, 173] on span "Events" at bounding box center [55, 172] width 34 height 14
click at [55, 199] on span "Flows" at bounding box center [52, 200] width 29 height 14
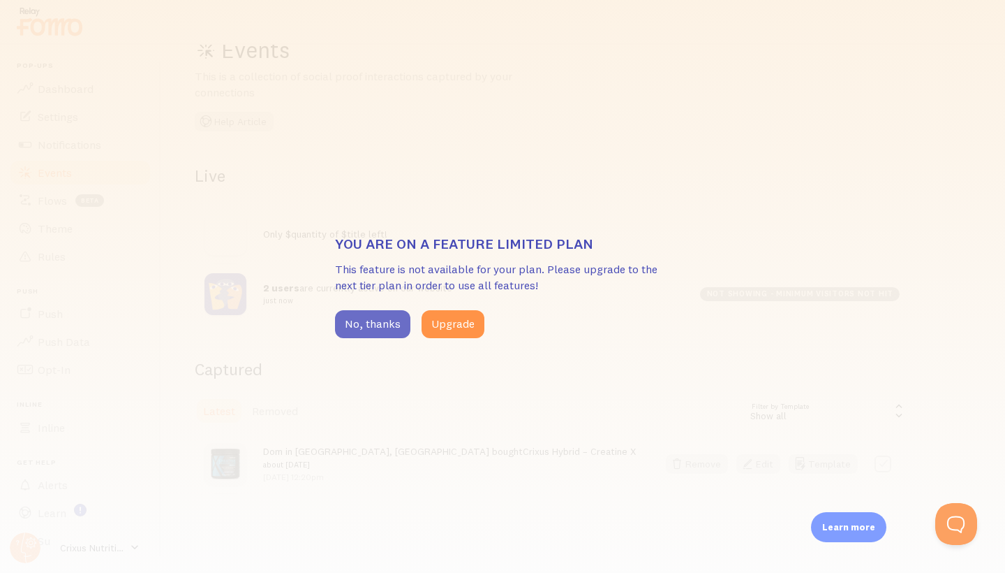
click at [383, 325] on button "No, thanks" at bounding box center [372, 324] width 75 height 28
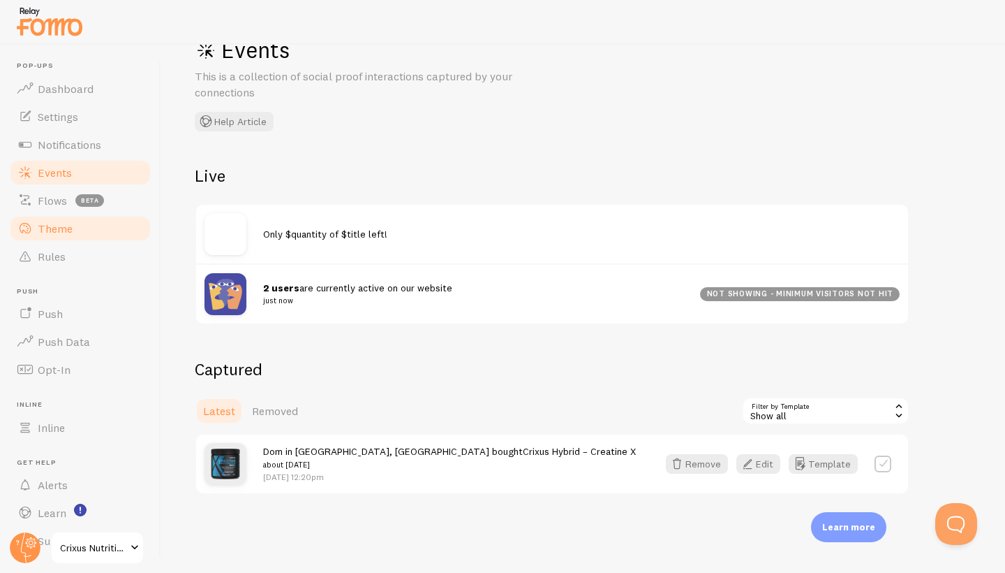
click at [66, 226] on span "Theme" at bounding box center [55, 228] width 35 height 14
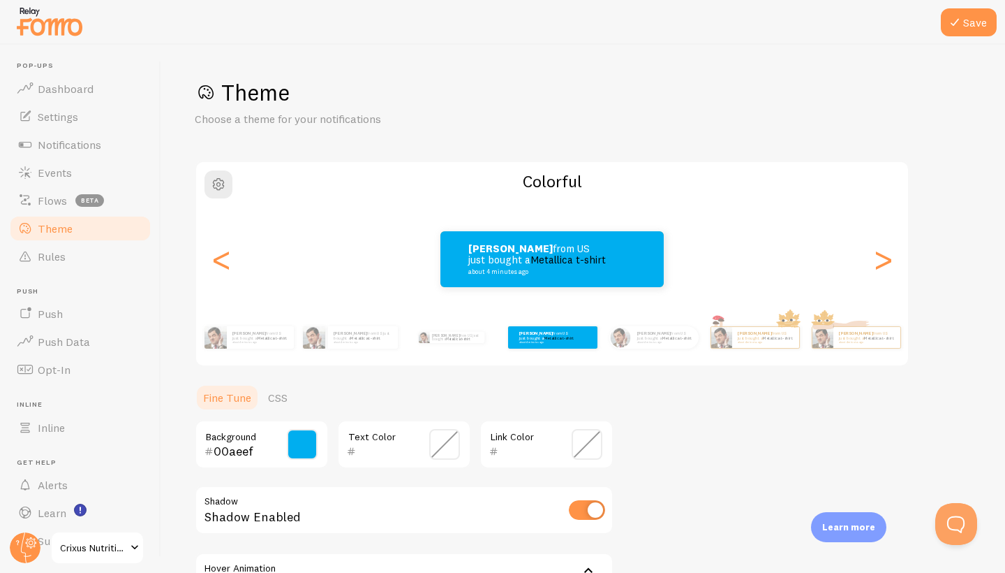
click at [73, 223] on link "Theme" at bounding box center [80, 228] width 144 height 28
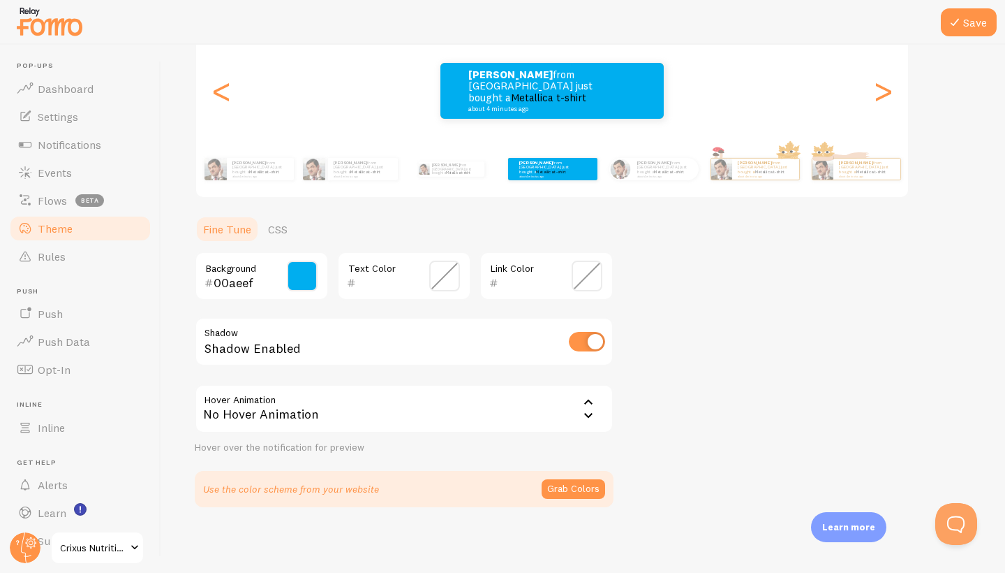
scroll to position [168, 0]
click at [559, 404] on div "No Hover Animation" at bounding box center [404, 409] width 419 height 49
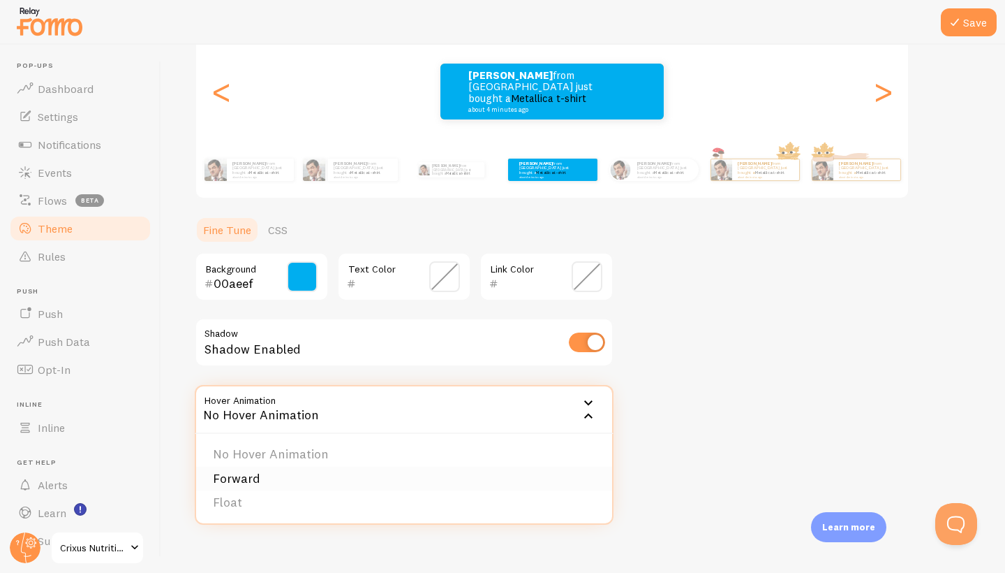
click at [258, 478] on li "Forward" at bounding box center [404, 478] width 416 height 24
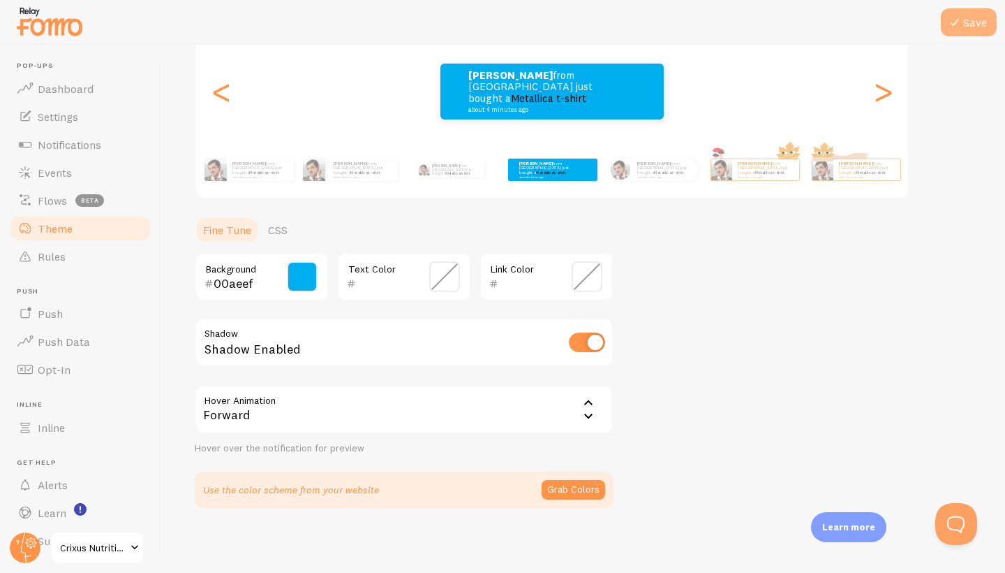
click at [976, 22] on button "Save" at bounding box center [969, 22] width 56 height 28
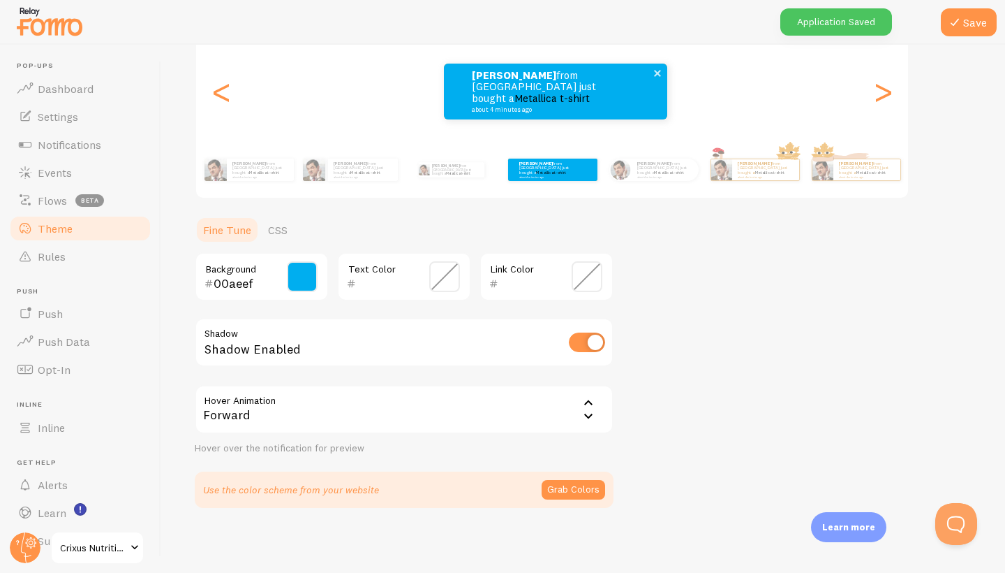
click at [534, 98] on p "james from United Kingdom just bought a Metallica t-shirt about 4 minutes ago" at bounding box center [542, 91] width 140 height 43
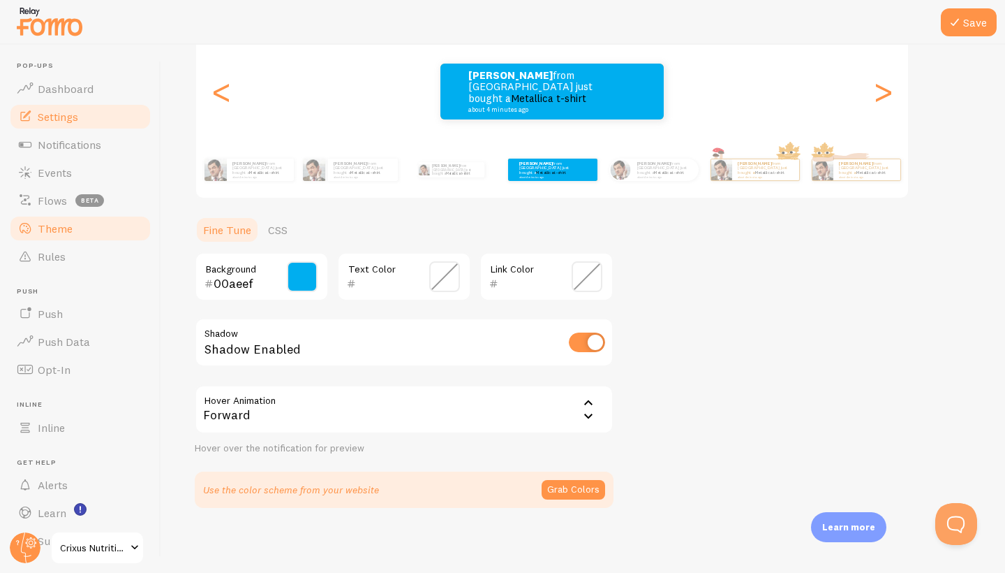
click at [71, 115] on span "Settings" at bounding box center [58, 117] width 40 height 14
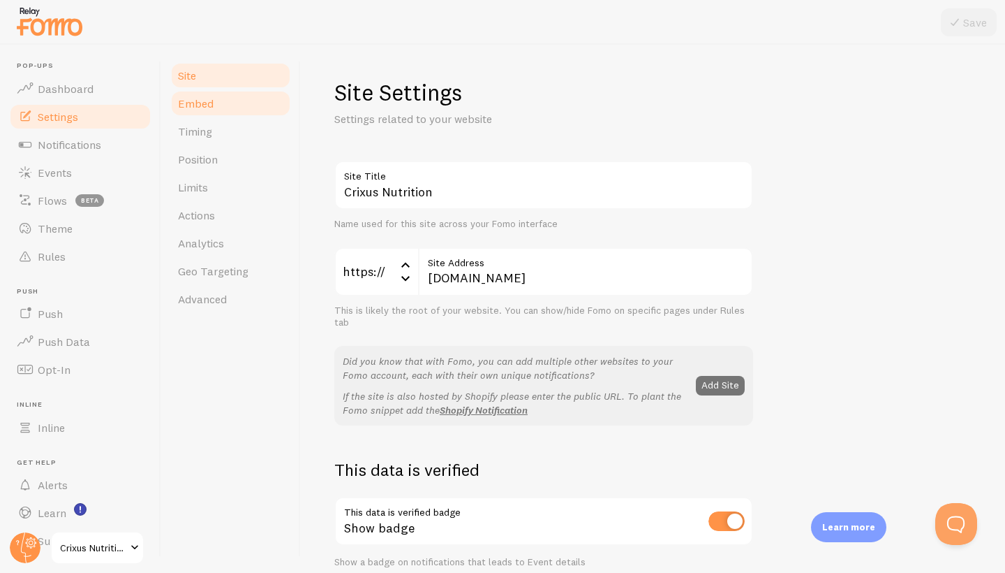
click at [204, 101] on span "Embed" at bounding box center [196, 103] width 36 height 14
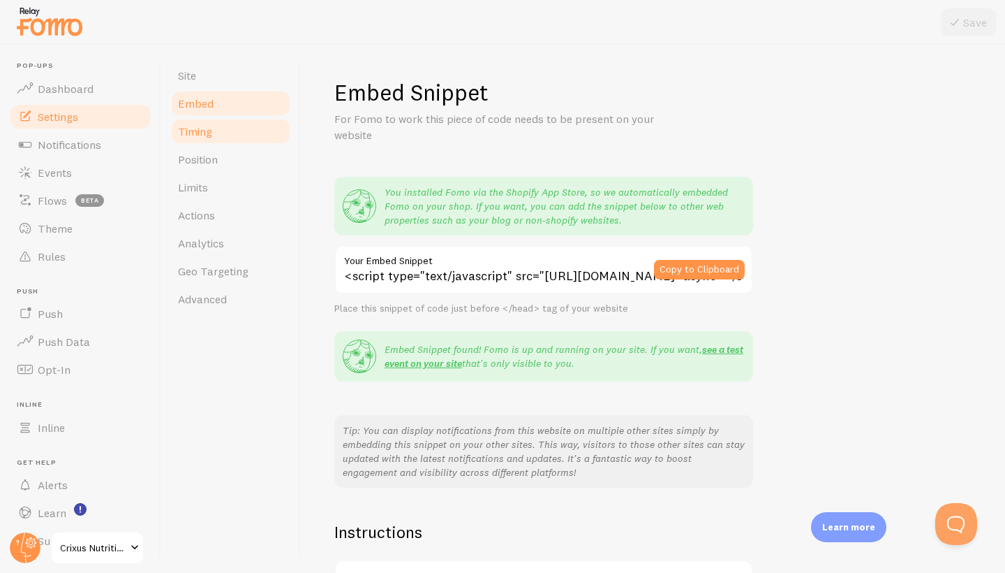
click at [200, 125] on span "Timing" at bounding box center [195, 131] width 34 height 14
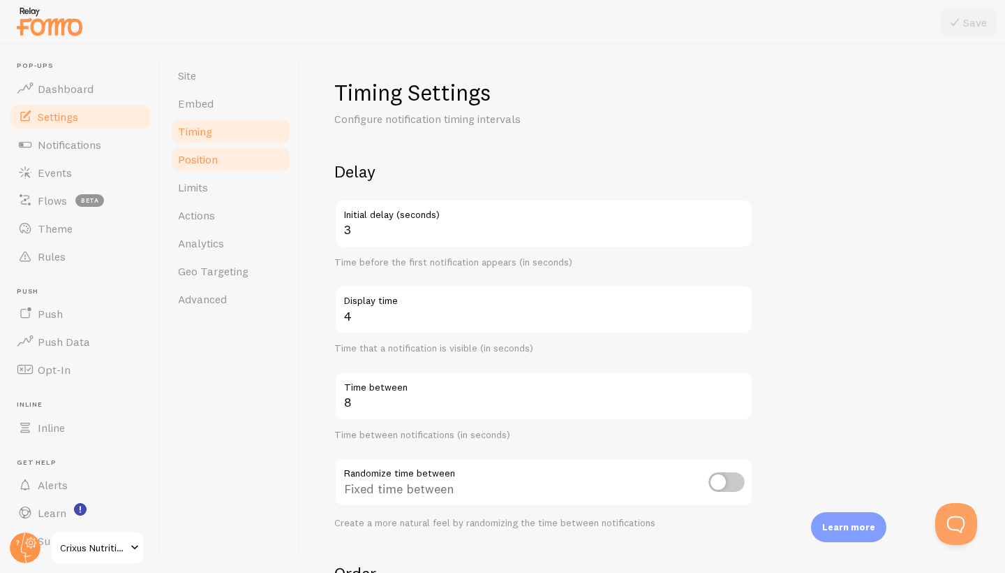
click at [205, 165] on span "Position" at bounding box center [198, 159] width 40 height 14
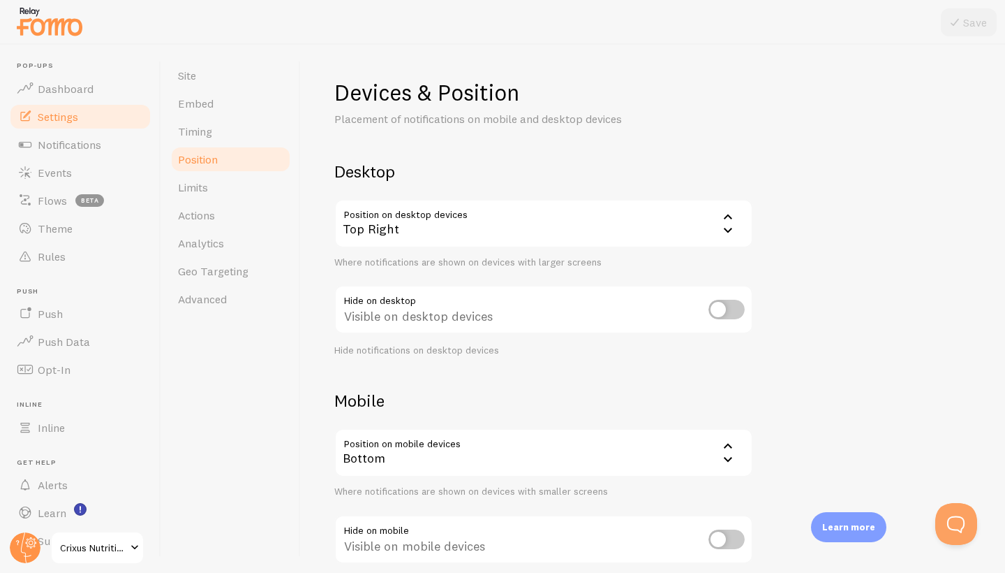
click at [523, 219] on div "Top Right" at bounding box center [543, 223] width 419 height 49
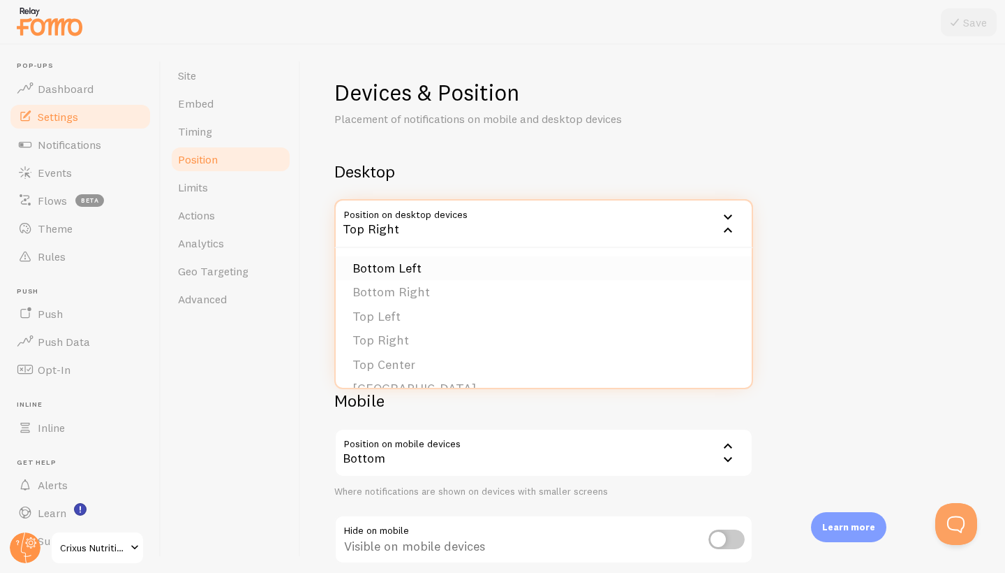
click at [392, 256] on li "Bottom Left" at bounding box center [544, 268] width 416 height 24
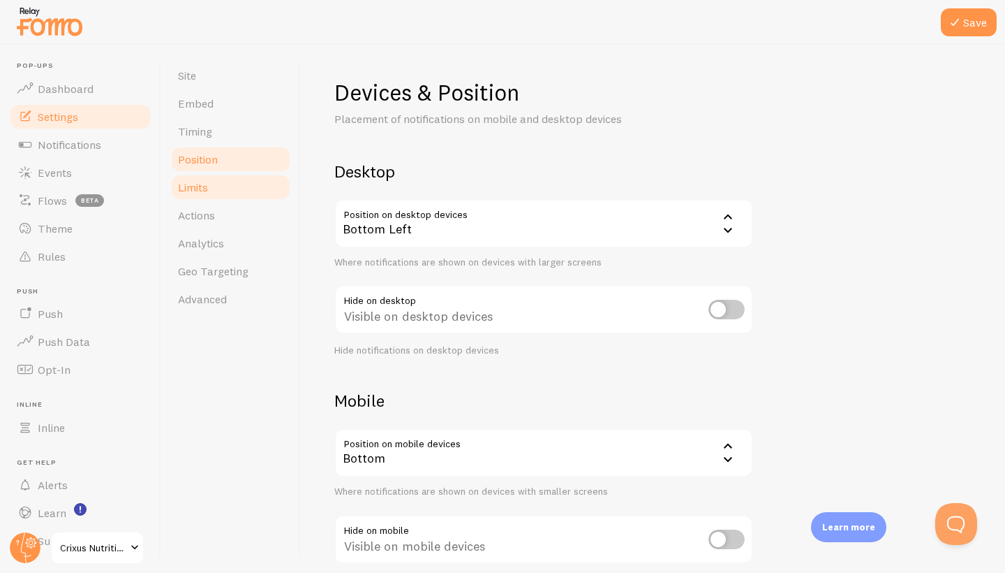
click at [217, 196] on link "Limits" at bounding box center [231, 187] width 122 height 28
click at [985, 27] on button "Save" at bounding box center [969, 22] width 56 height 28
click at [198, 191] on span "Limits" at bounding box center [193, 187] width 30 height 14
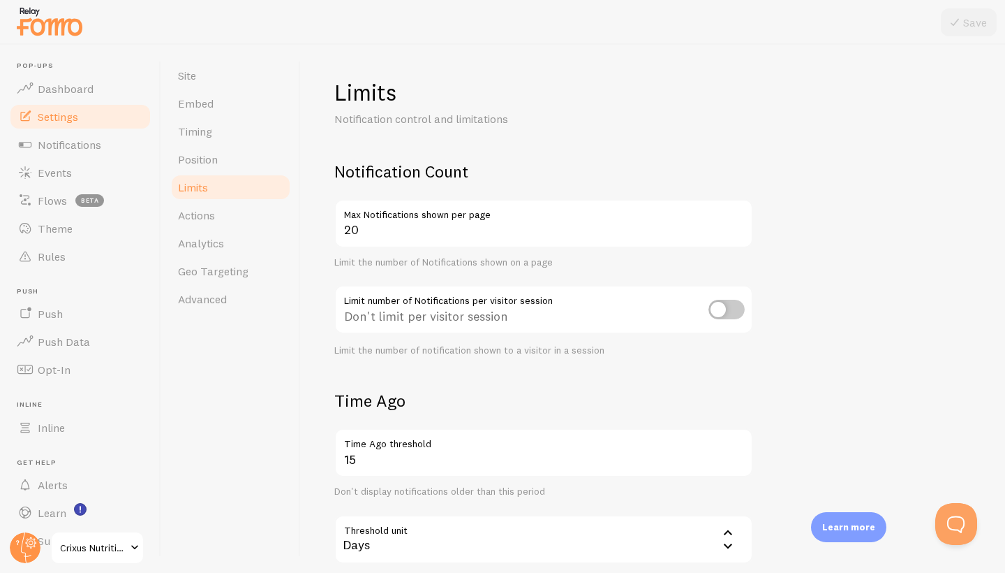
scroll to position [310, 0]
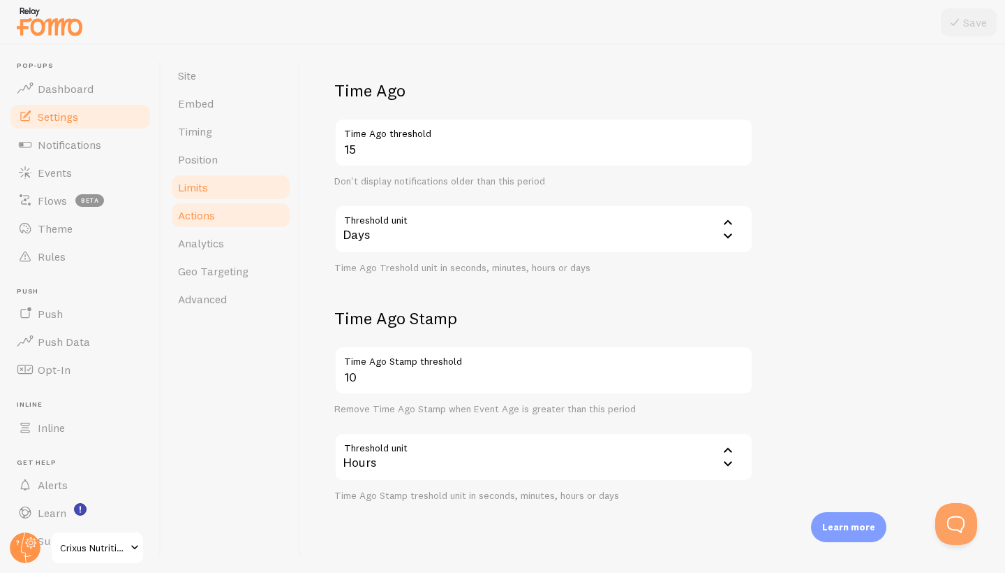
click at [214, 219] on span "Actions" at bounding box center [196, 215] width 37 height 14
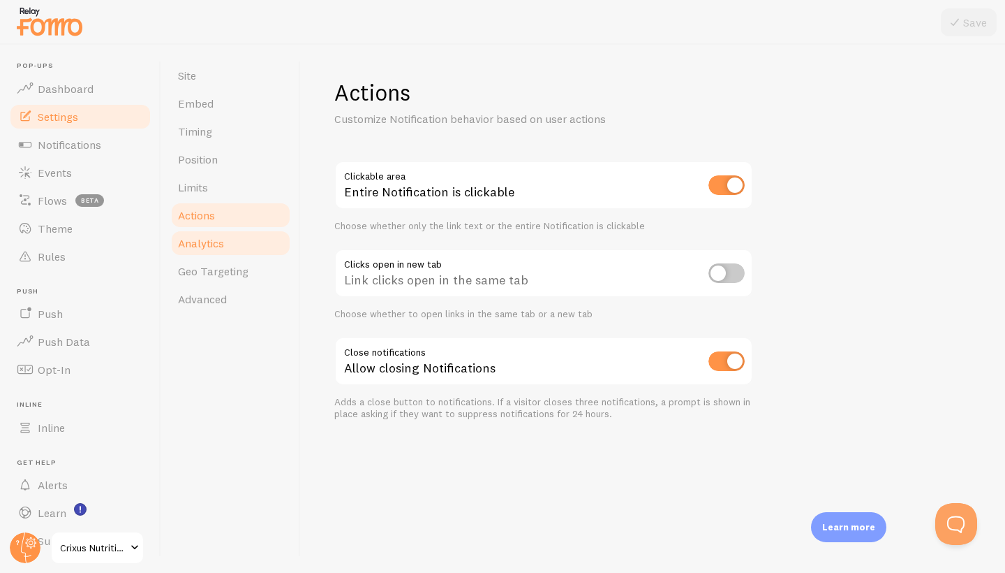
click at [235, 244] on link "Analytics" at bounding box center [231, 243] width 122 height 28
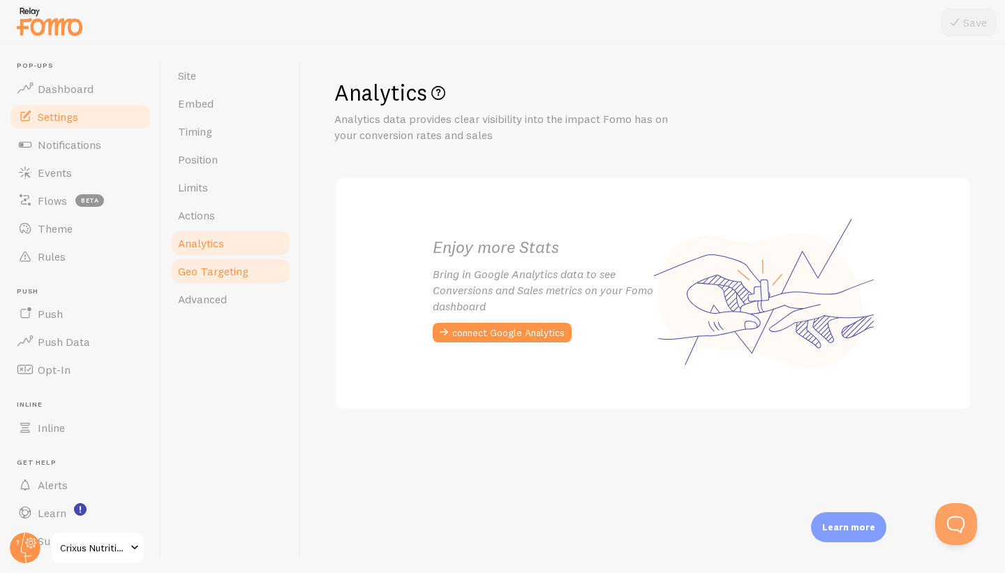
drag, startPoint x: 236, startPoint y: 265, endPoint x: 235, endPoint y: 272, distance: 7.1
click at [236, 265] on span "Geo Targeting" at bounding box center [213, 271] width 71 height 14
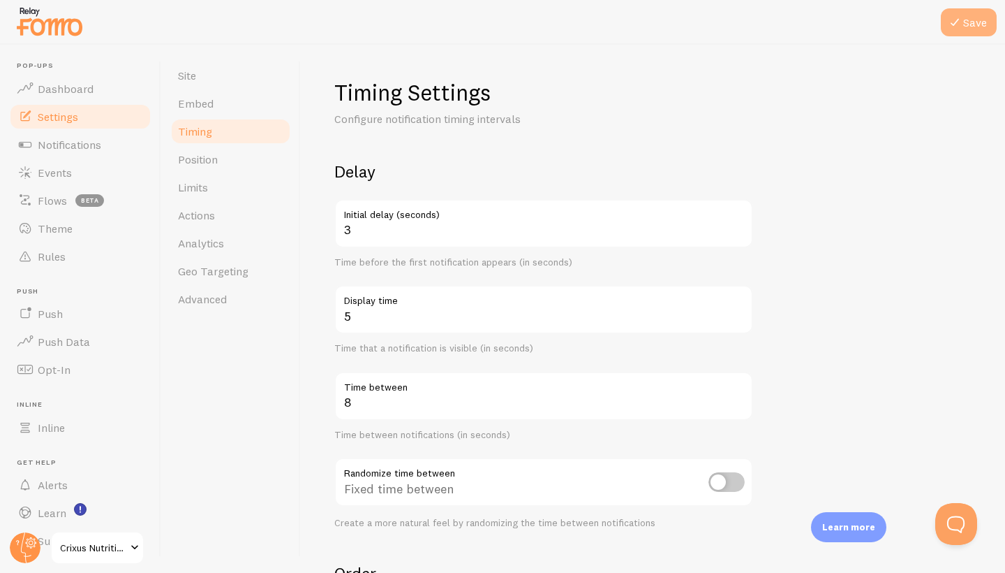
type input "5"
click at [982, 12] on button "Save" at bounding box center [969, 22] width 56 height 28
click at [61, 171] on span "Events" at bounding box center [55, 172] width 34 height 14
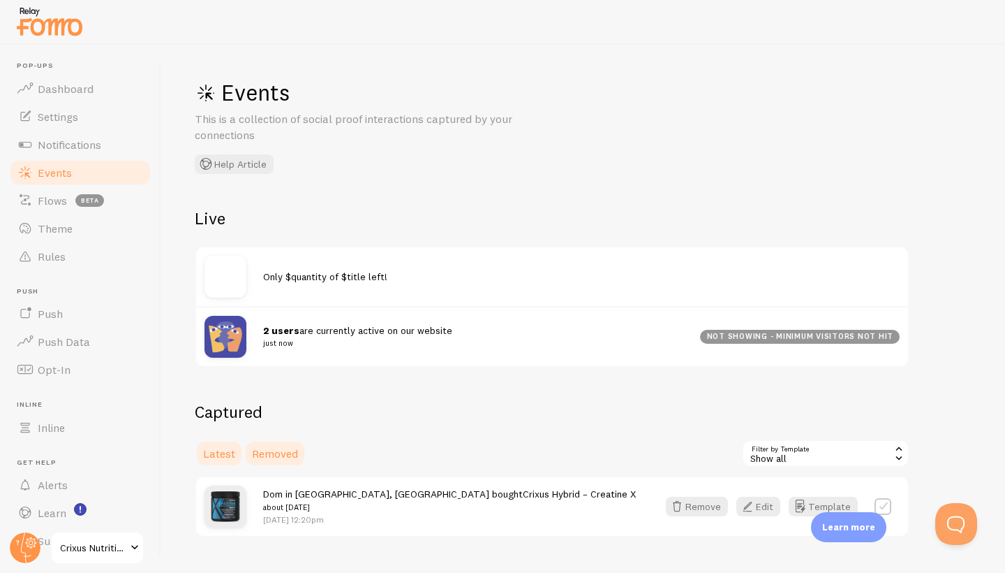
scroll to position [43, 0]
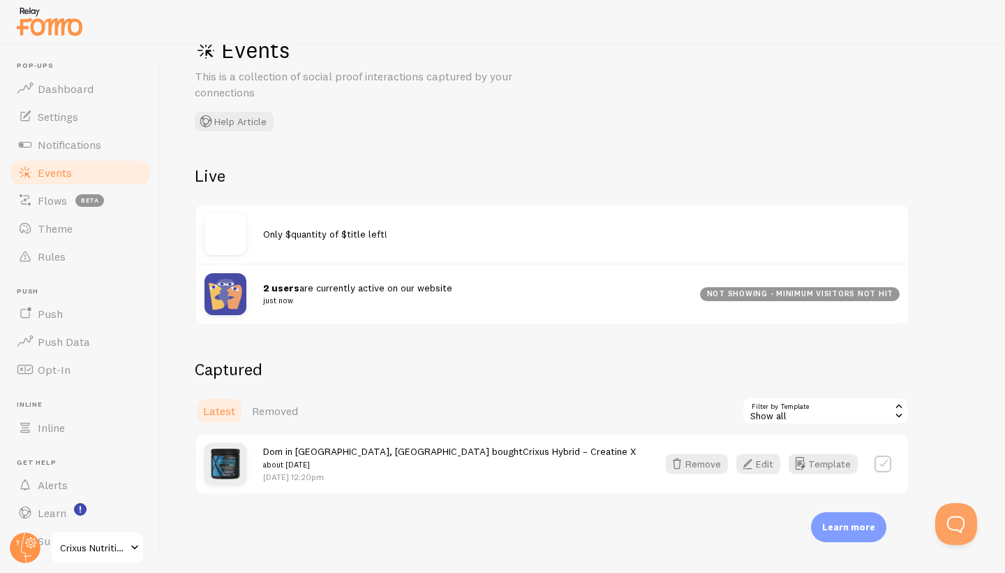
click at [817, 410] on div "Show all" at bounding box center [826, 411] width 168 height 28
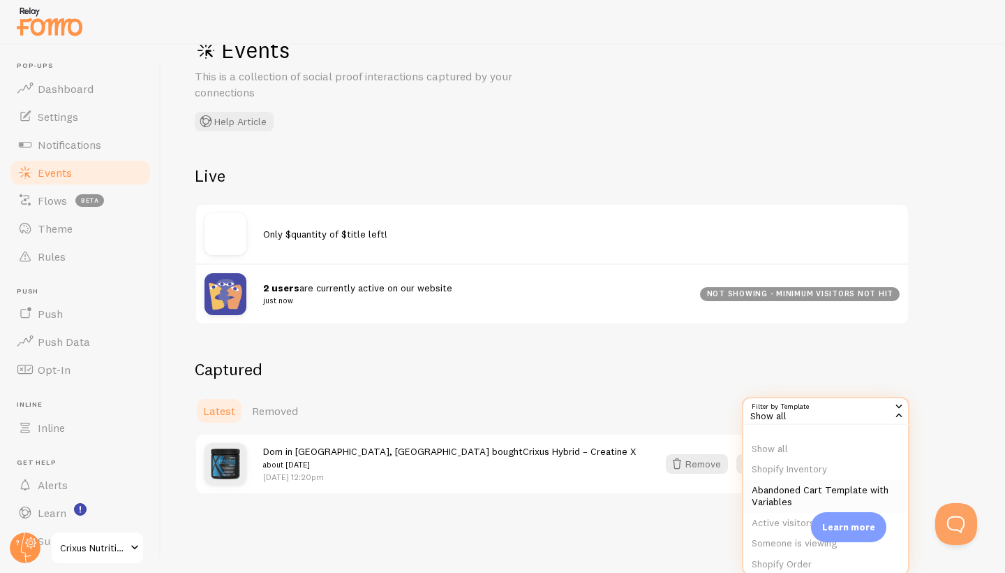
scroll to position [0, 0]
click at [780, 373] on h2 "Captured" at bounding box center [552, 369] width 715 height 22
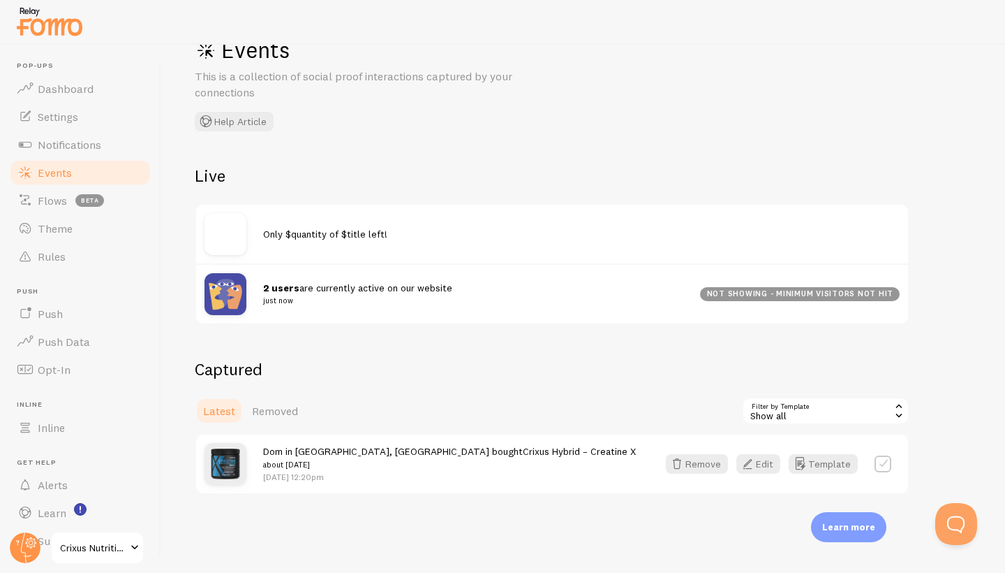
click at [885, 464] on label at bounding box center [883, 463] width 17 height 17
checkbox input "true"
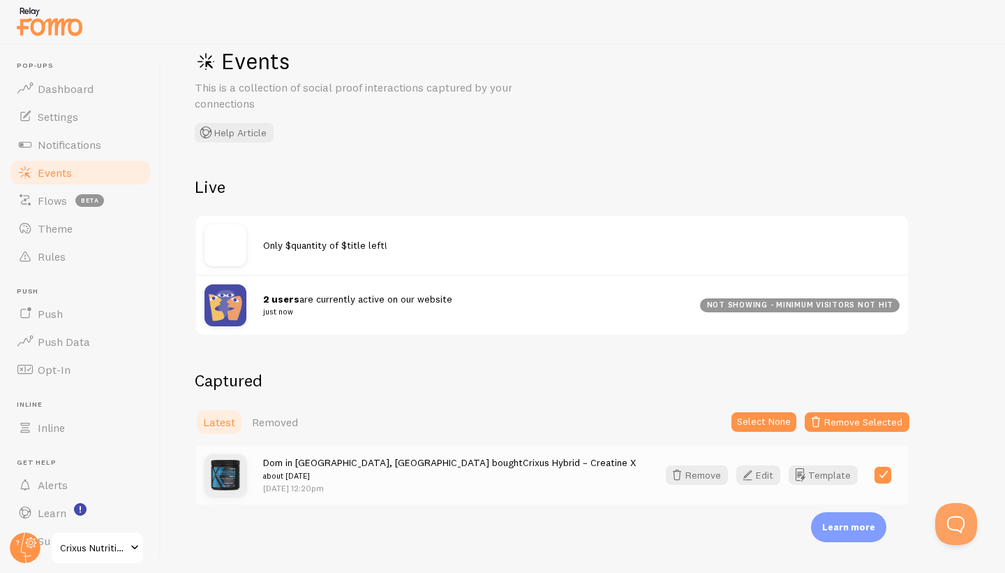
drag, startPoint x: 774, startPoint y: 427, endPoint x: 575, endPoint y: 375, distance: 205.6
click at [575, 375] on div "Captured Latest Removed Select None Remove Selected Dom in [GEOGRAPHIC_DATA], […" at bounding box center [552, 437] width 715 height 136
click at [576, 376] on h2 "Captured" at bounding box center [552, 380] width 715 height 22
click at [826, 478] on button "Template" at bounding box center [823, 475] width 69 height 20
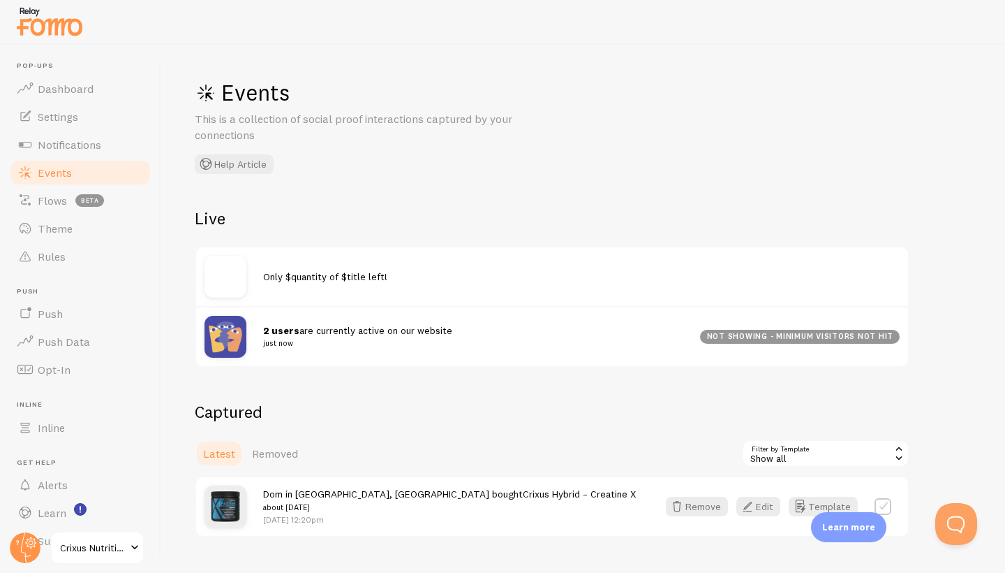
click at [356, 350] on div "2 users are currently active on our website just now not showing - minimum visi…" at bounding box center [552, 336] width 712 height 60
click at [238, 331] on img at bounding box center [226, 337] width 42 height 42
click at [305, 328] on span "2 users are currently active on our website just now" at bounding box center [473, 337] width 420 height 26
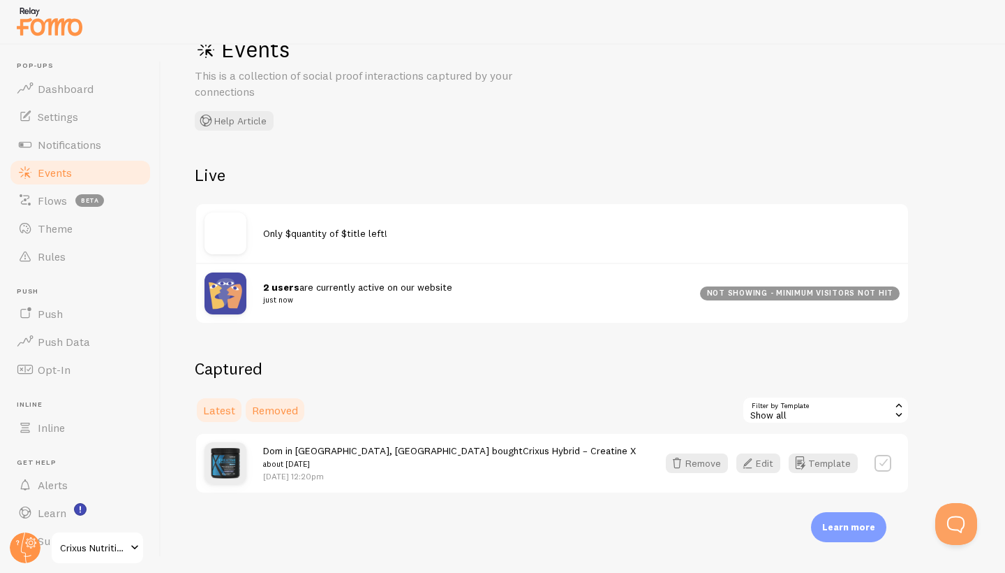
scroll to position [43, 0]
click at [326, 460] on small "about [DATE]" at bounding box center [449, 464] width 373 height 13
click at [29, 549] on circle at bounding box center [25, 547] width 31 height 31
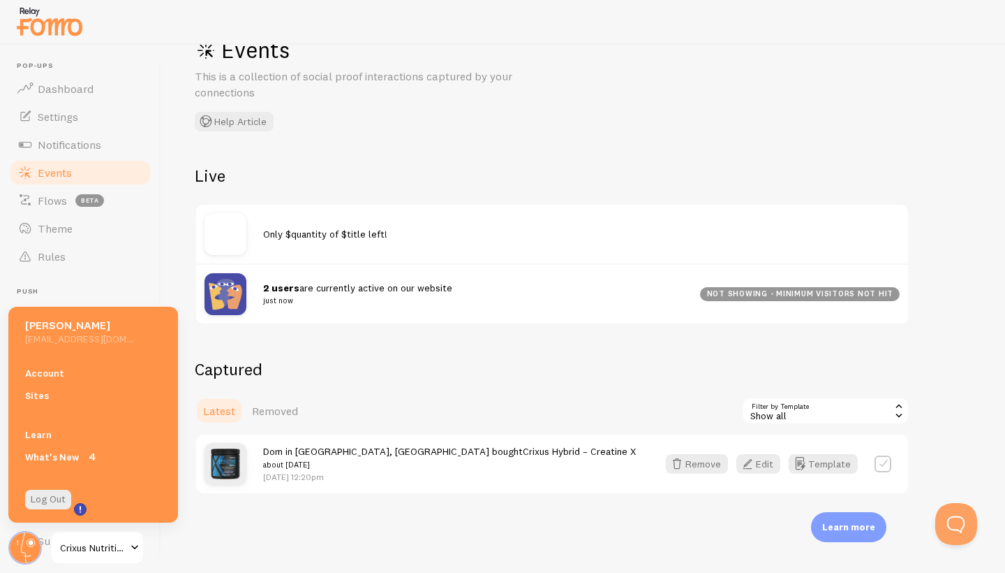
click at [223, 535] on div "Events This is a collection of social proof interactions captured by your conne…" at bounding box center [583, 309] width 844 height 528
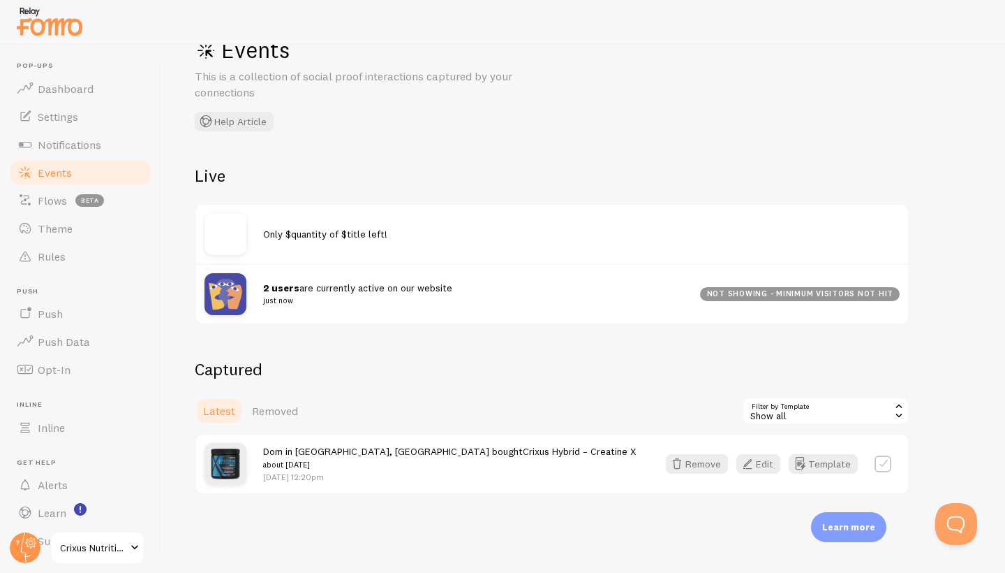
click at [135, 540] on span at bounding box center [134, 547] width 17 height 17
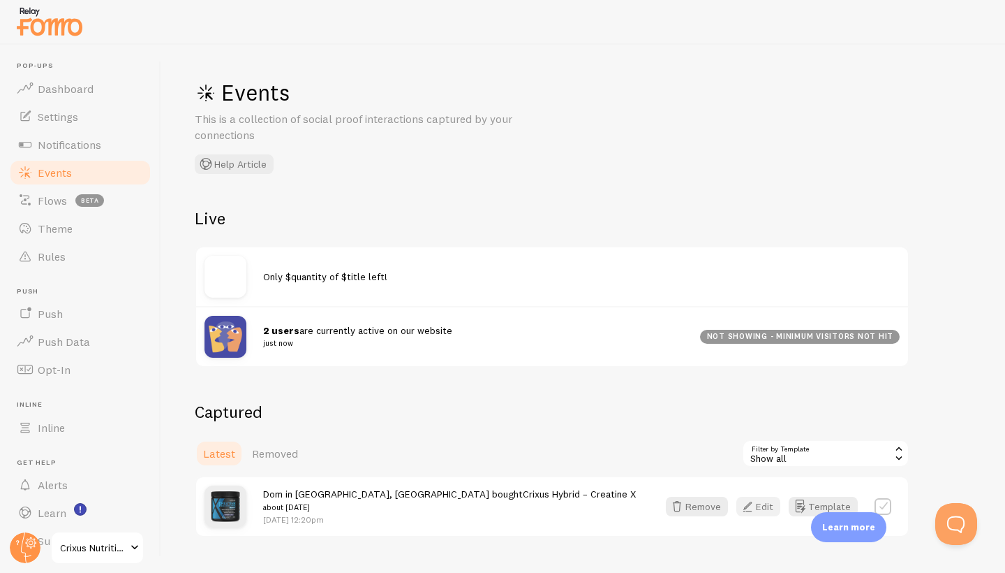
scroll to position [43, 0]
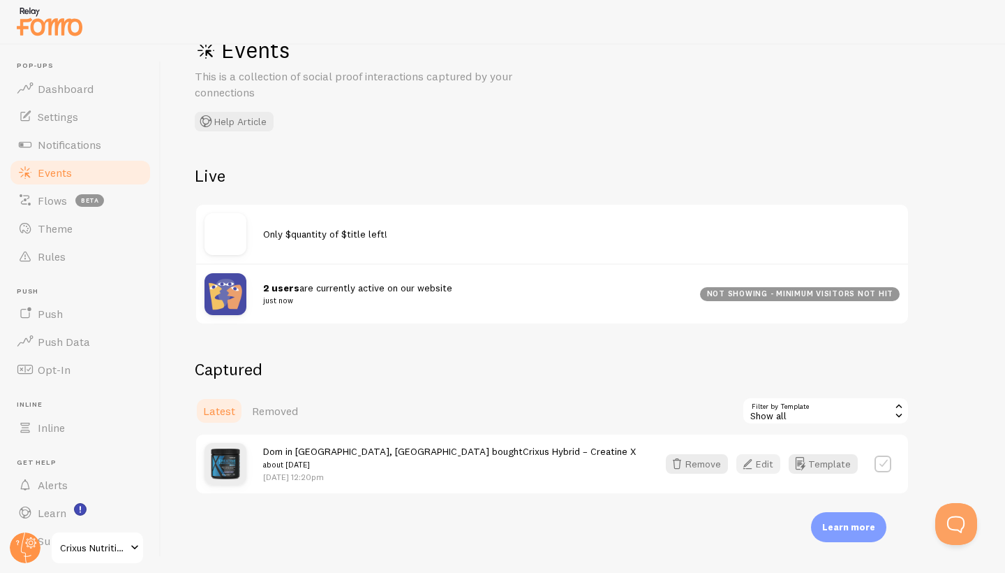
click at [756, 457] on icon "button" at bounding box center [747, 463] width 17 height 17
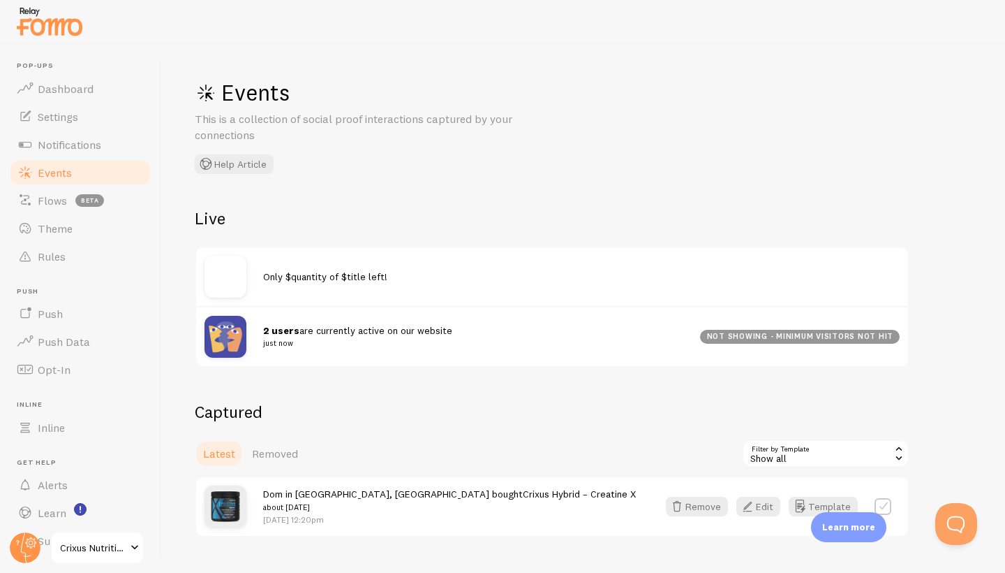
scroll to position [43, 0]
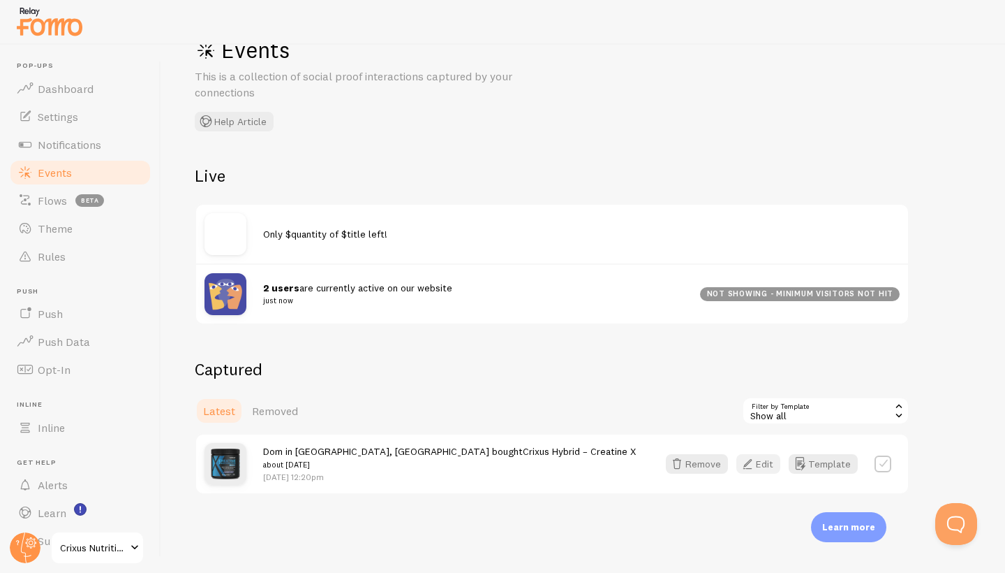
click at [765, 463] on button "Edit" at bounding box center [759, 464] width 44 height 20
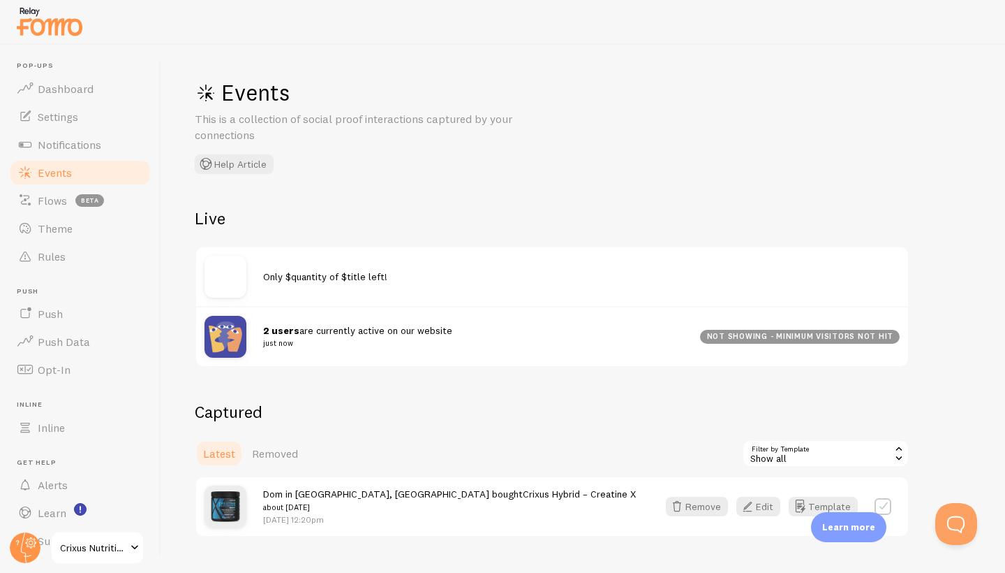
scroll to position [43, 0]
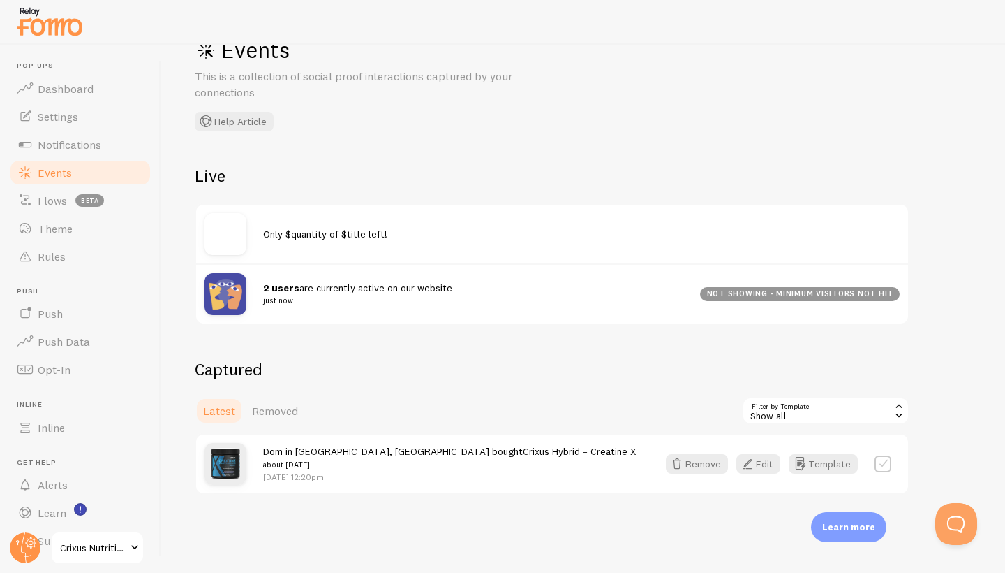
click at [871, 464] on div "Remove Edit Template" at bounding box center [779, 464] width 242 height 20
click at [839, 463] on button "Template" at bounding box center [823, 464] width 69 height 20
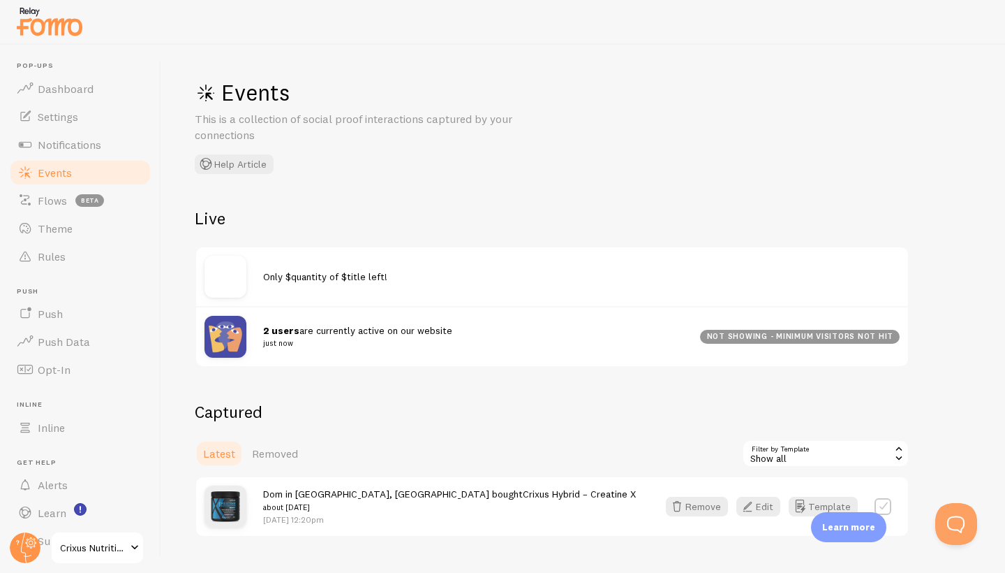
click at [886, 499] on label at bounding box center [883, 506] width 17 height 17
checkbox input "true"
click at [939, 376] on div "Events This is a collection of social proof interactions captured by your conne…" at bounding box center [583, 309] width 844 height 528
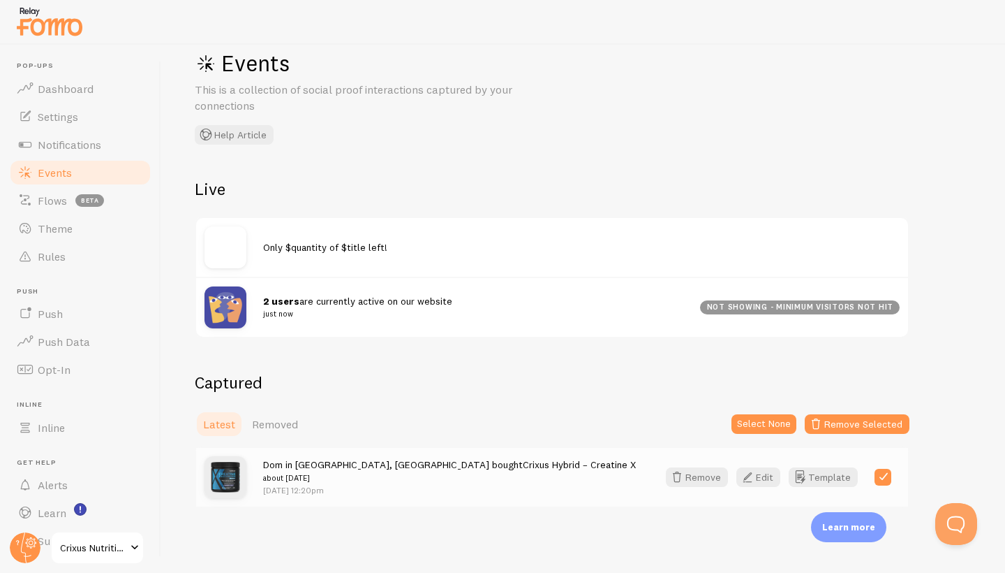
scroll to position [29, 0]
click at [523, 464] on link "Crixus Hybrid – Creatine X" at bounding box center [579, 465] width 113 height 13
click at [760, 473] on button "Edit" at bounding box center [759, 478] width 44 height 20
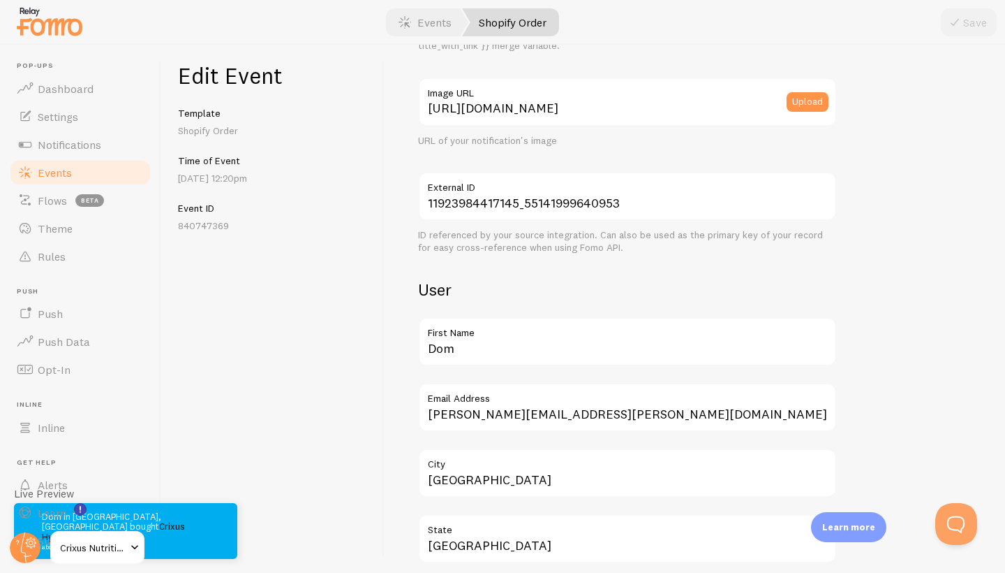
scroll to position [271, 0]
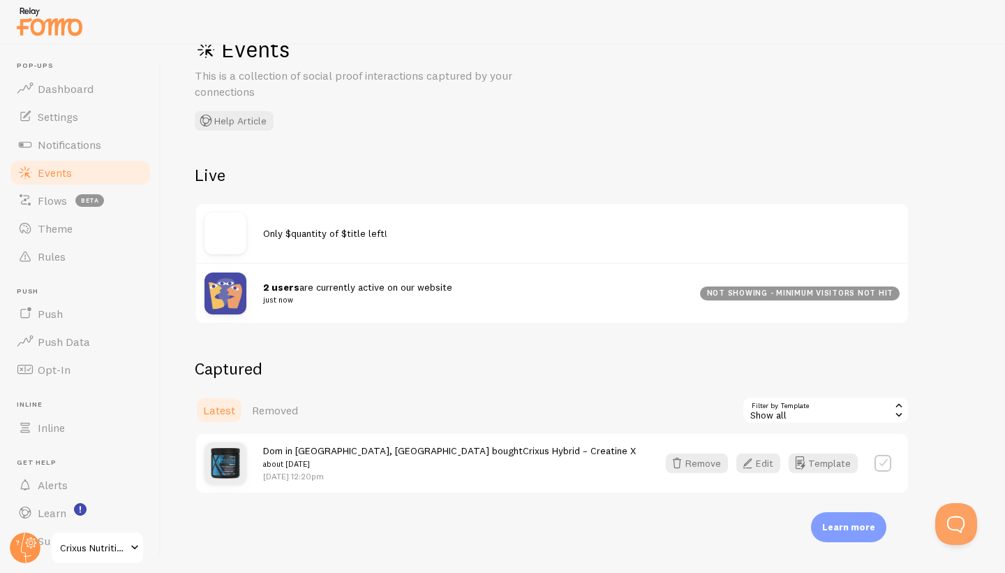
scroll to position [43, 0]
click at [887, 460] on label at bounding box center [883, 463] width 17 height 17
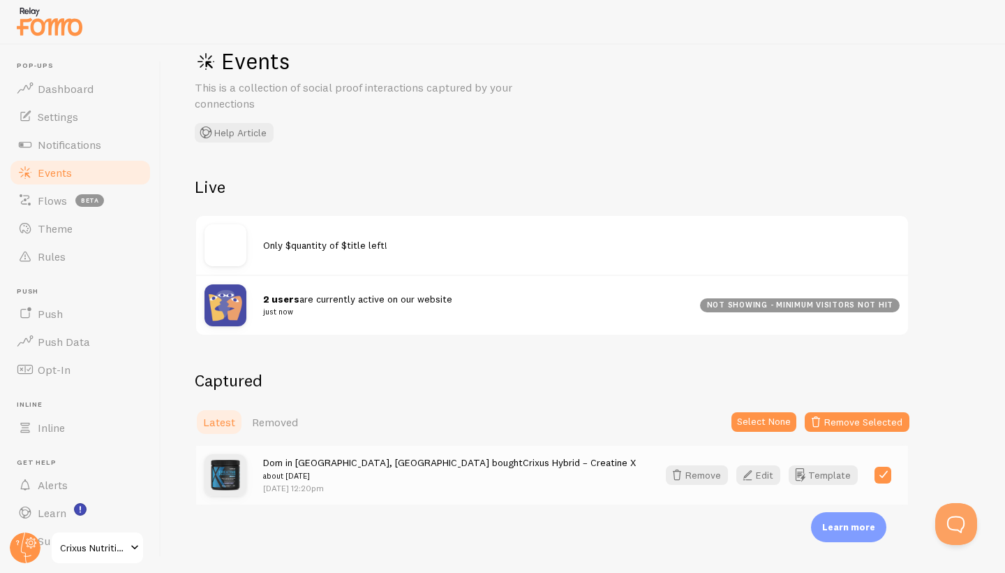
scroll to position [29, 0]
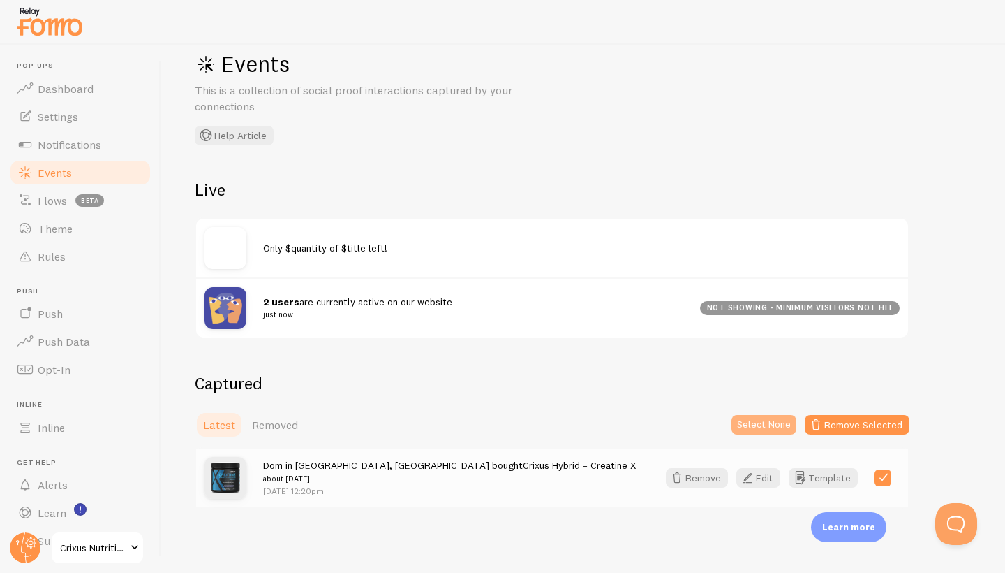
click at [754, 424] on button "Select None" at bounding box center [764, 425] width 65 height 20
checkbox input "false"
click at [825, 421] on div "Show all" at bounding box center [826, 425] width 168 height 28
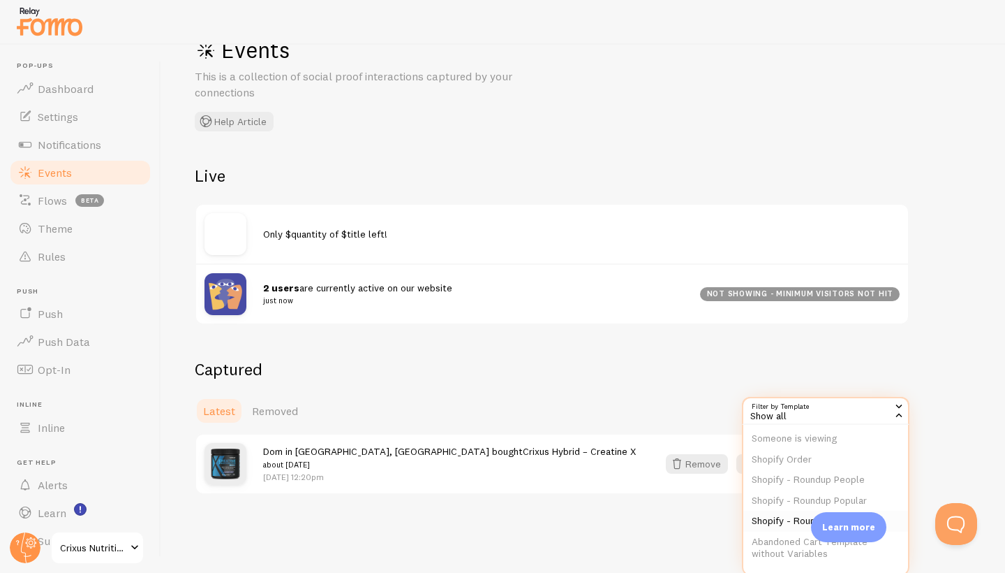
scroll to position [107, 0]
click at [797, 452] on li "Shopify Order" at bounding box center [826, 457] width 165 height 21
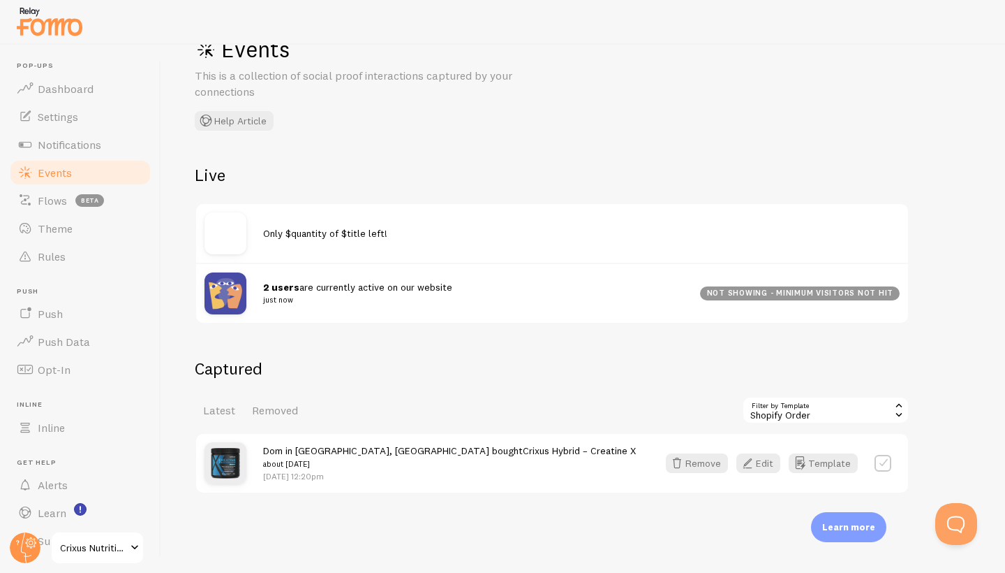
scroll to position [43, 0]
click at [887, 462] on label at bounding box center [883, 463] width 17 height 17
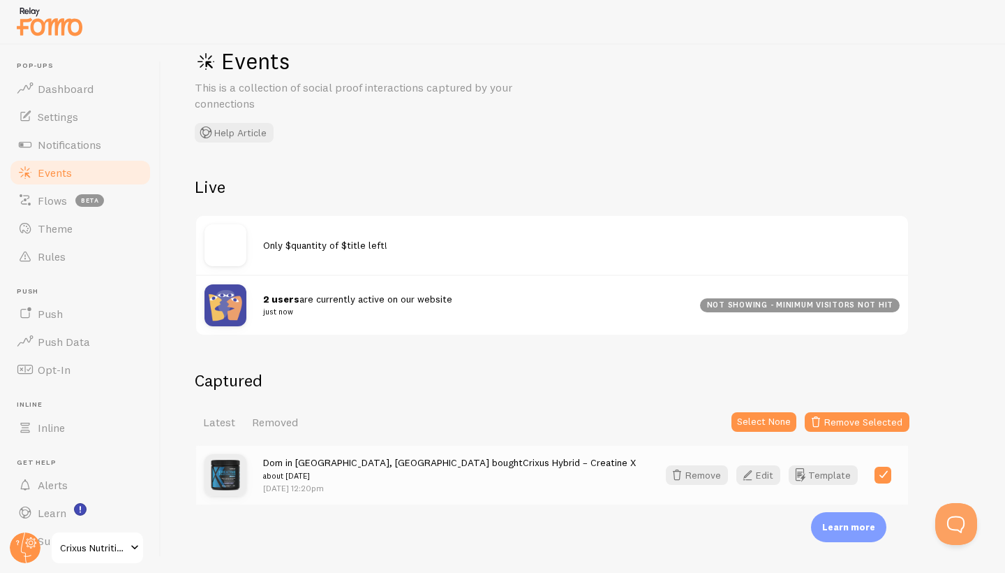
click at [948, 413] on div "Captured Latest Removed Select None Remove Selected Dom in [GEOGRAPHIC_DATA], […" at bounding box center [583, 437] width 777 height 136
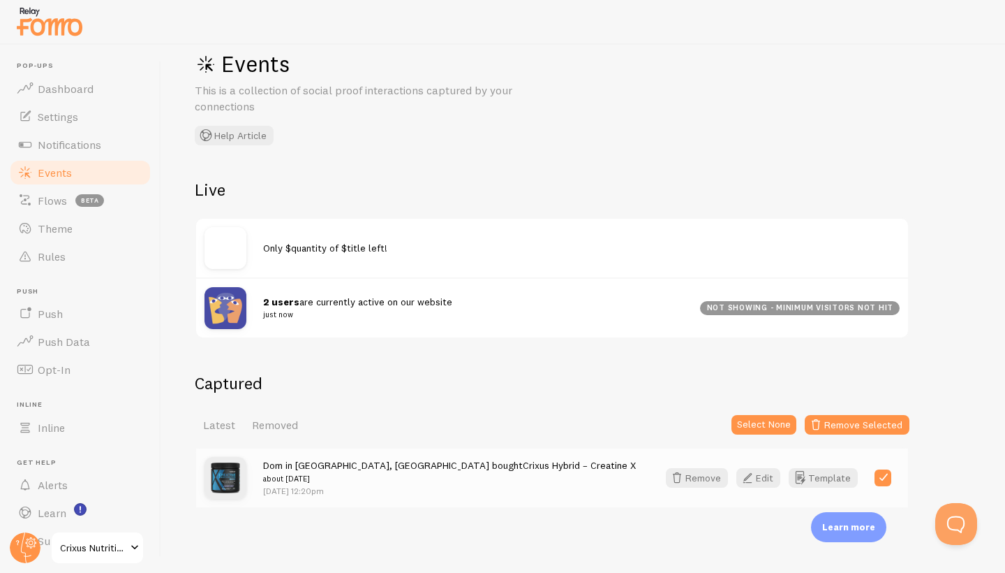
click at [886, 472] on label at bounding box center [883, 477] width 17 height 17
checkbox input "false"
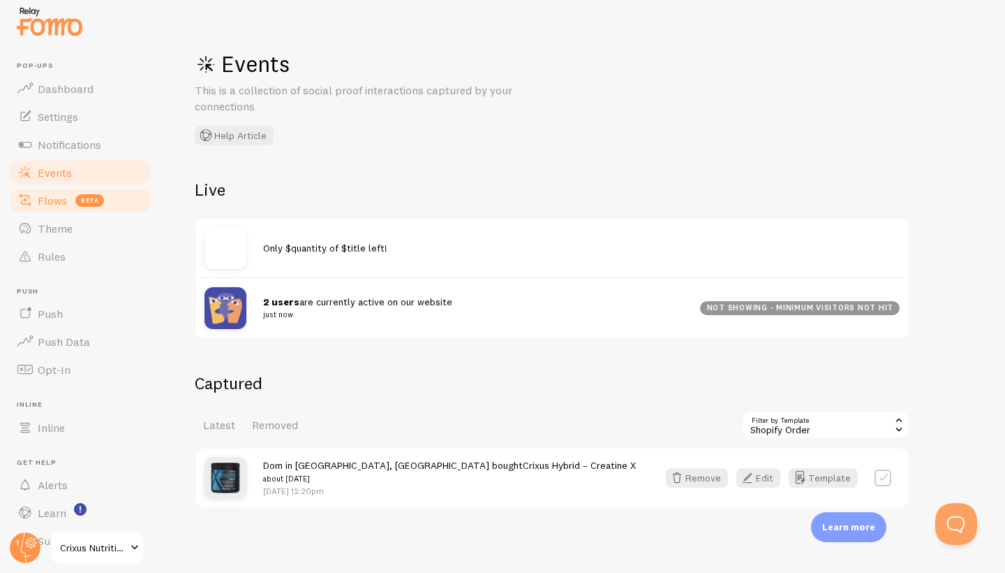
scroll to position [43, 0]
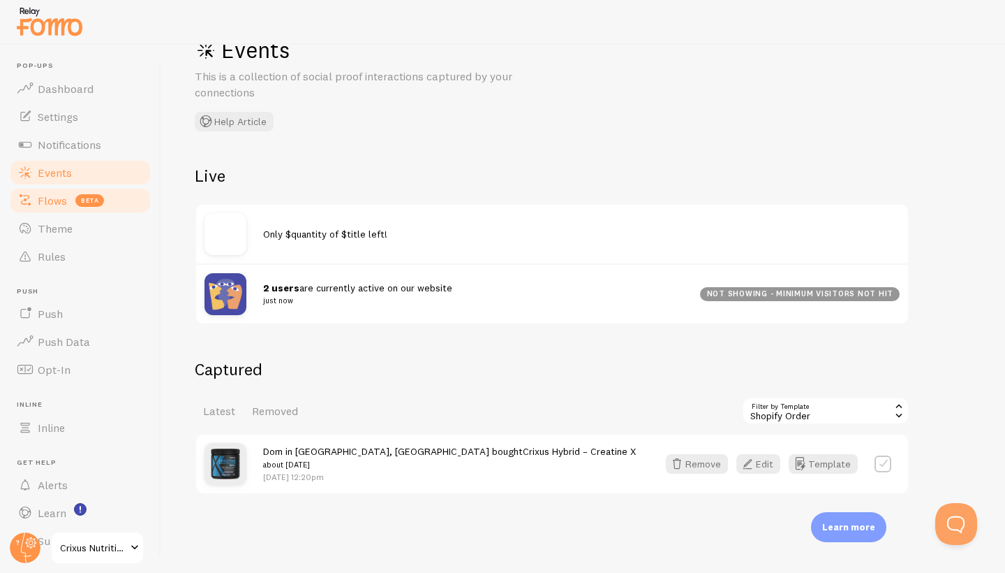
click at [59, 196] on span "Flows" at bounding box center [52, 200] width 29 height 14
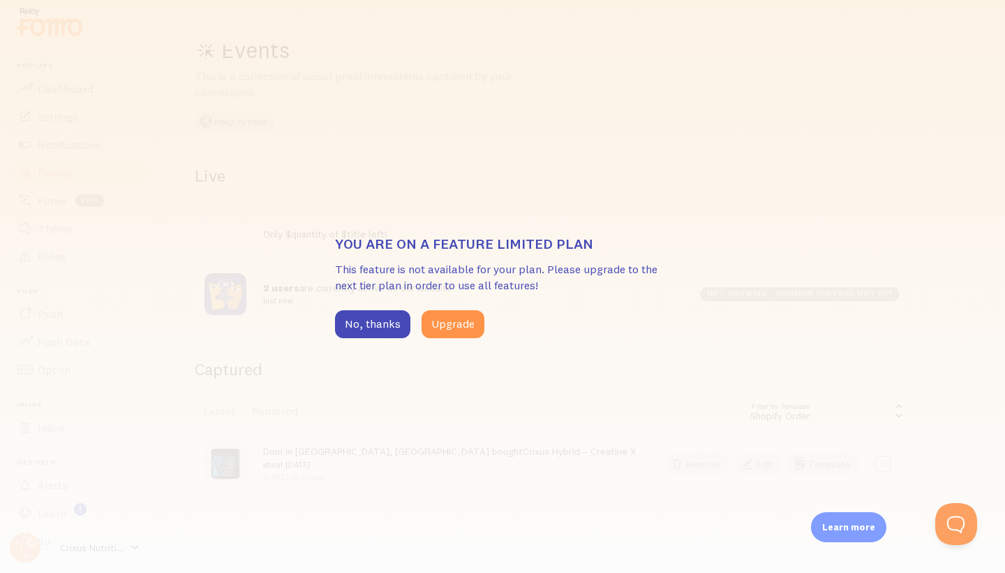
click at [368, 308] on div "You are on a feature limited plan This feature is not available for your plan. …" at bounding box center [502, 286] width 335 height 103
click at [369, 332] on button "No, thanks" at bounding box center [372, 324] width 75 height 28
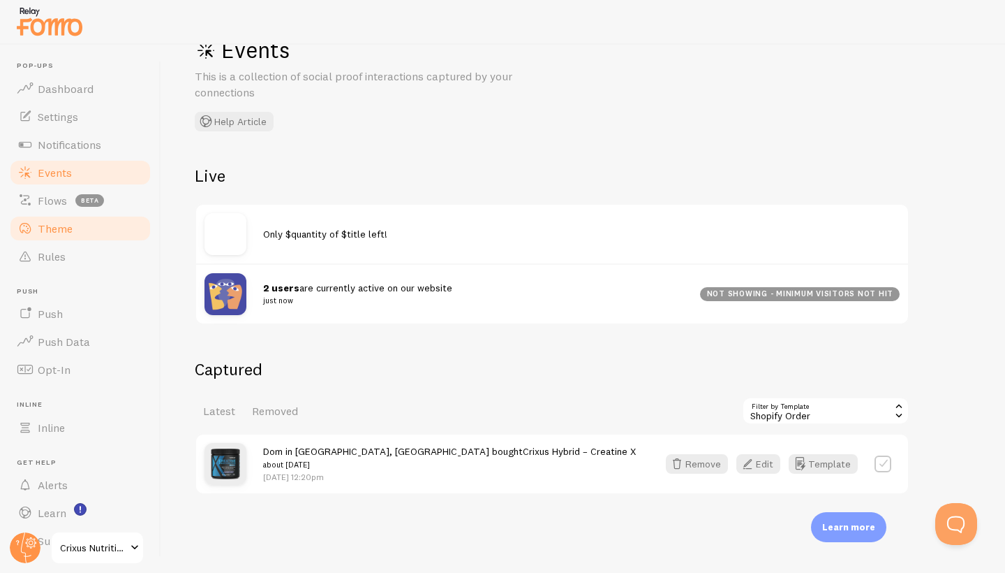
click at [76, 233] on link "Theme" at bounding box center [80, 228] width 144 height 28
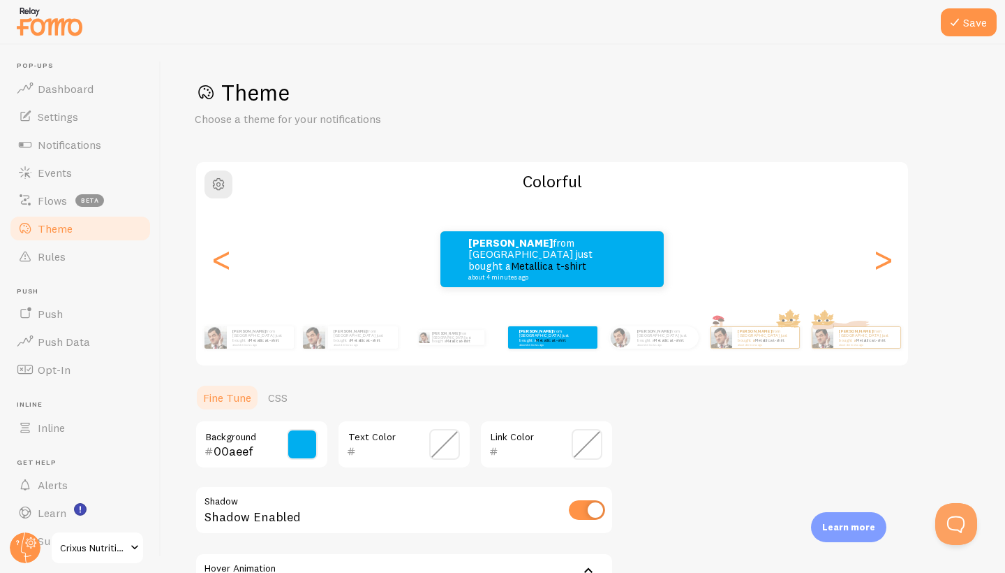
scroll to position [168, 0]
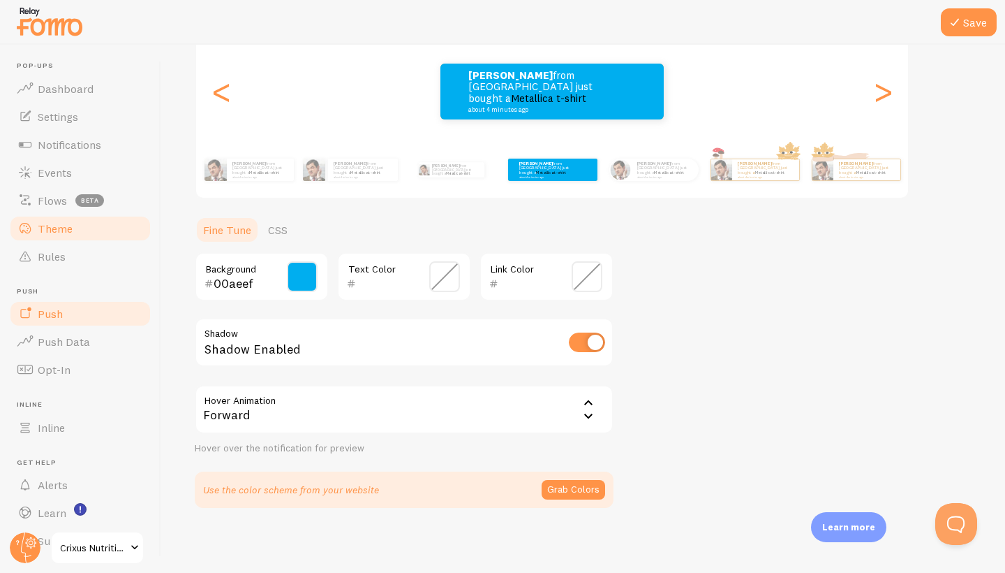
click at [57, 314] on span "Push" at bounding box center [50, 314] width 25 height 14
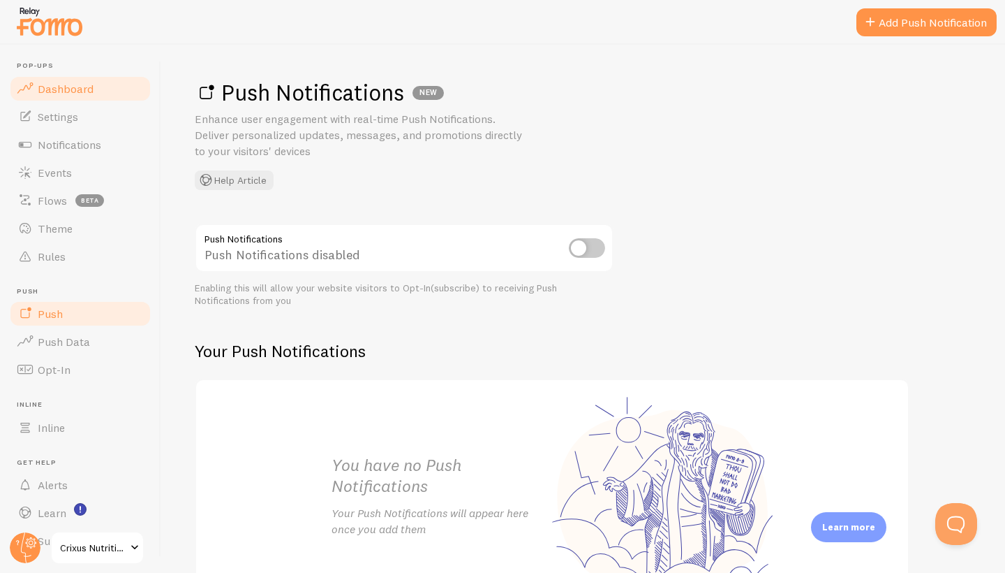
click at [80, 98] on link "Dashboard" at bounding box center [80, 89] width 144 height 28
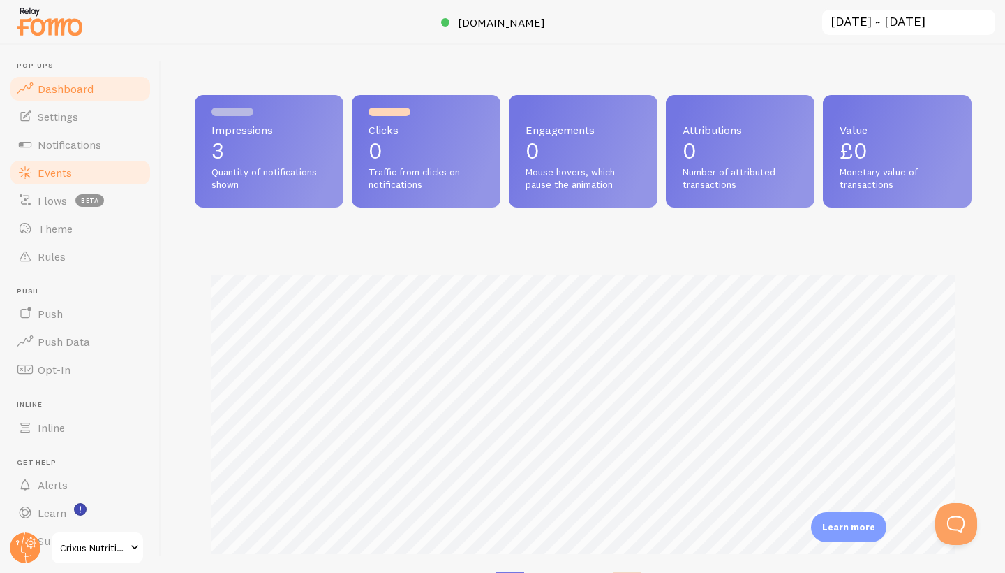
scroll to position [340, 0]
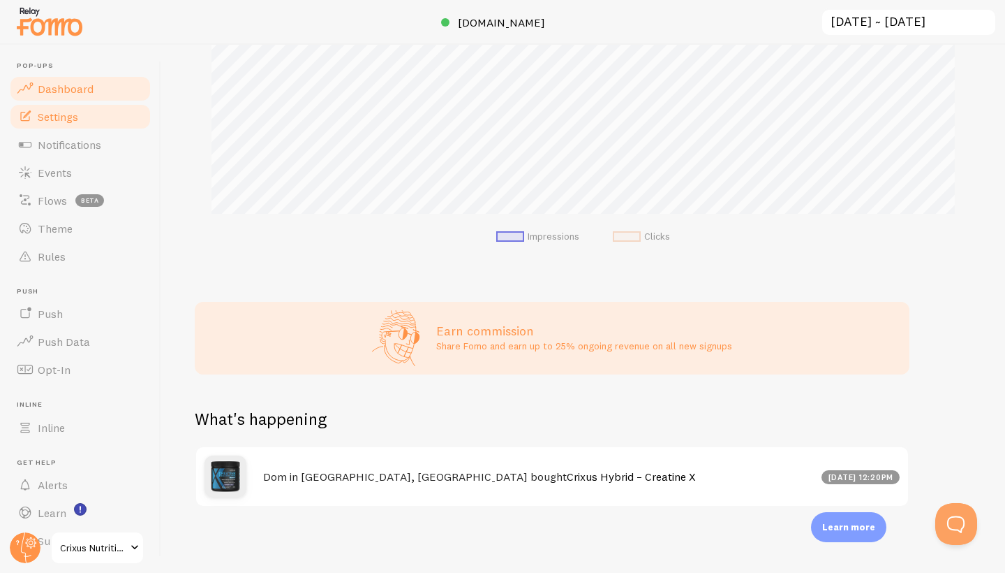
click at [59, 119] on span "Settings" at bounding box center [58, 117] width 40 height 14
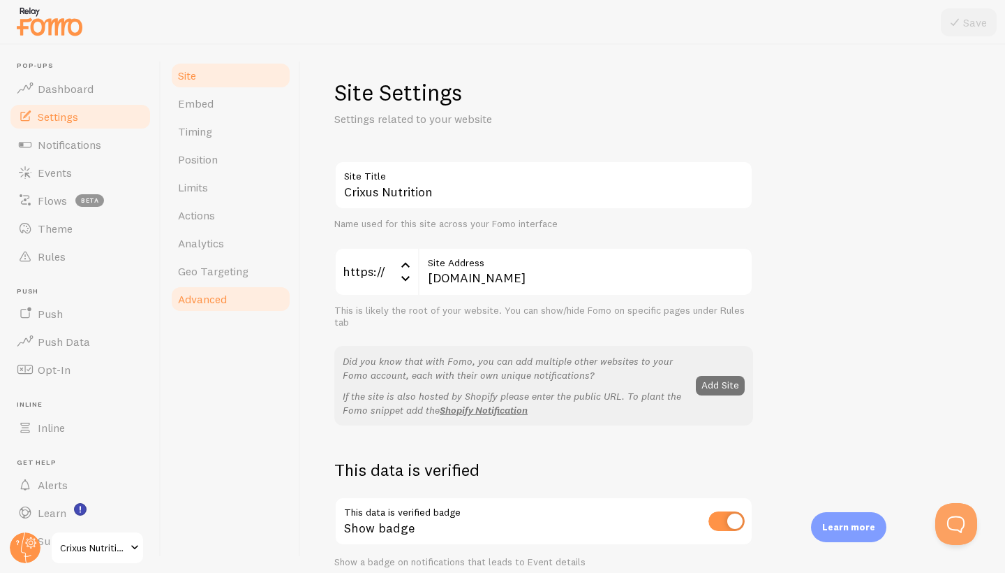
click at [210, 300] on span "Advanced" at bounding box center [202, 299] width 49 height 14
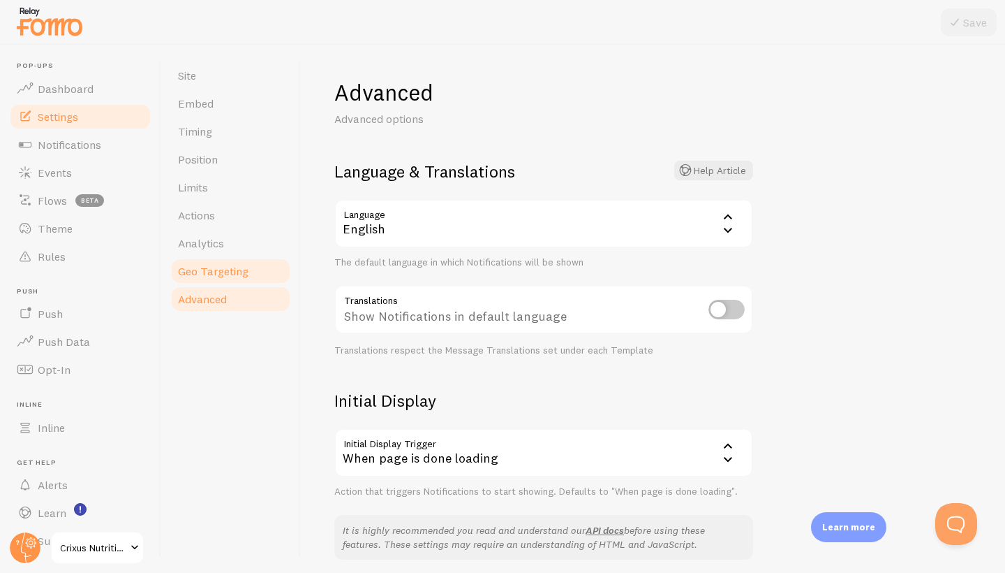
scroll to position [145, 0]
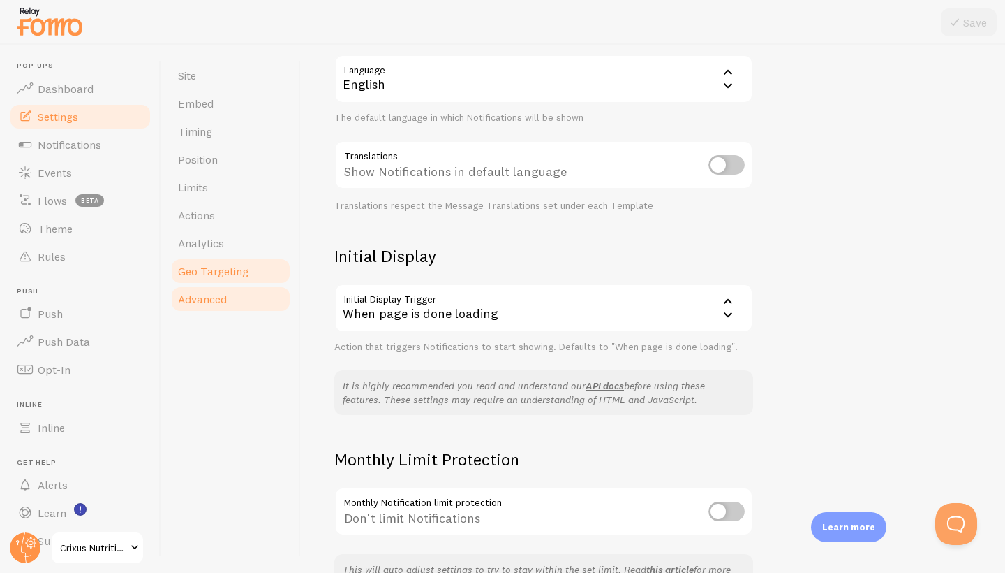
click at [211, 279] on link "Geo Targeting" at bounding box center [231, 271] width 122 height 28
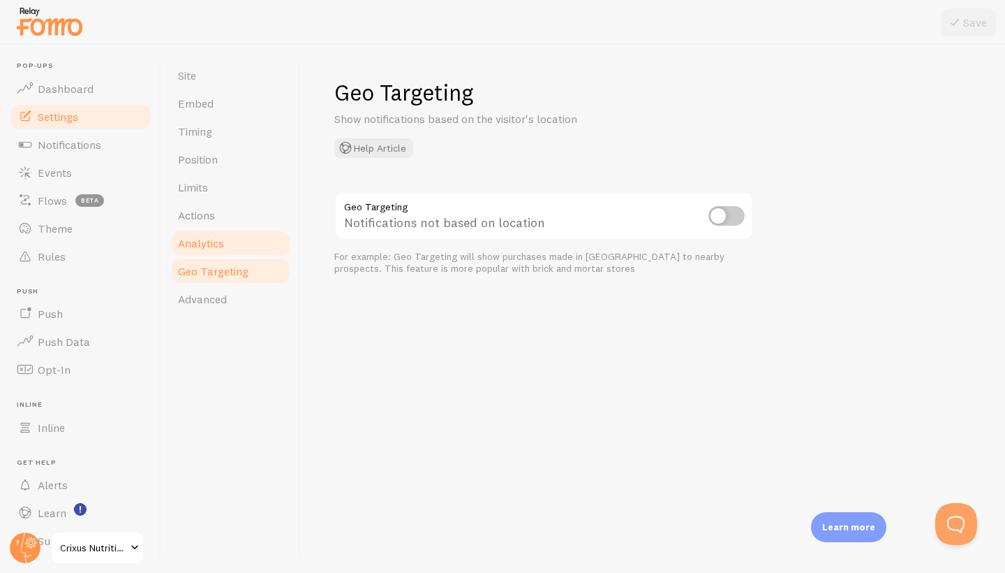
click at [205, 241] on span "Analytics" at bounding box center [201, 243] width 46 height 14
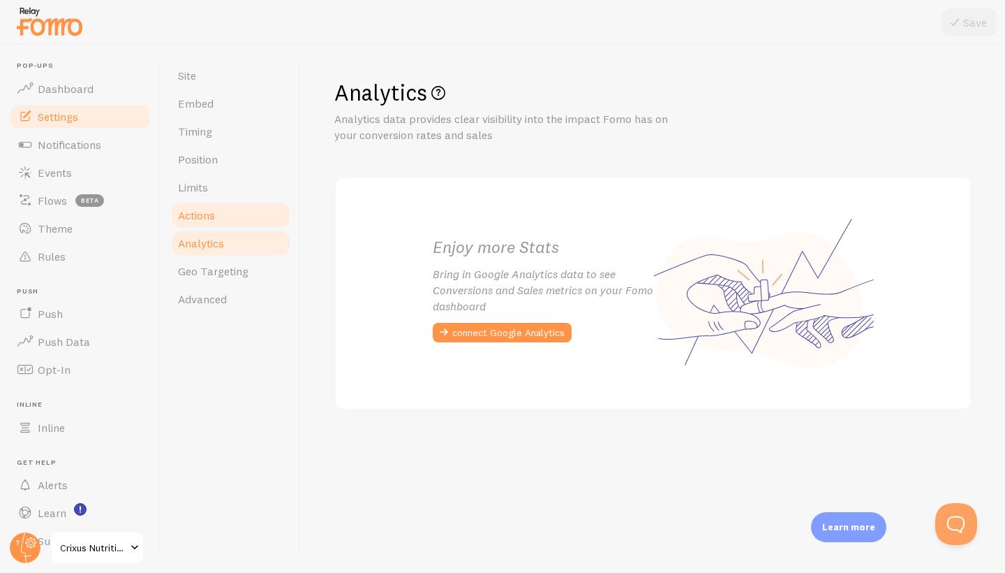
click at [209, 219] on span "Actions" at bounding box center [196, 215] width 37 height 14
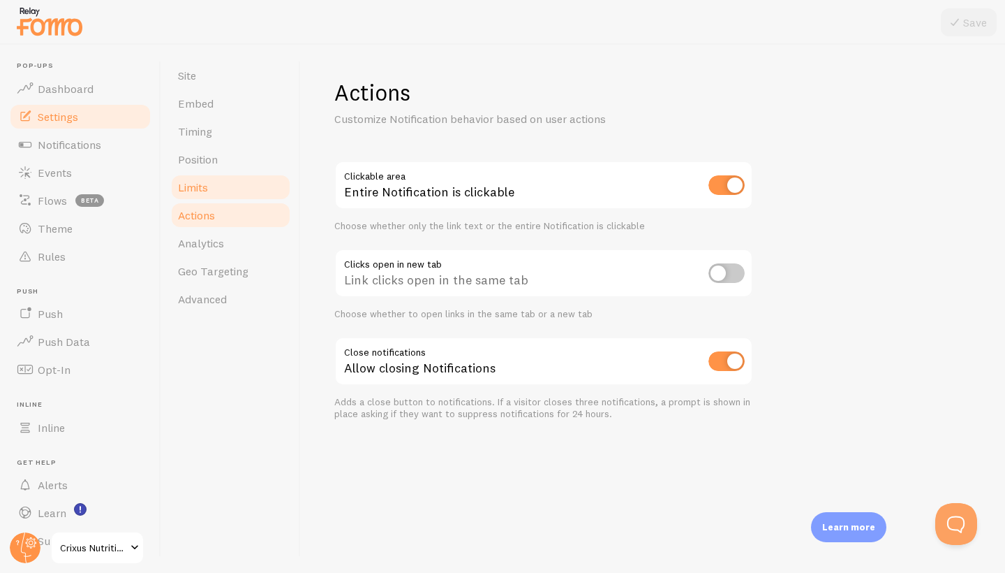
click at [212, 193] on link "Limits" at bounding box center [231, 187] width 122 height 28
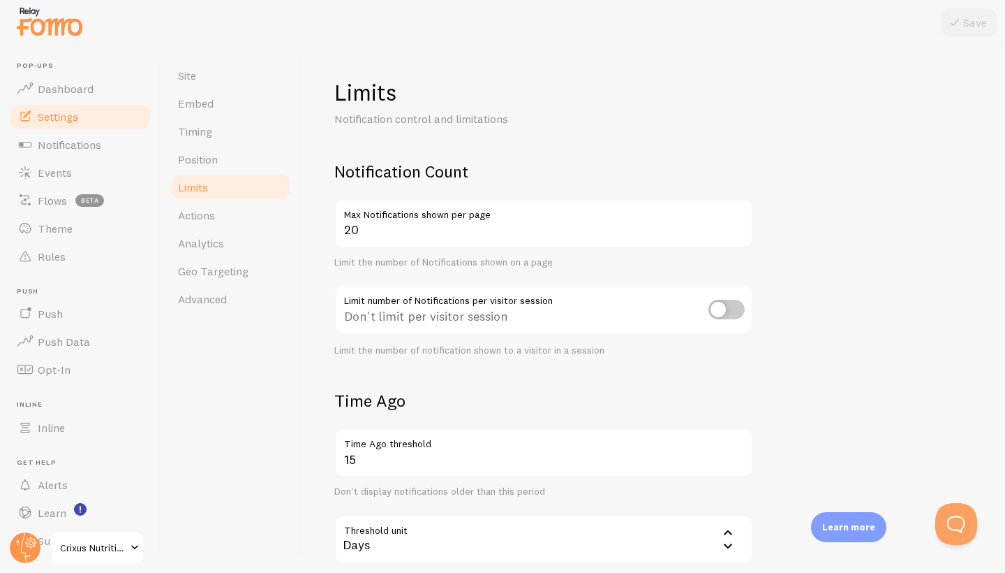
scroll to position [327, 0]
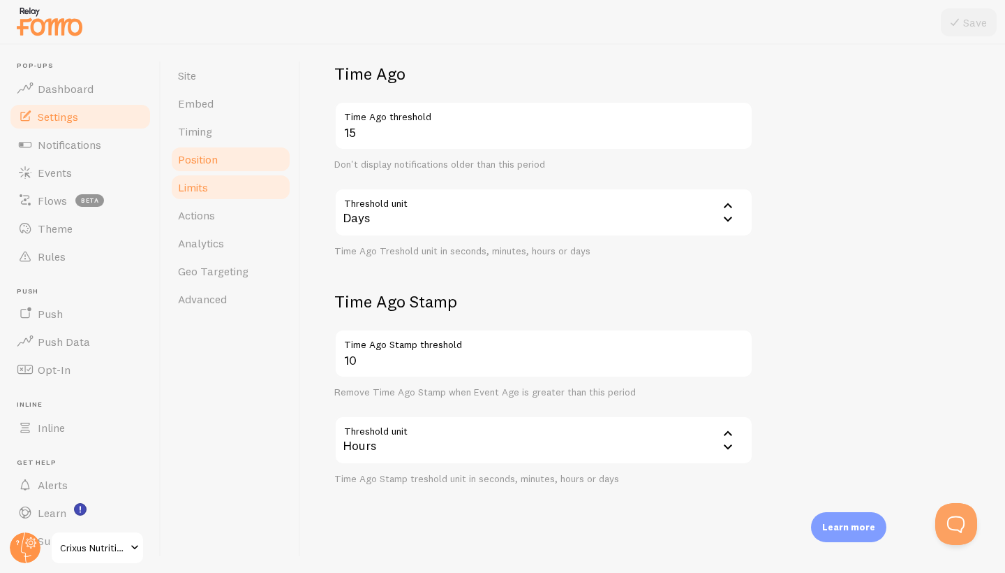
click at [208, 157] on span "Position" at bounding box center [198, 159] width 40 height 14
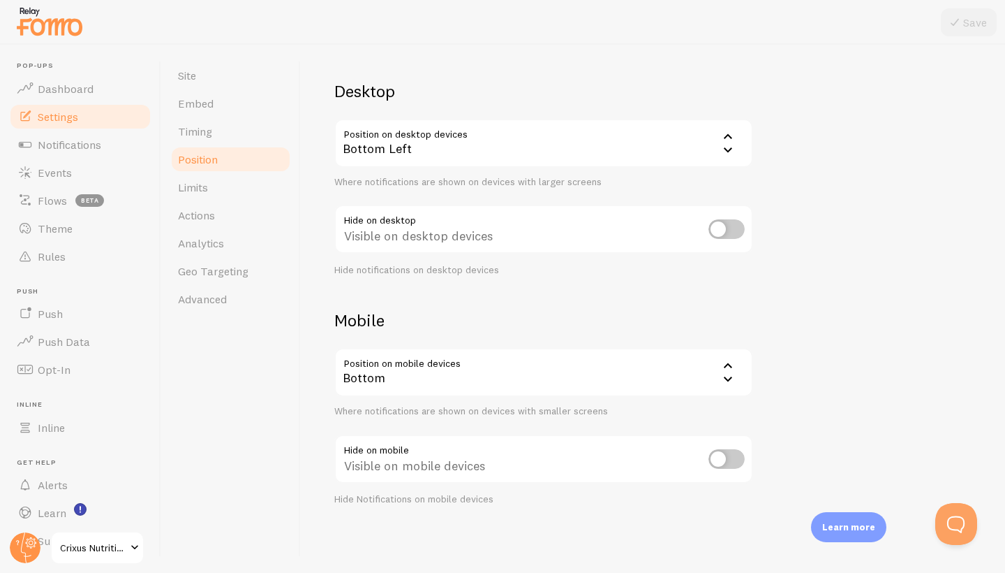
scroll to position [76, 0]
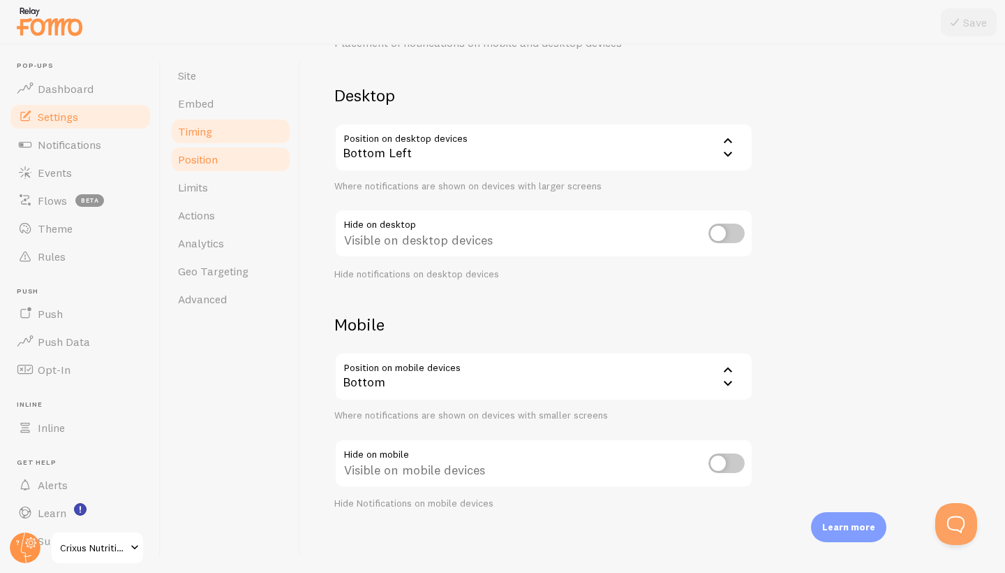
click at [210, 138] on span "Timing" at bounding box center [195, 131] width 34 height 14
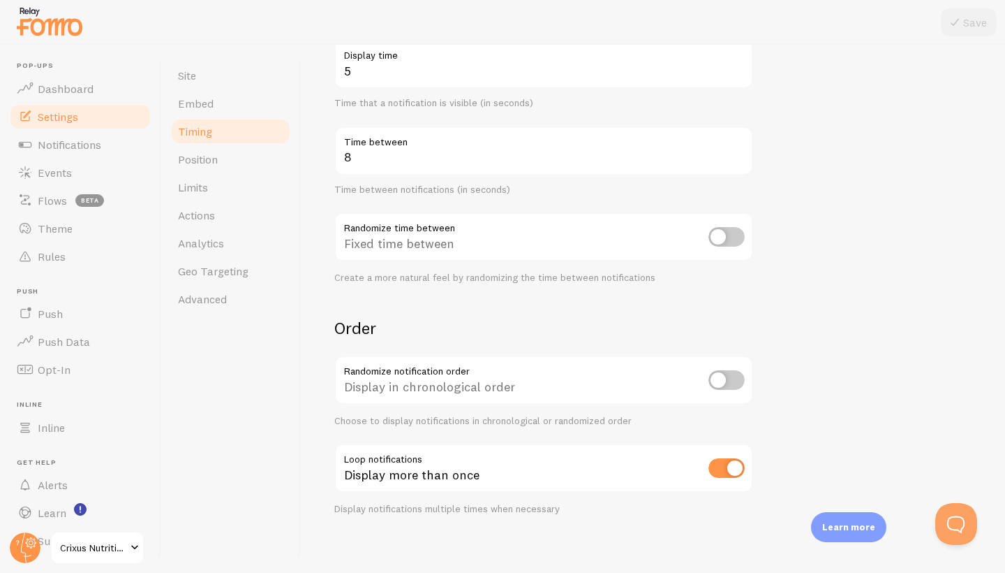
scroll to position [249, 0]
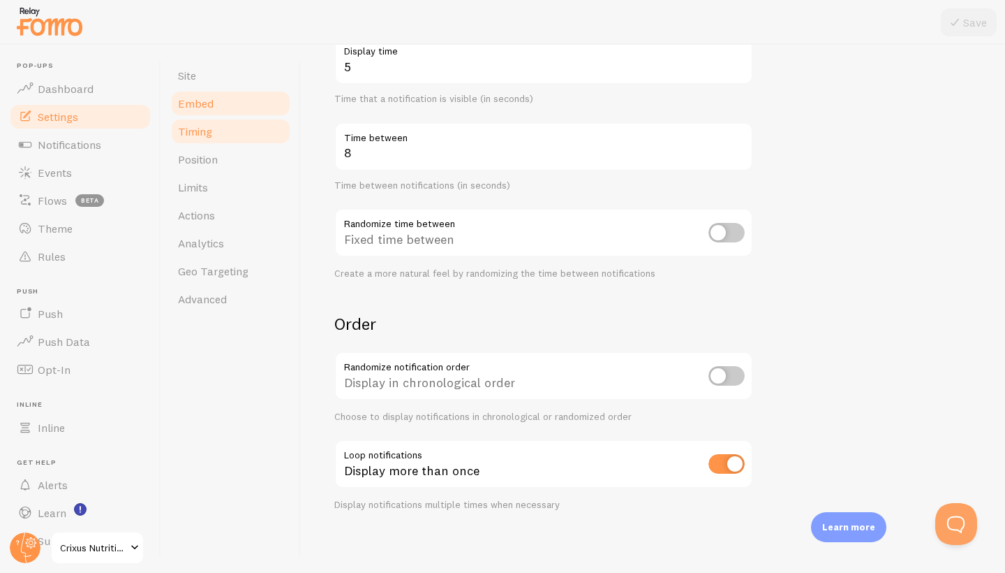
click at [207, 96] on span "Embed" at bounding box center [196, 103] width 36 height 14
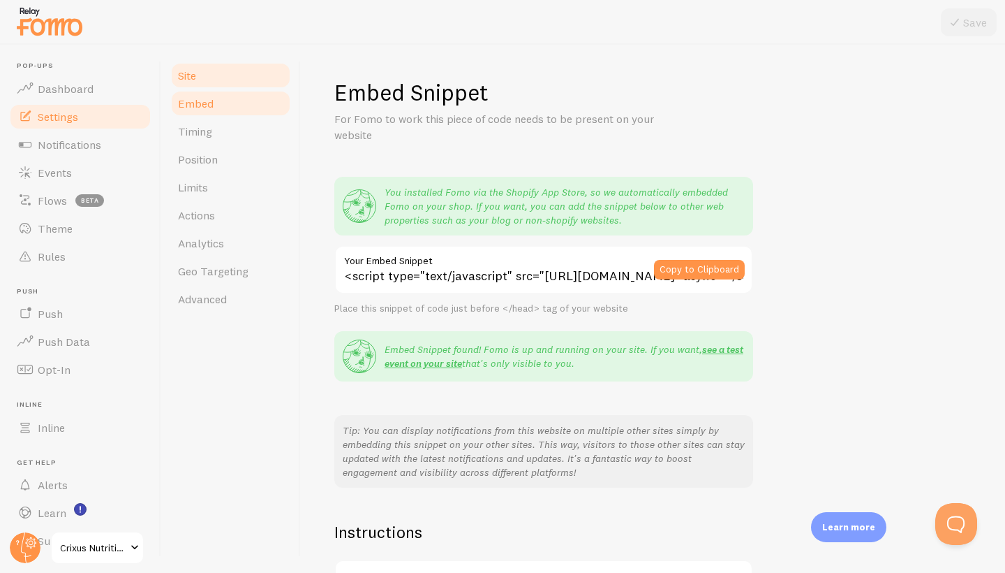
click at [205, 79] on link "Site" at bounding box center [231, 75] width 122 height 28
click at [193, 66] on link "Site" at bounding box center [231, 75] width 122 height 28
click at [193, 73] on span "Site" at bounding box center [187, 75] width 18 height 14
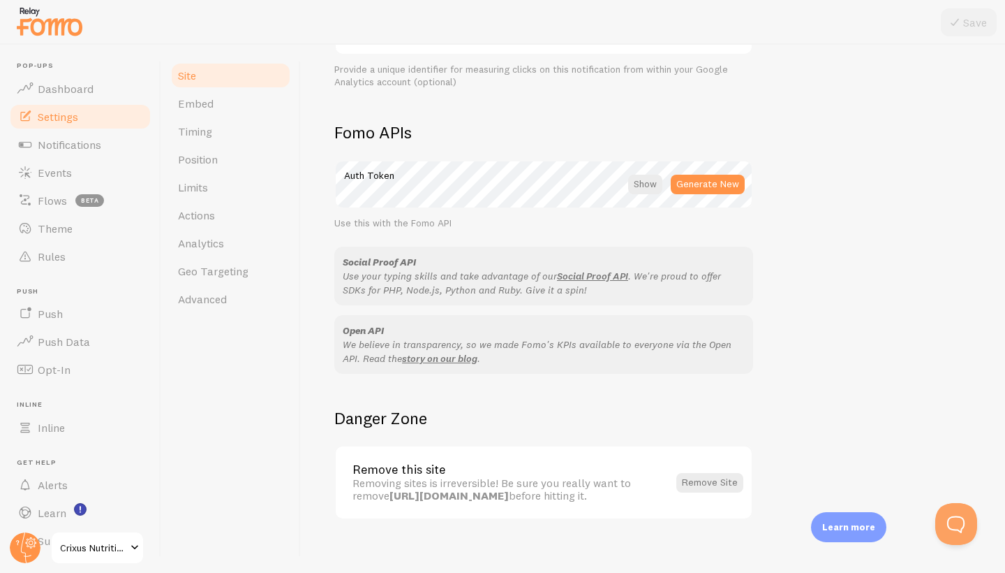
scroll to position [715, 0]
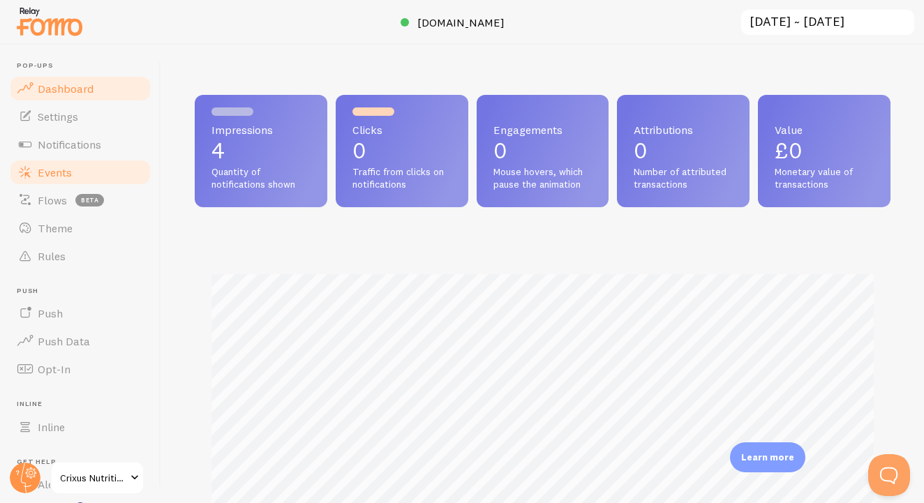
click at [59, 173] on span "Events" at bounding box center [55, 172] width 34 height 14
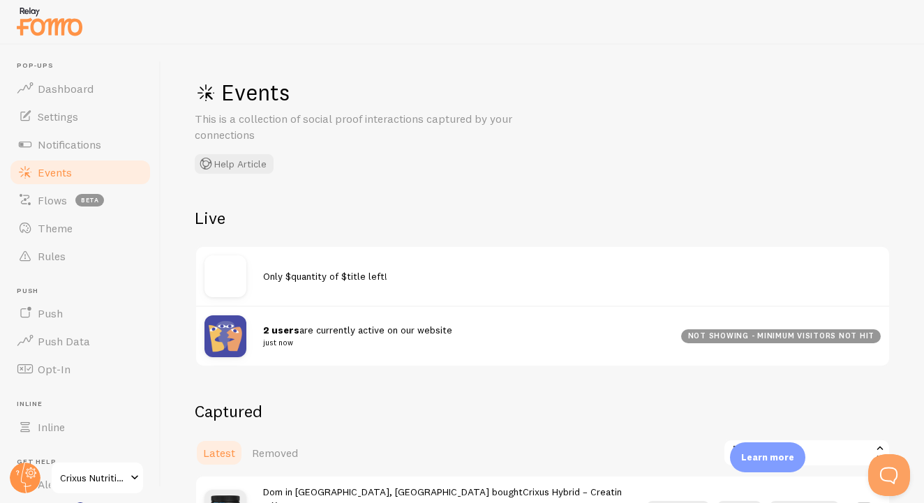
scroll to position [29, 0]
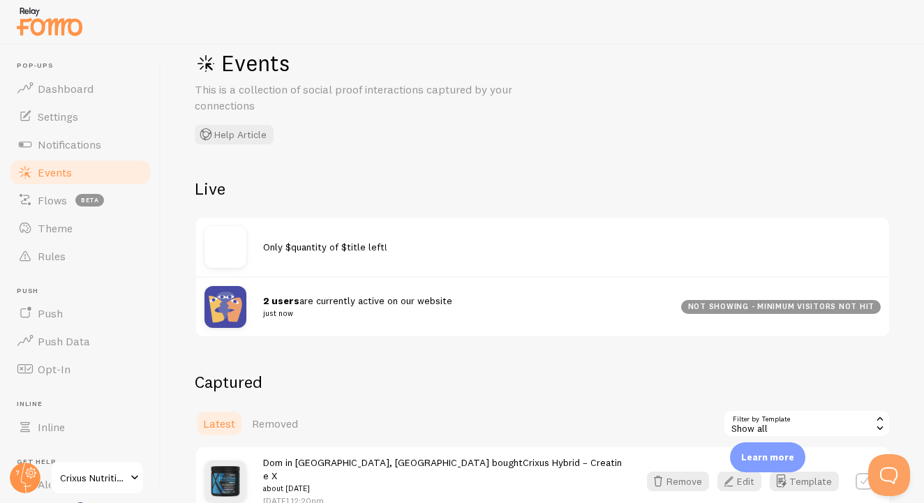
click at [215, 191] on h2 "Live" at bounding box center [543, 189] width 696 height 22
click at [332, 295] on span "2 users are currently active on our website just now" at bounding box center [463, 308] width 401 height 26
click at [230, 300] on img at bounding box center [226, 307] width 42 height 42
click at [291, 301] on strong "2 users" at bounding box center [281, 301] width 36 height 13
click at [701, 305] on div "not showing - minimum visitors not hit" at bounding box center [781, 307] width 200 height 14
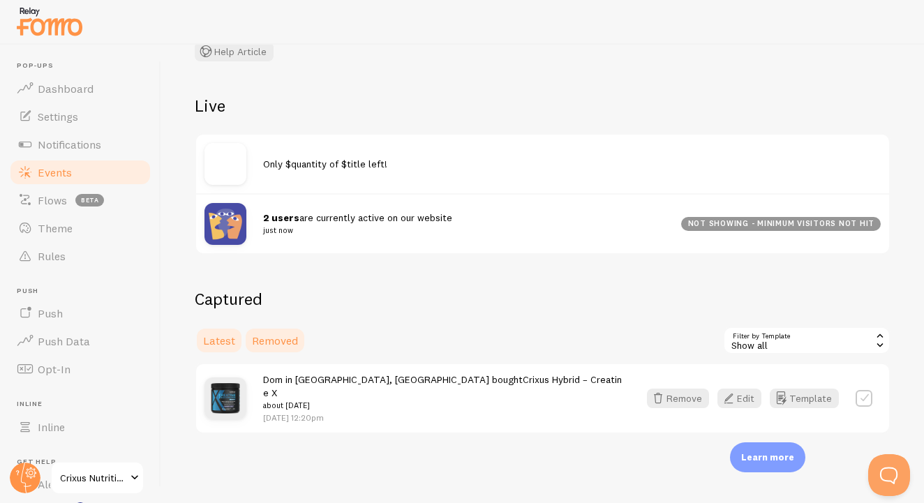
scroll to position [112, 0]
click at [281, 336] on span "Removed" at bounding box center [275, 341] width 46 height 14
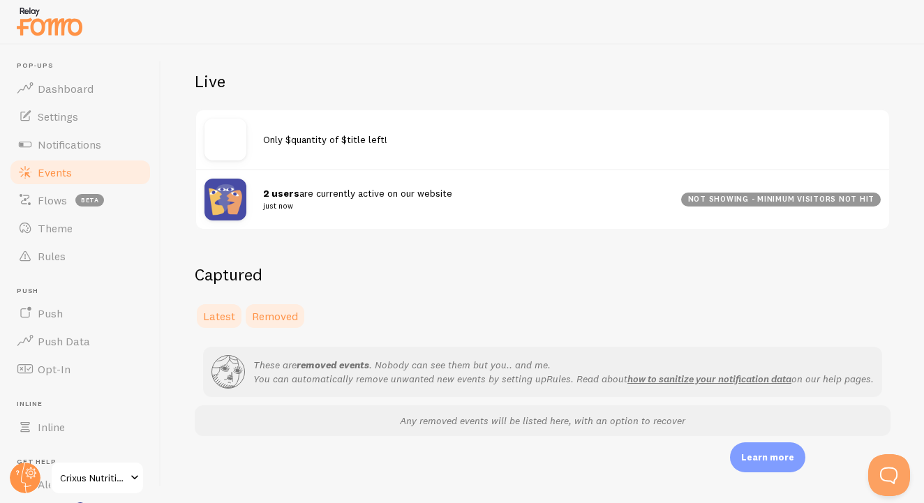
scroll to position [140, 0]
click at [224, 316] on span "Latest" at bounding box center [219, 316] width 32 height 14
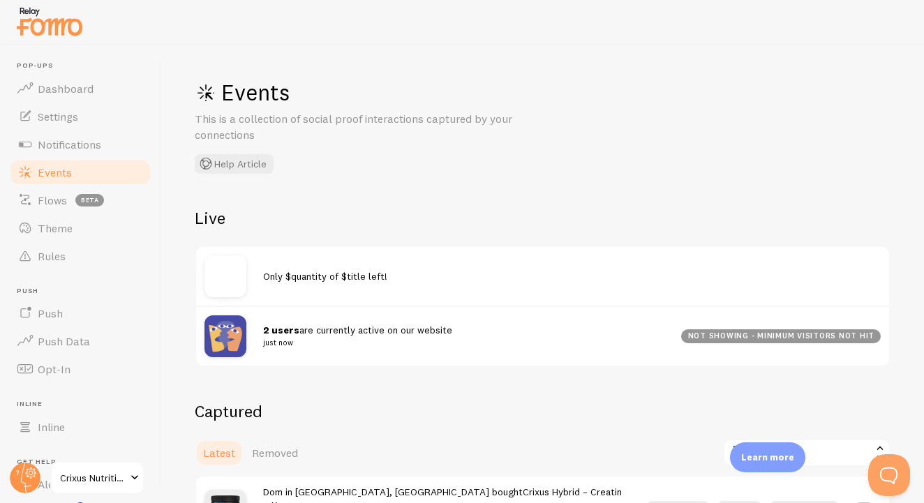
scroll to position [112, 0]
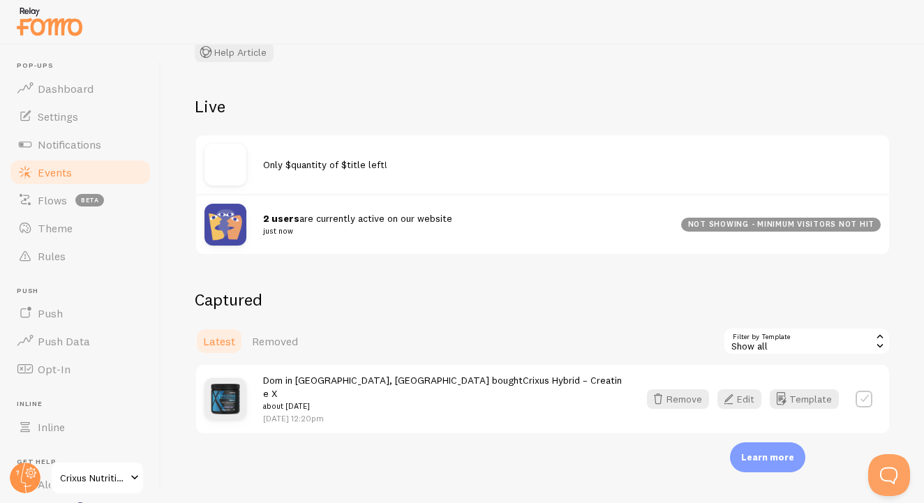
click at [786, 344] on div "Show all" at bounding box center [807, 341] width 168 height 28
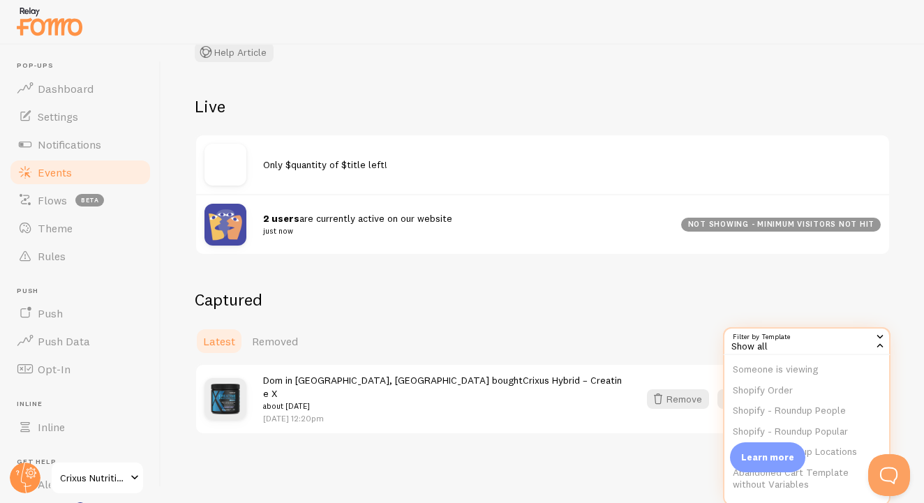
scroll to position [103, 0]
click at [784, 386] on li "Shopify Order" at bounding box center [807, 391] width 165 height 21
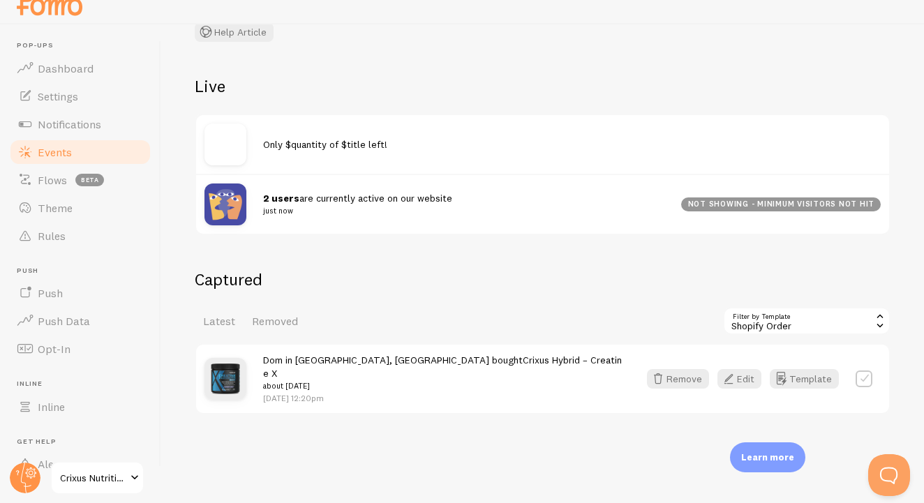
scroll to position [20, 0]
click at [298, 381] on small "about [DATE]" at bounding box center [442, 387] width 359 height 13
click at [742, 378] on button "Edit" at bounding box center [740, 380] width 44 height 20
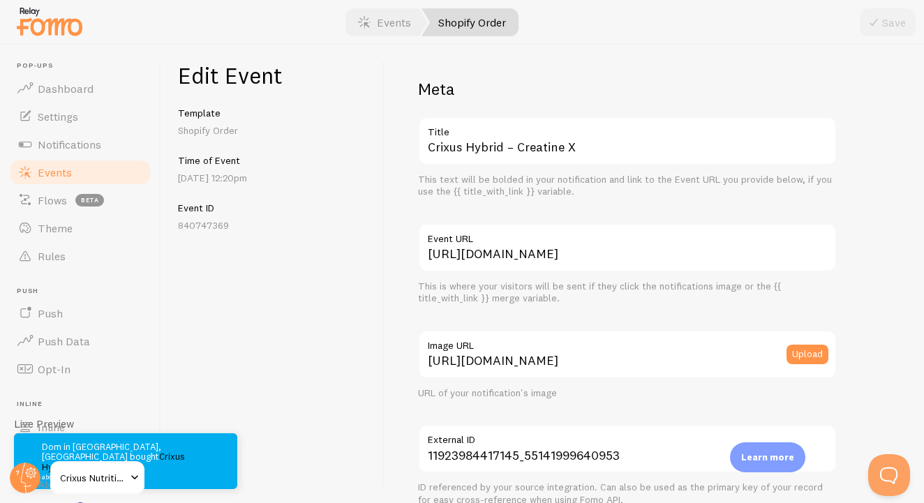
scroll to position [253, 0]
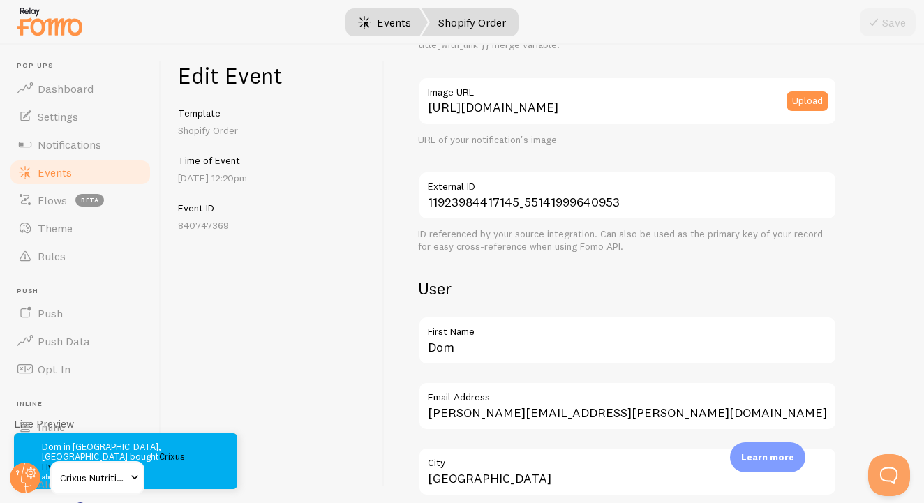
click at [418, 25] on link "Events" at bounding box center [384, 22] width 87 height 28
